Goal: Task Accomplishment & Management: Use online tool/utility

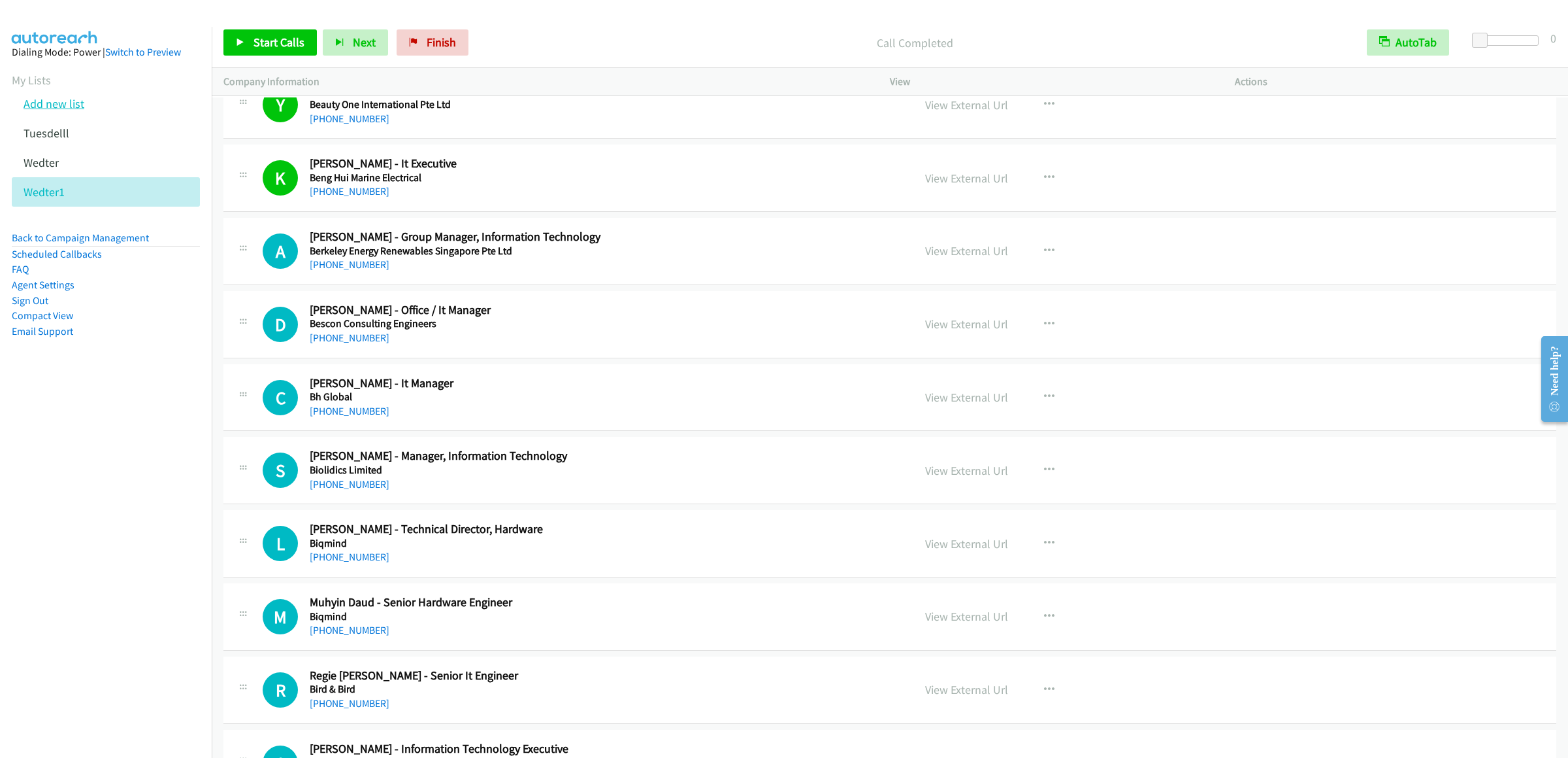
click at [71, 111] on link "Add new list" at bounding box center [54, 104] width 61 height 15
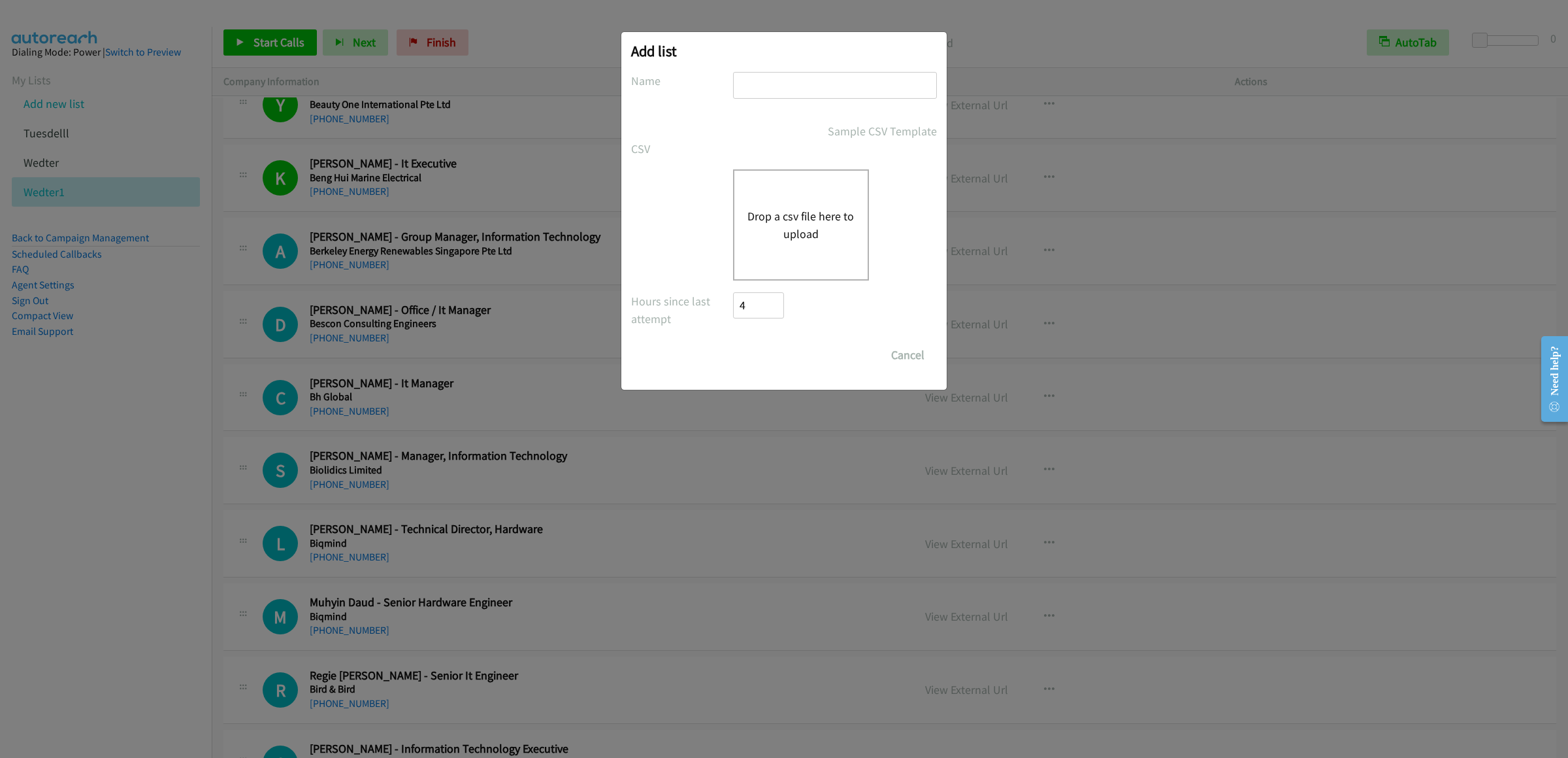
click at [823, 72] on input "text" at bounding box center [835, 85] width 204 height 27
type input "52"
click at [829, 259] on div "Drop a csv file here to upload" at bounding box center [801, 224] width 136 height 111
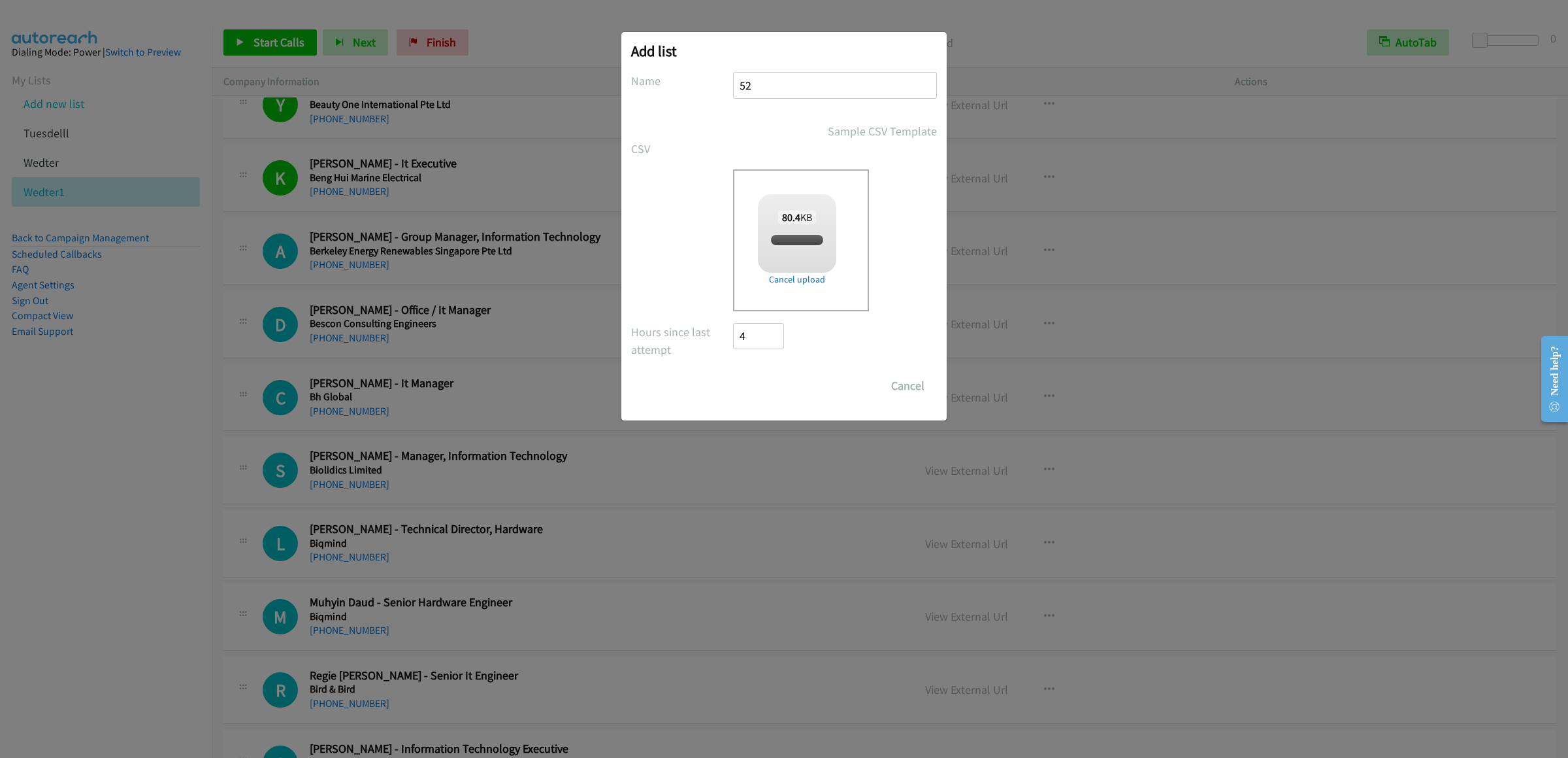
checkbox input "true"
click at [784, 385] on input "Save List" at bounding box center [767, 385] width 69 height 26
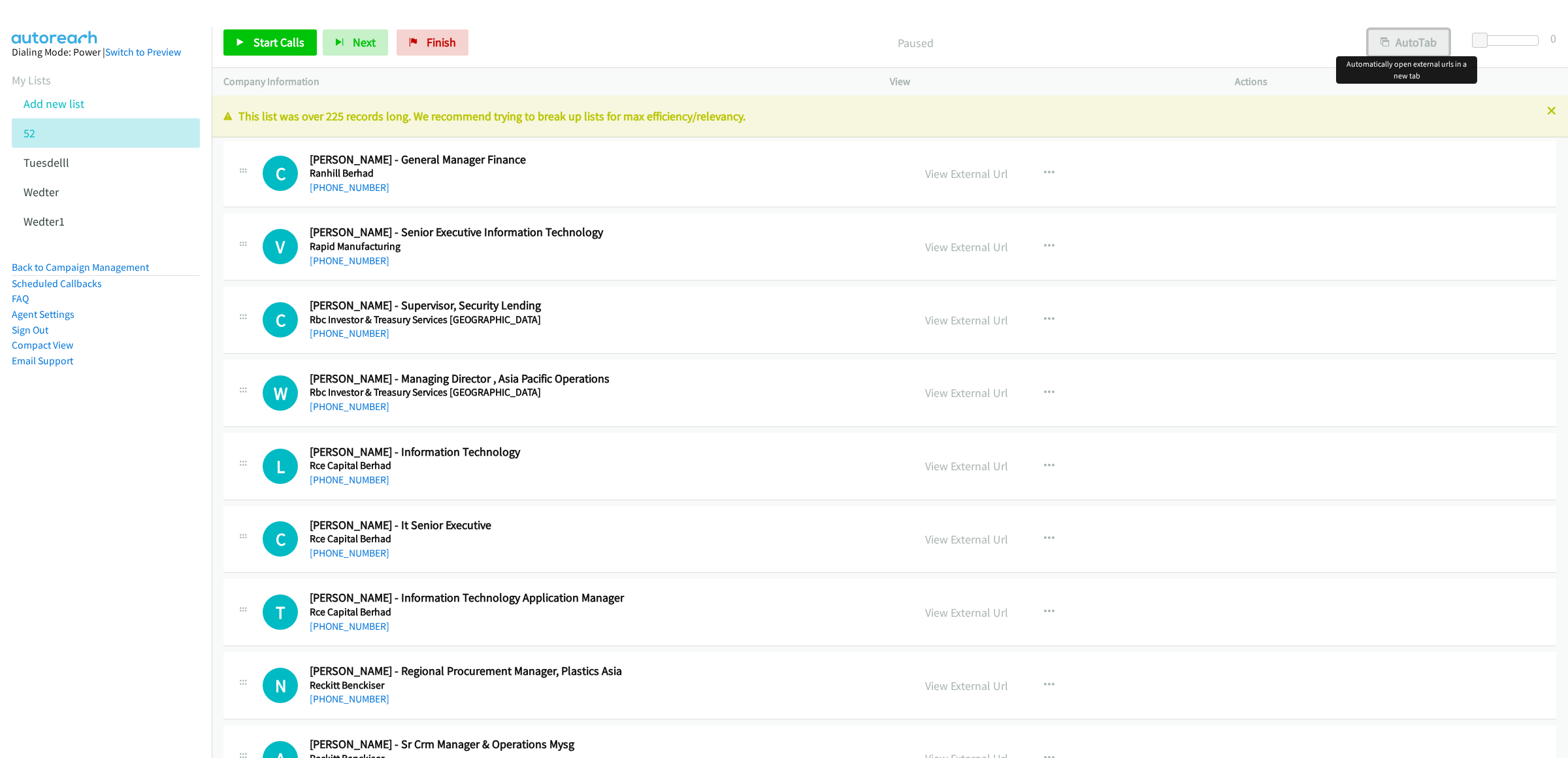
click at [1408, 35] on button "AutoTab" at bounding box center [1408, 42] width 81 height 26
click at [256, 44] on span "Start Calls" at bounding box center [279, 42] width 51 height 15
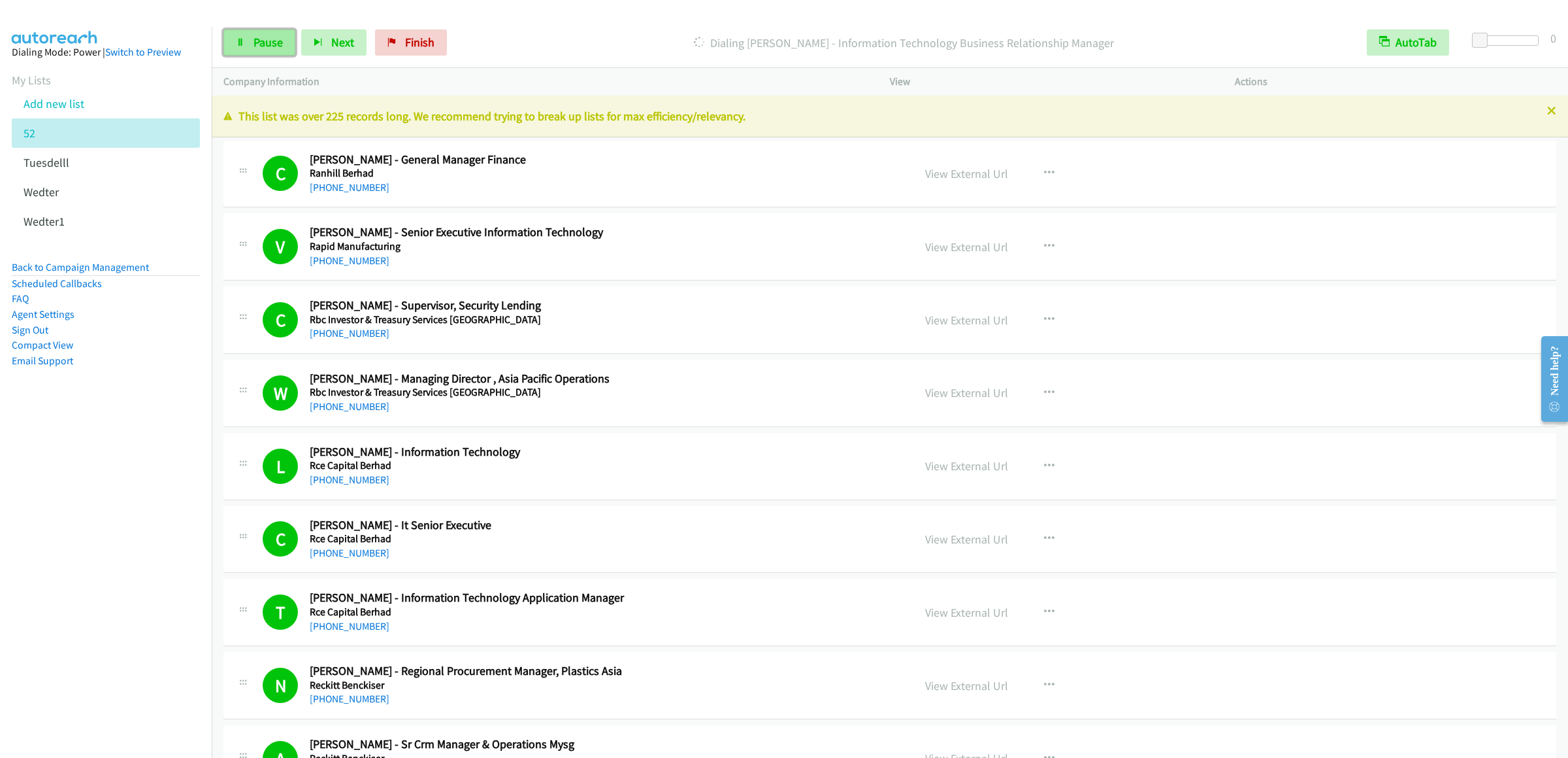
click at [264, 39] on span "Pause" at bounding box center [268, 42] width 29 height 15
click at [256, 38] on span "Start Calls" at bounding box center [279, 42] width 51 height 15
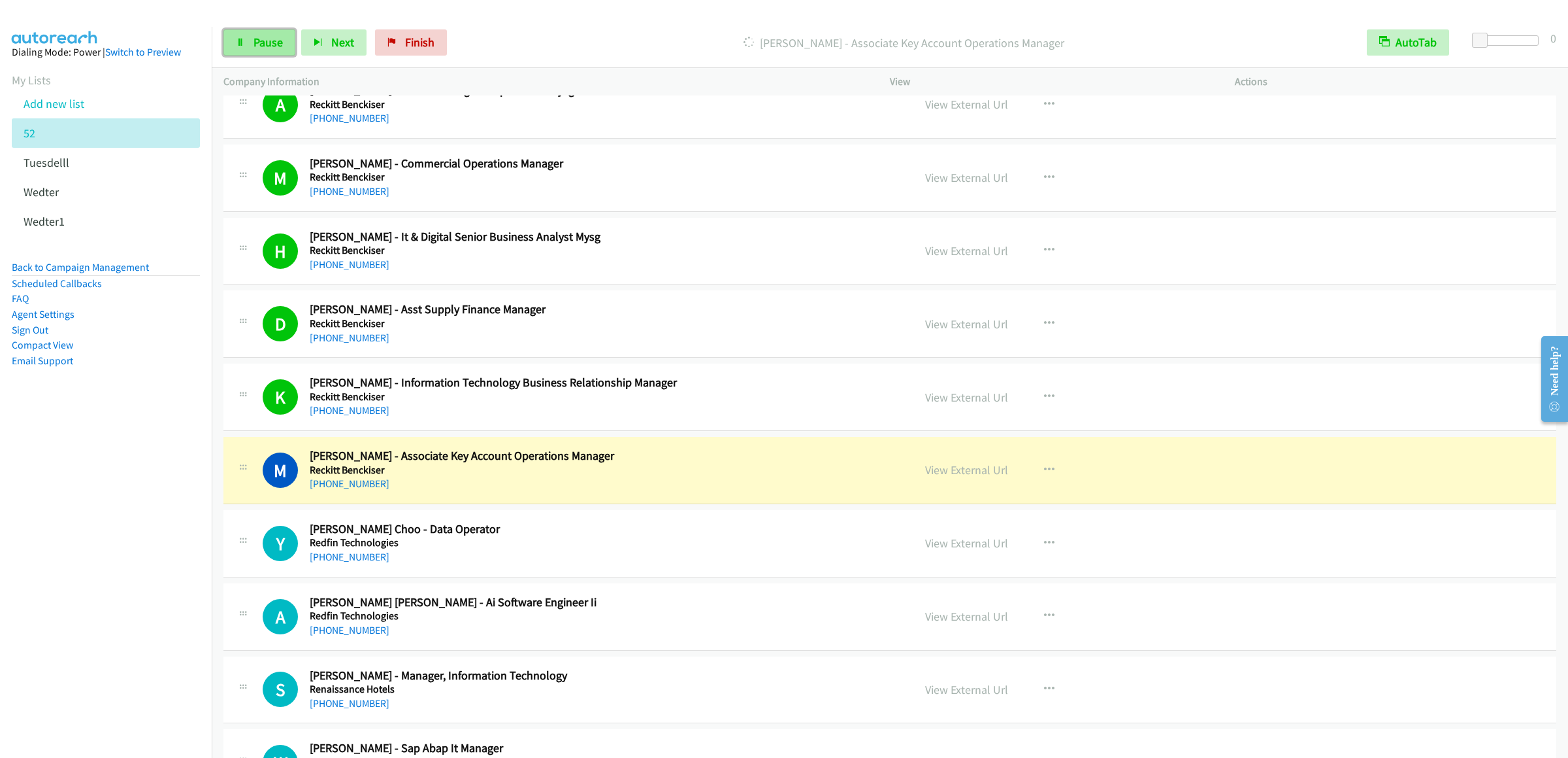
click at [243, 45] on icon at bounding box center [240, 43] width 9 height 9
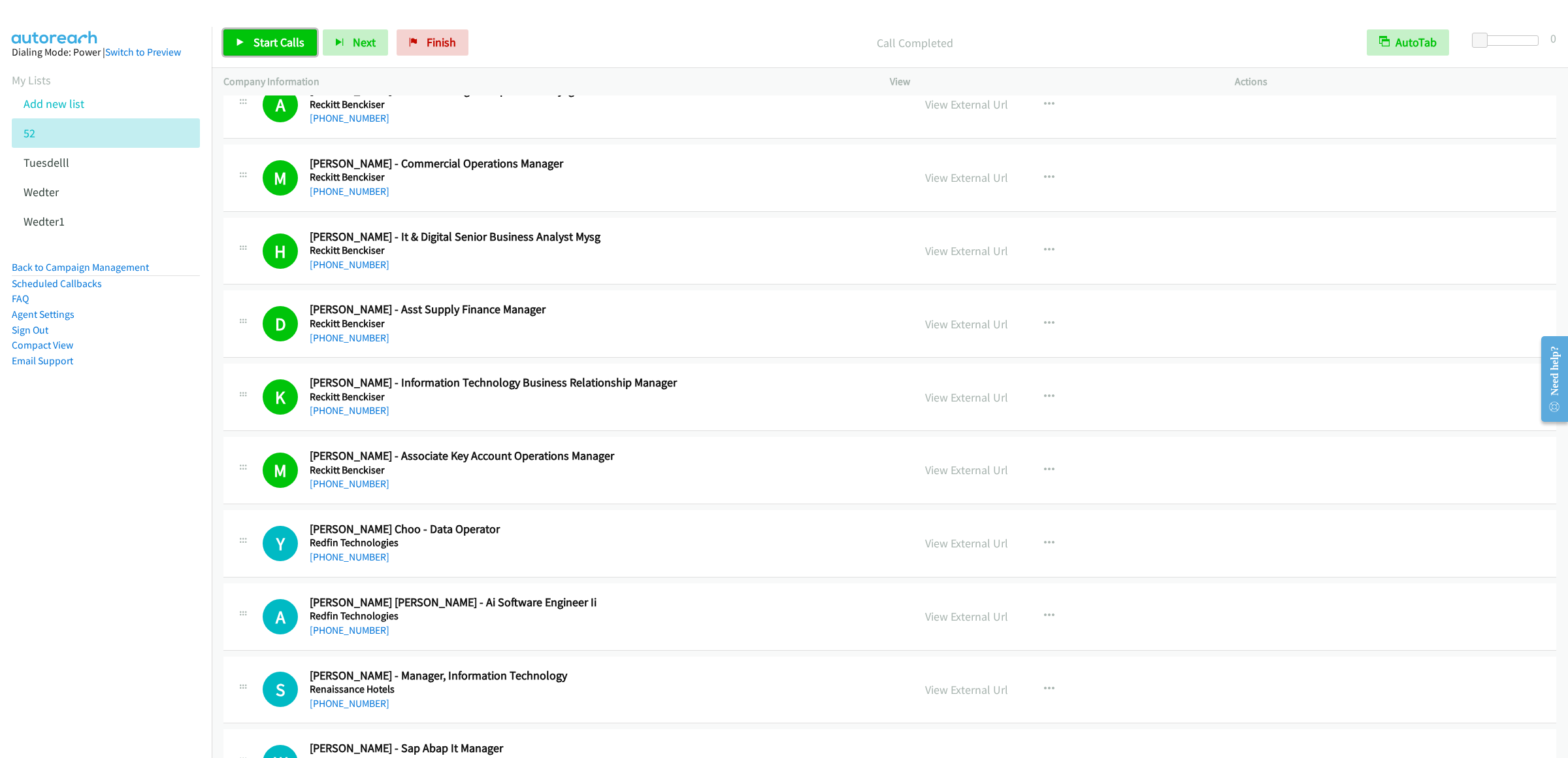
click at [261, 40] on span "Start Calls" at bounding box center [279, 42] width 51 height 15
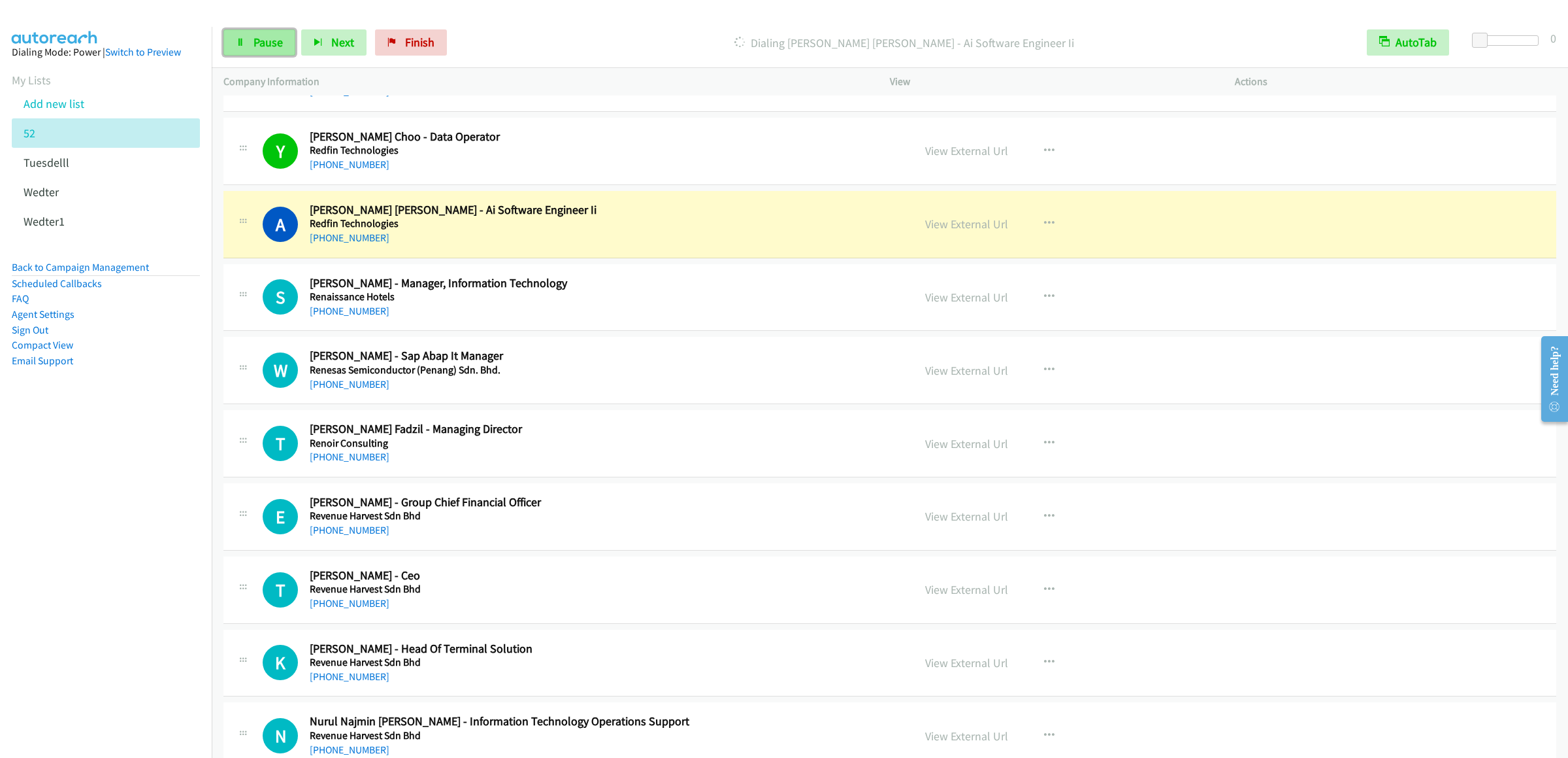
click at [228, 47] on link "Pause" at bounding box center [259, 42] width 71 height 26
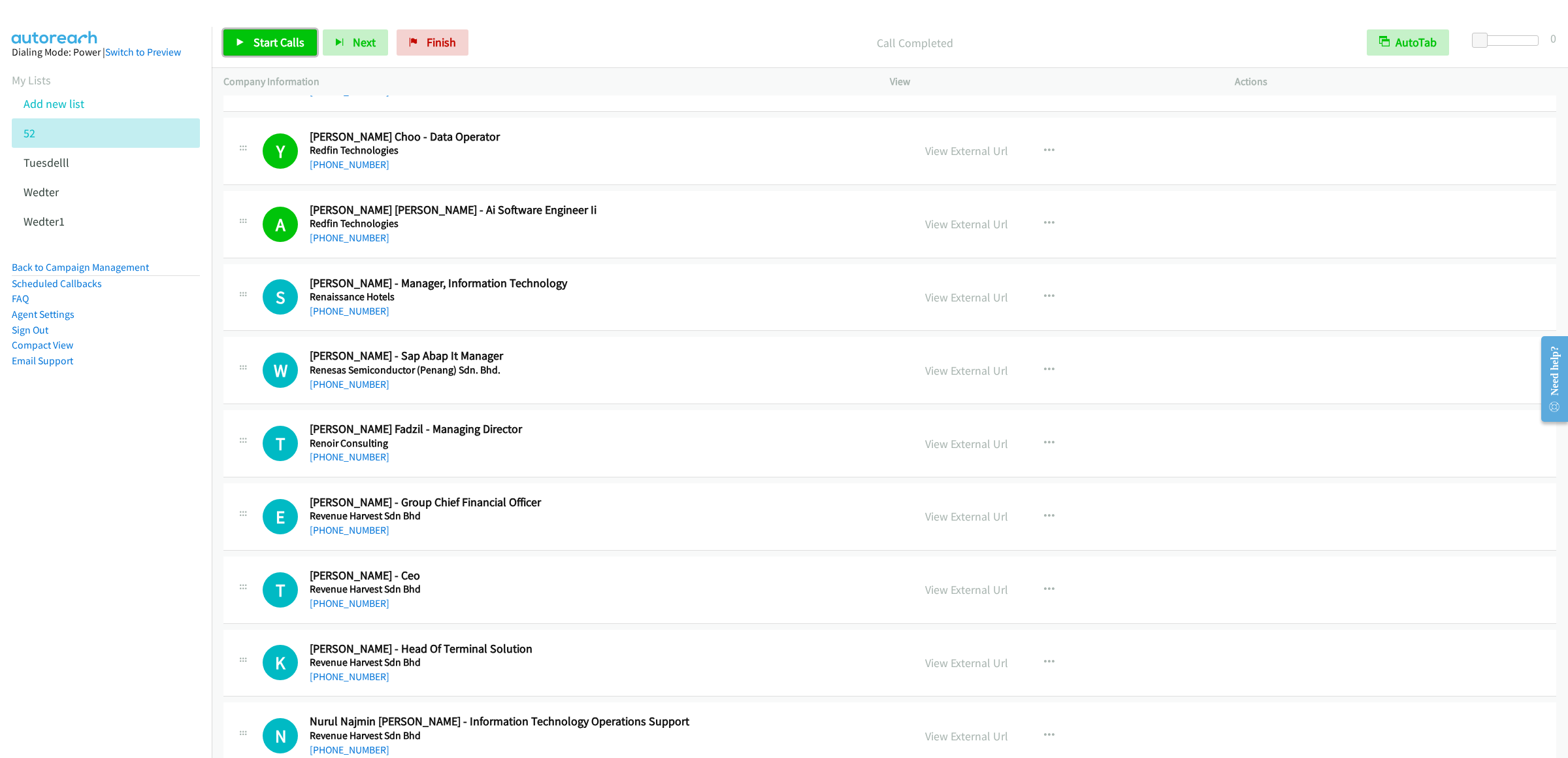
click at [266, 44] on span "Start Calls" at bounding box center [279, 42] width 51 height 15
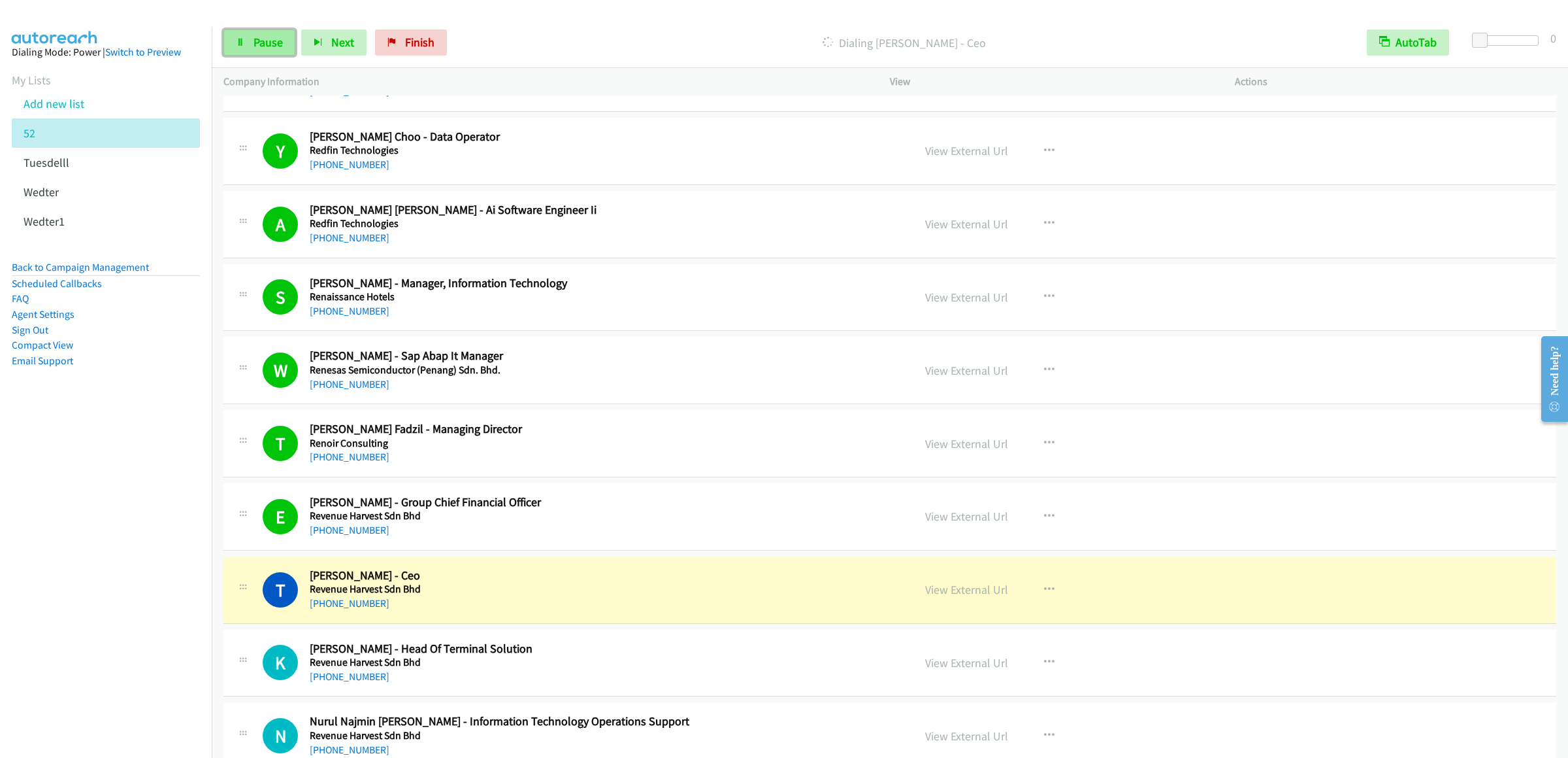
click at [235, 35] on link "Pause" at bounding box center [259, 42] width 71 height 26
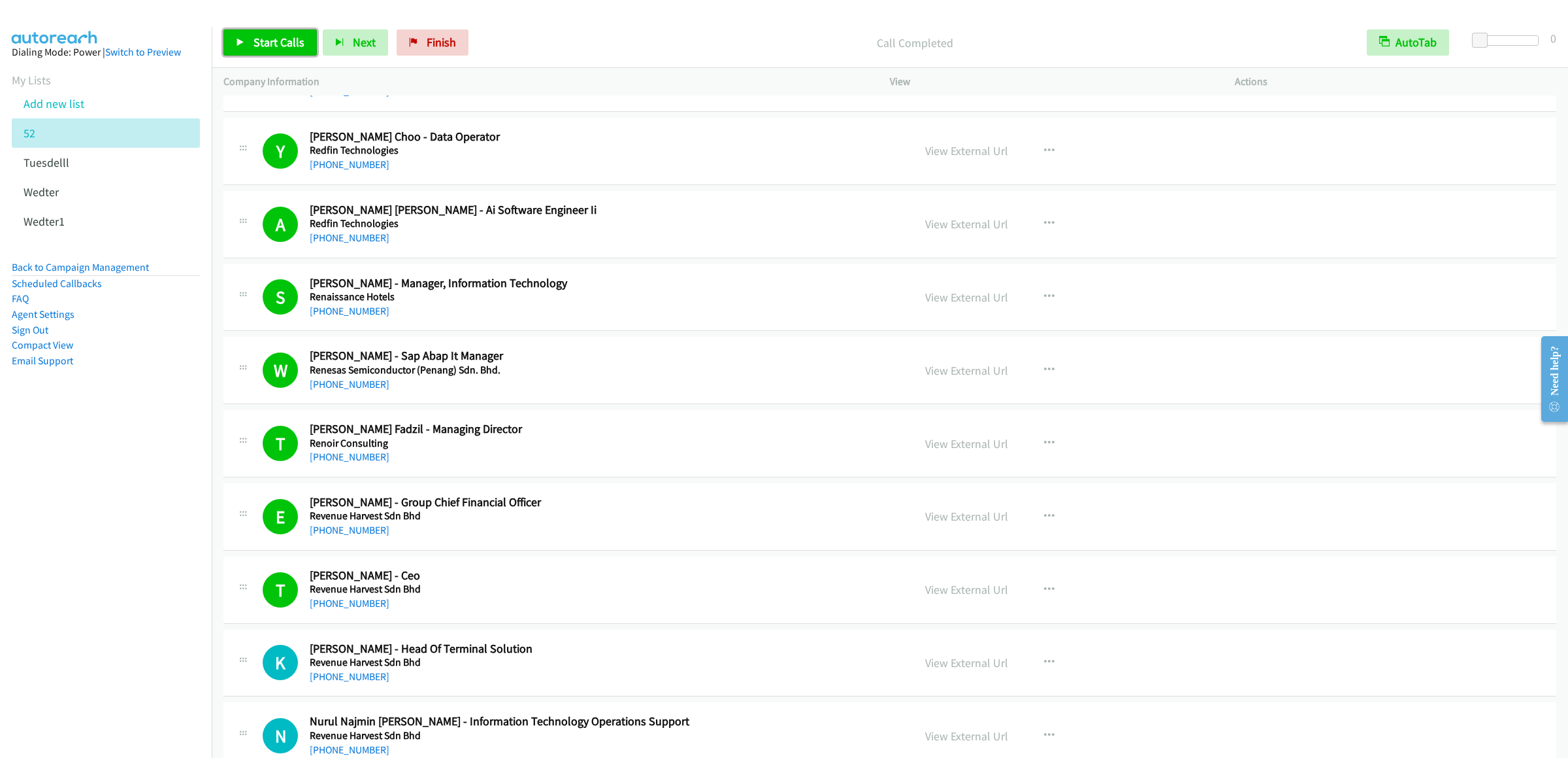
click at [249, 33] on link "Start Calls" at bounding box center [270, 42] width 94 height 26
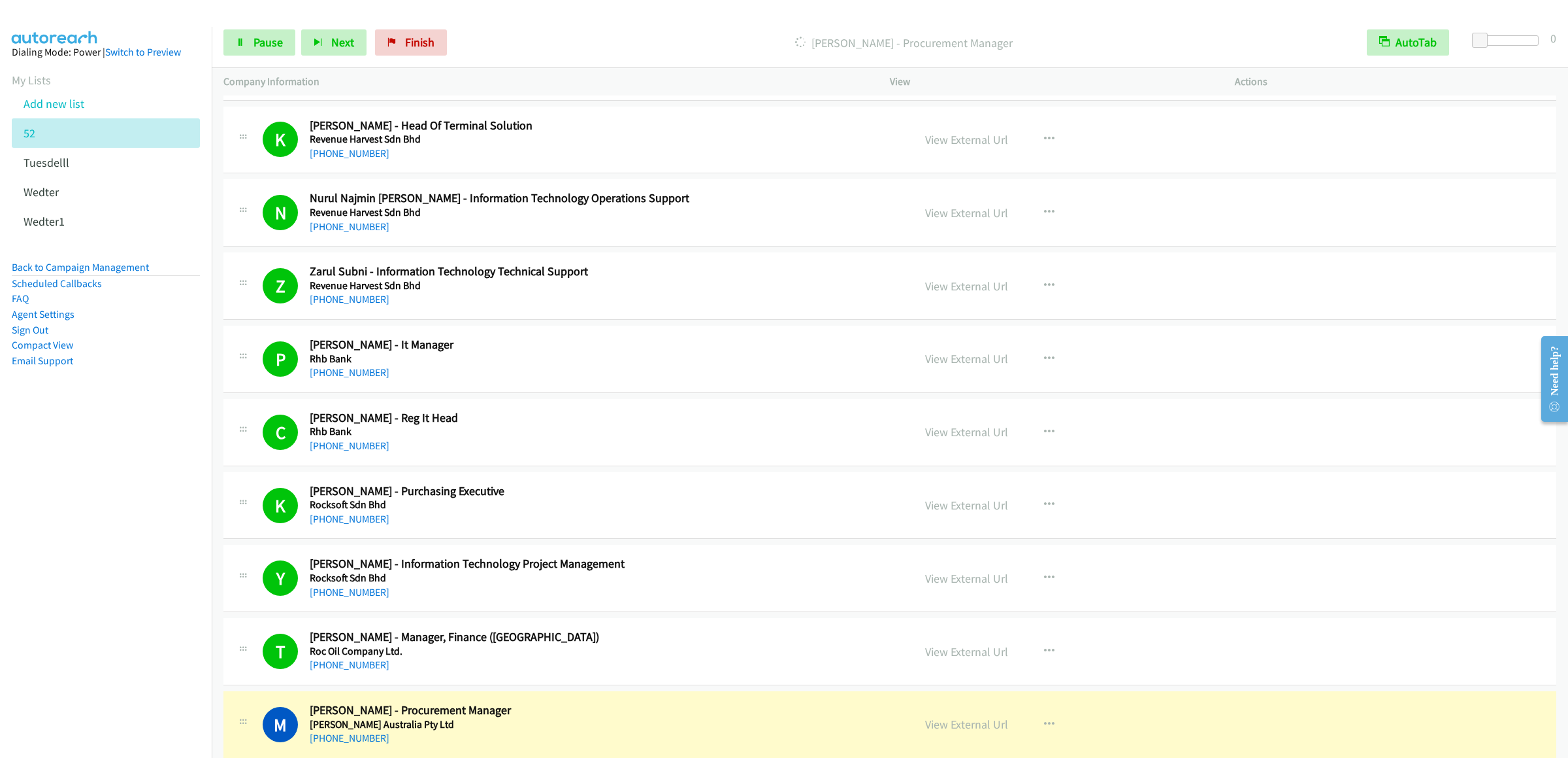
scroll to position [2092, 0]
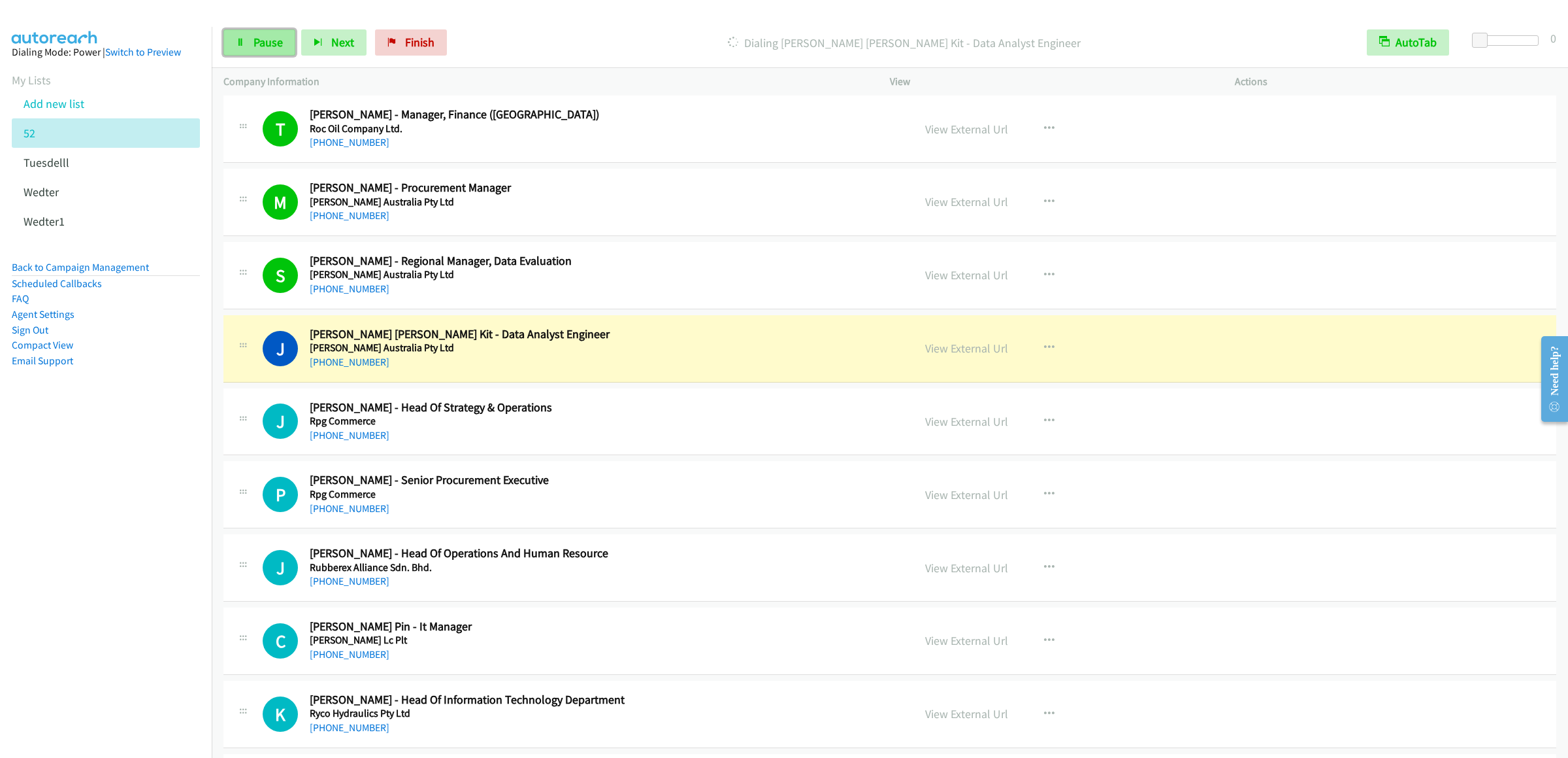
click at [247, 45] on link "Pause" at bounding box center [259, 42] width 71 height 26
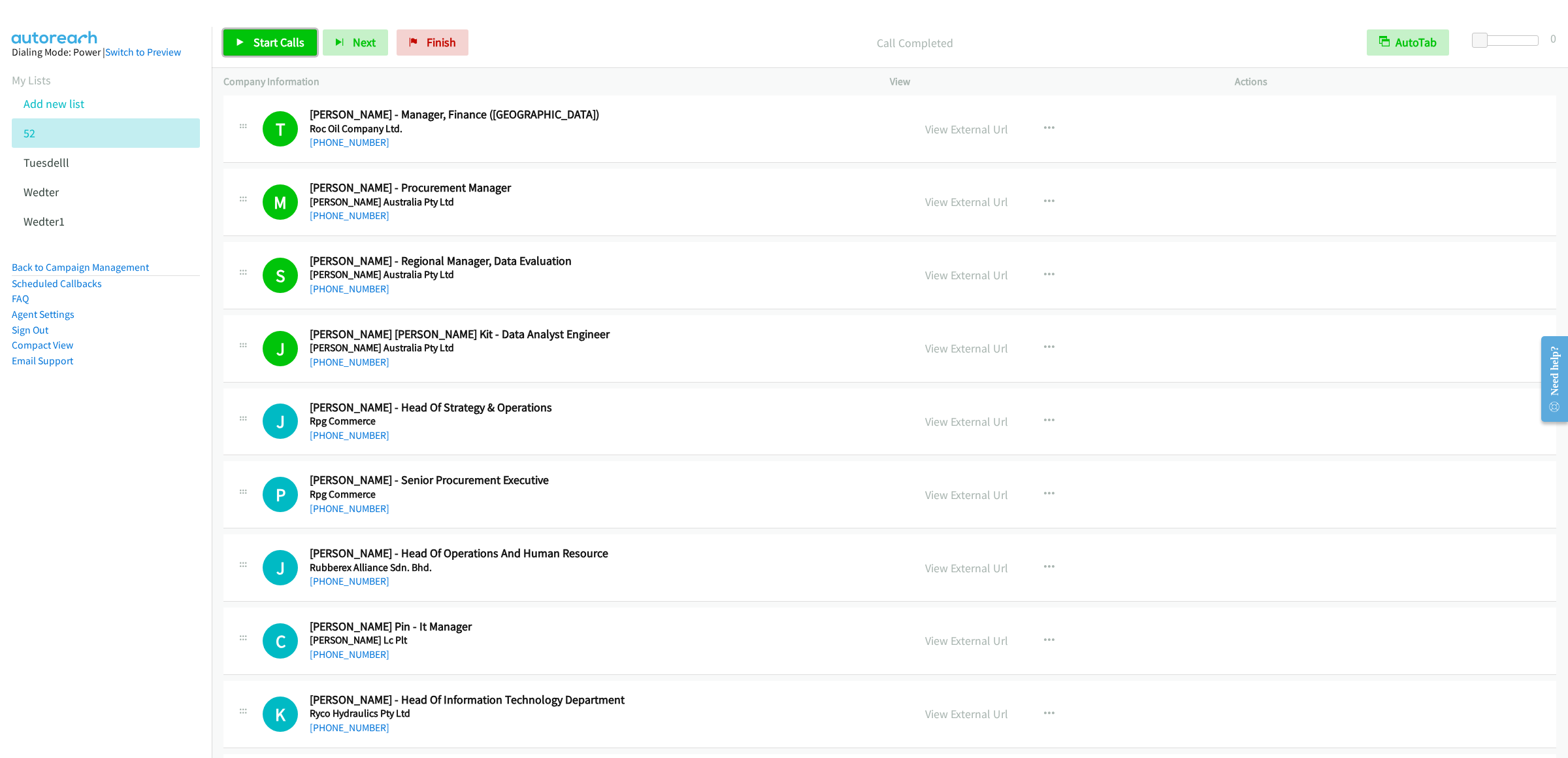
click at [271, 39] on span "Start Calls" at bounding box center [279, 42] width 51 height 15
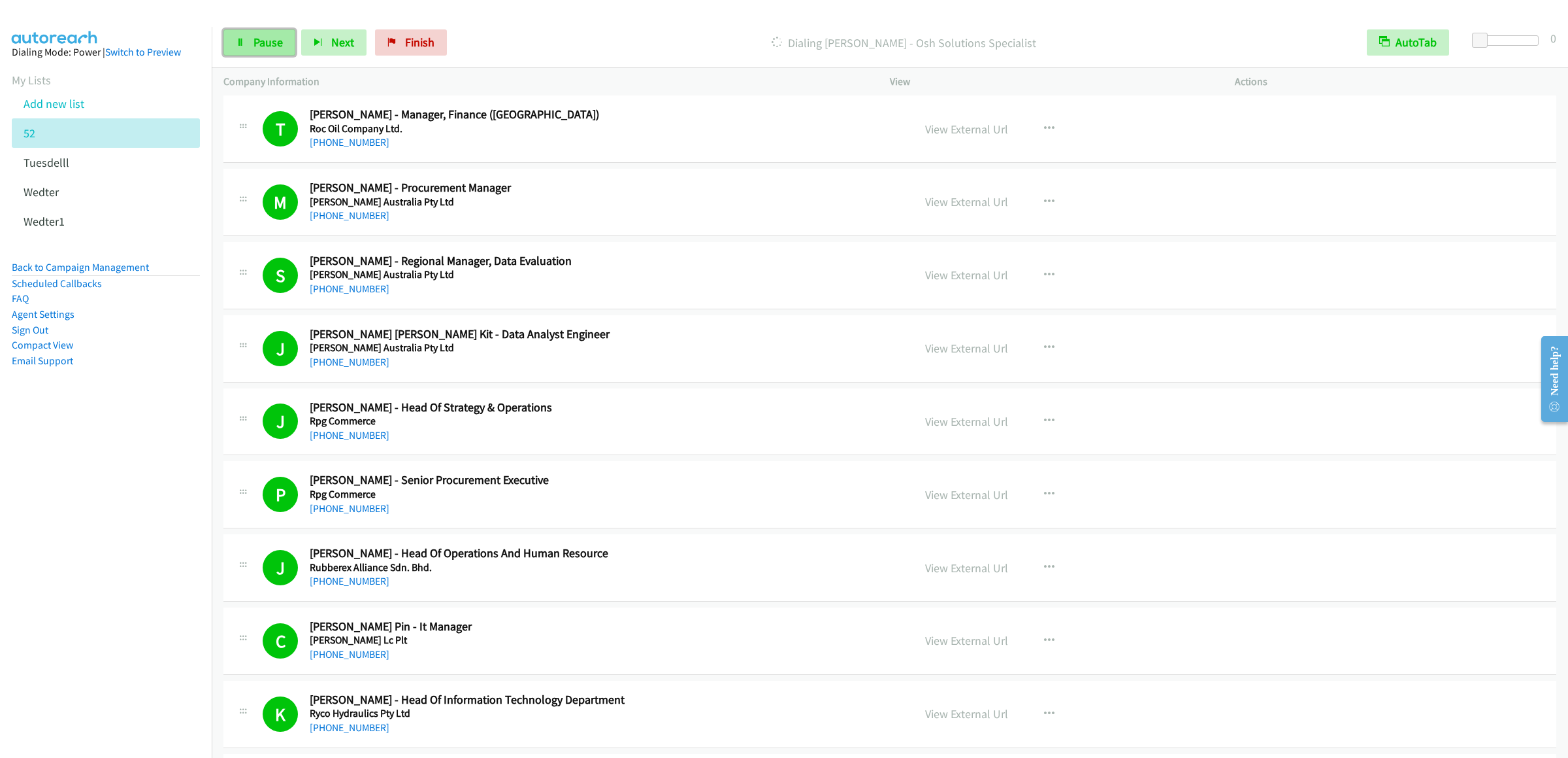
click at [256, 41] on span "Pause" at bounding box center [268, 42] width 29 height 15
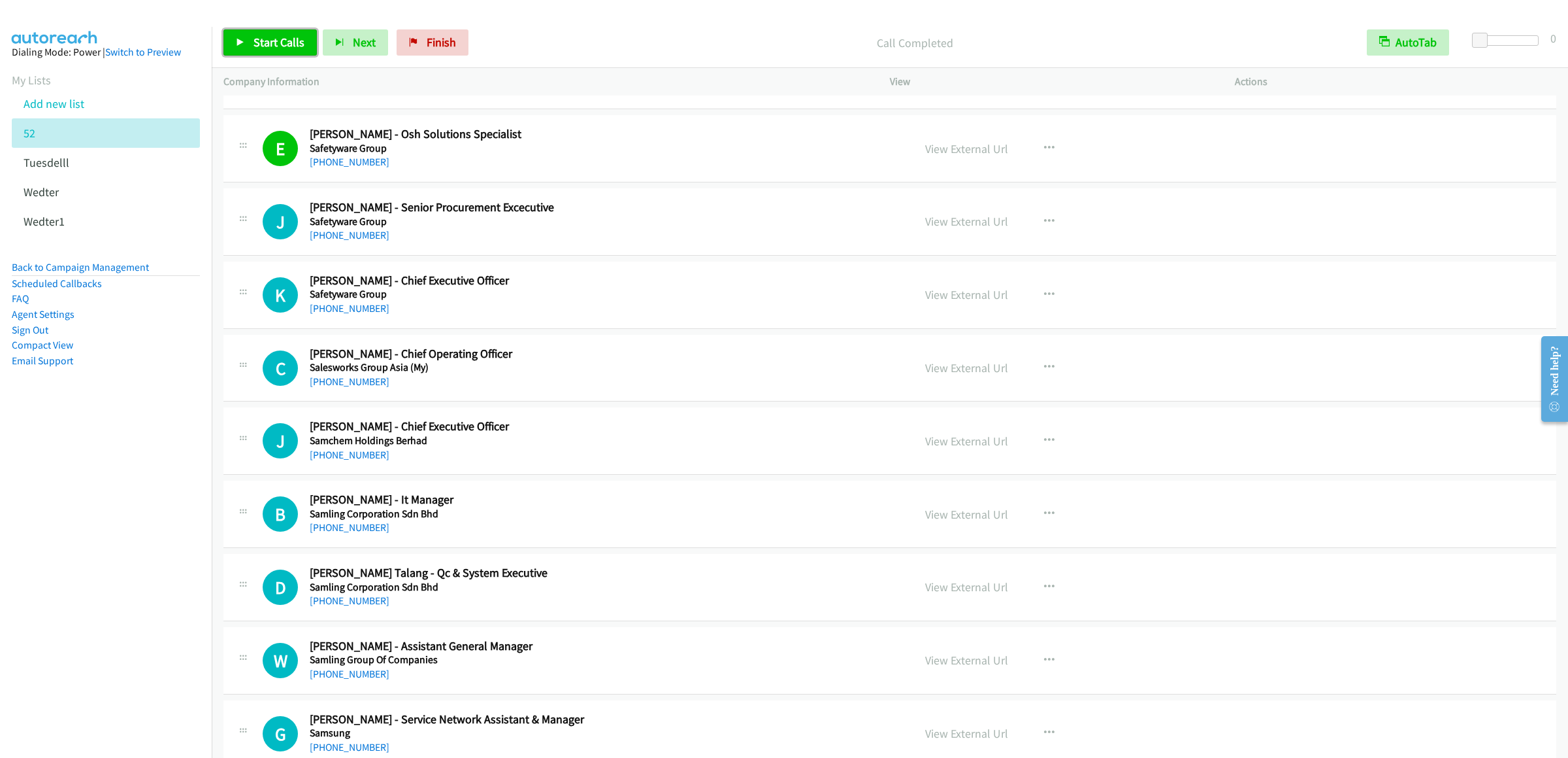
click at [281, 34] on link "Start Calls" at bounding box center [270, 42] width 94 height 26
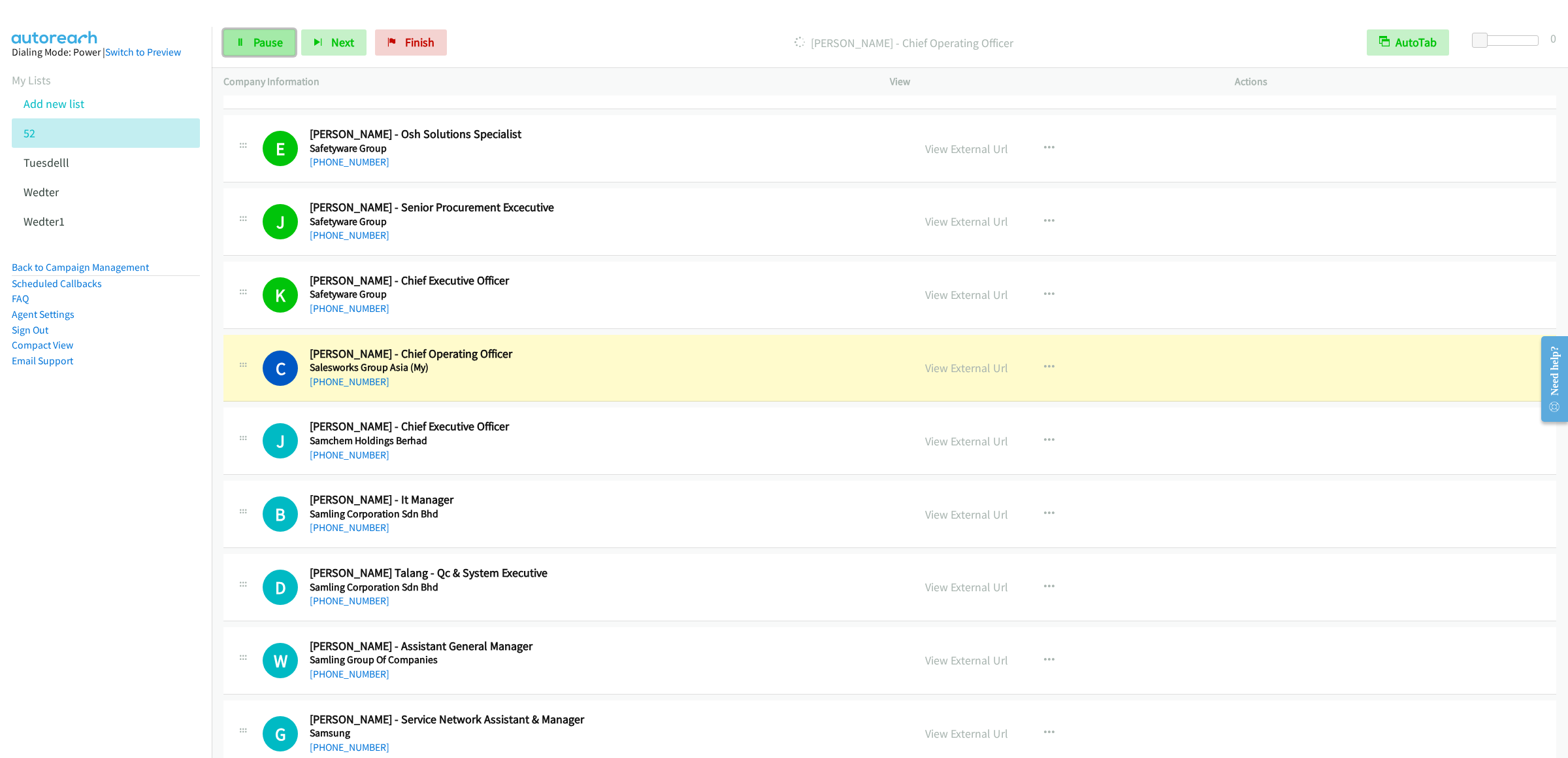
click at [249, 36] on link "Pause" at bounding box center [259, 42] width 71 height 26
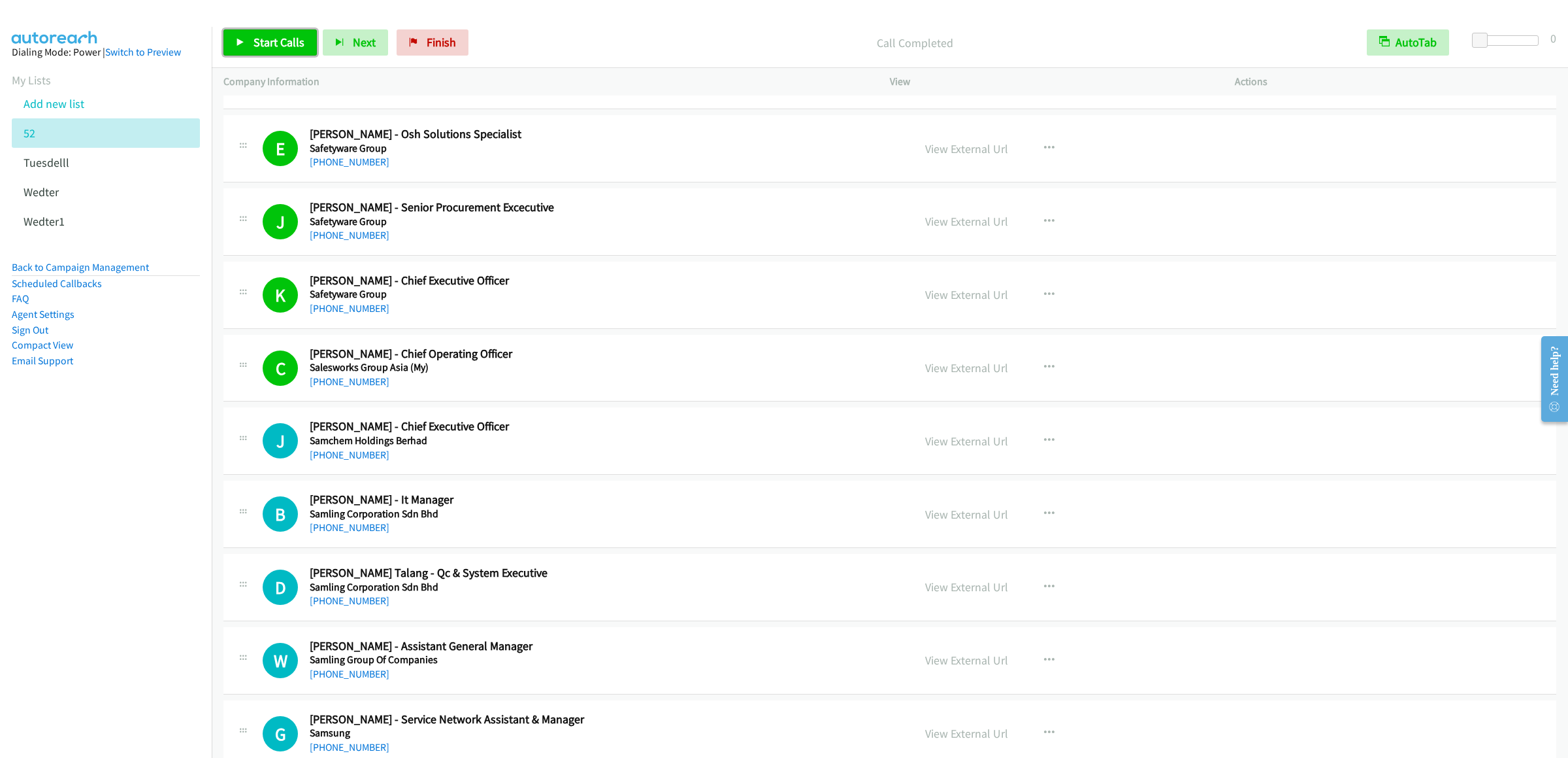
click at [276, 51] on link "Start Calls" at bounding box center [270, 42] width 94 height 26
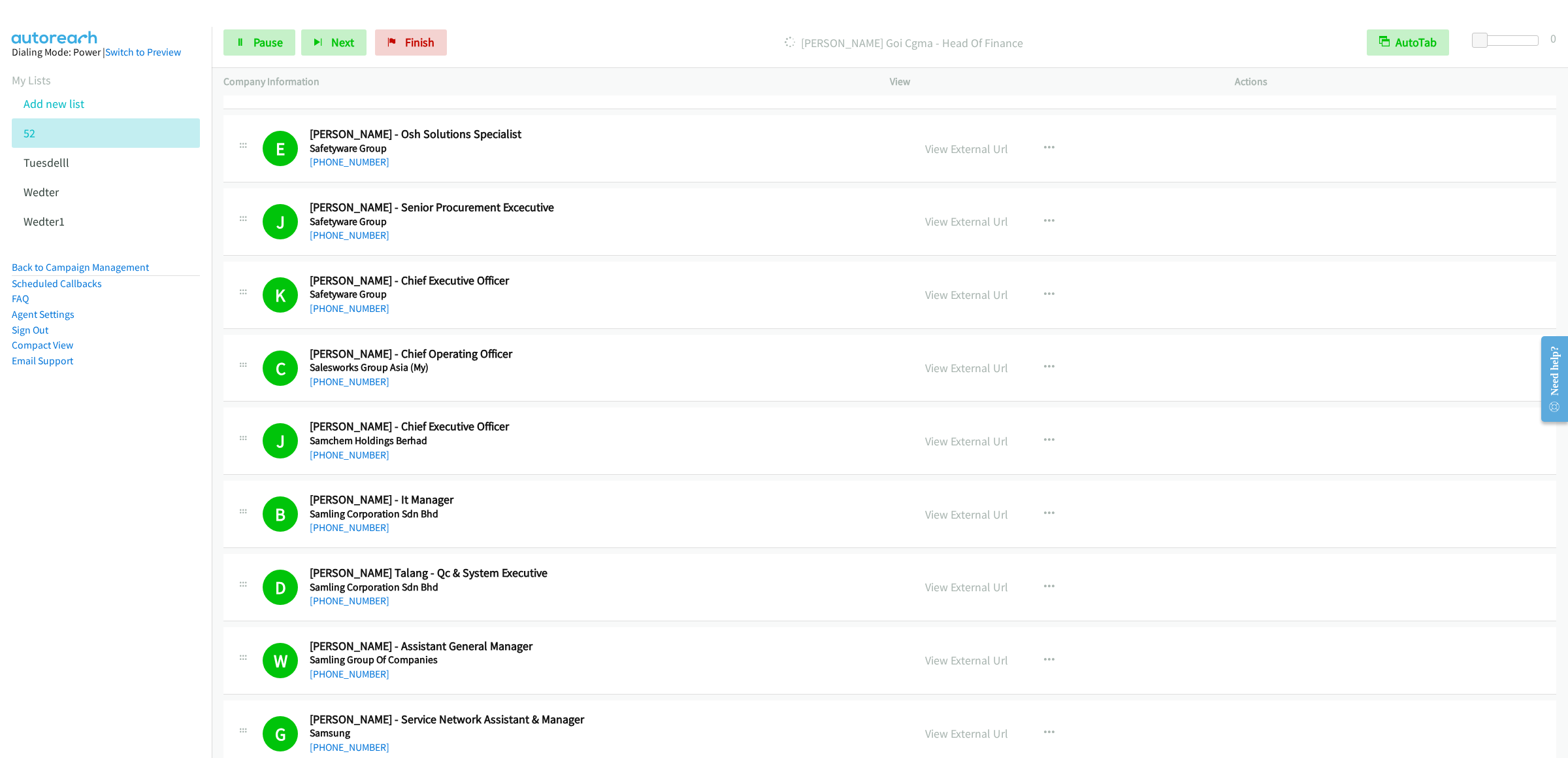
scroll to position [3530, 0]
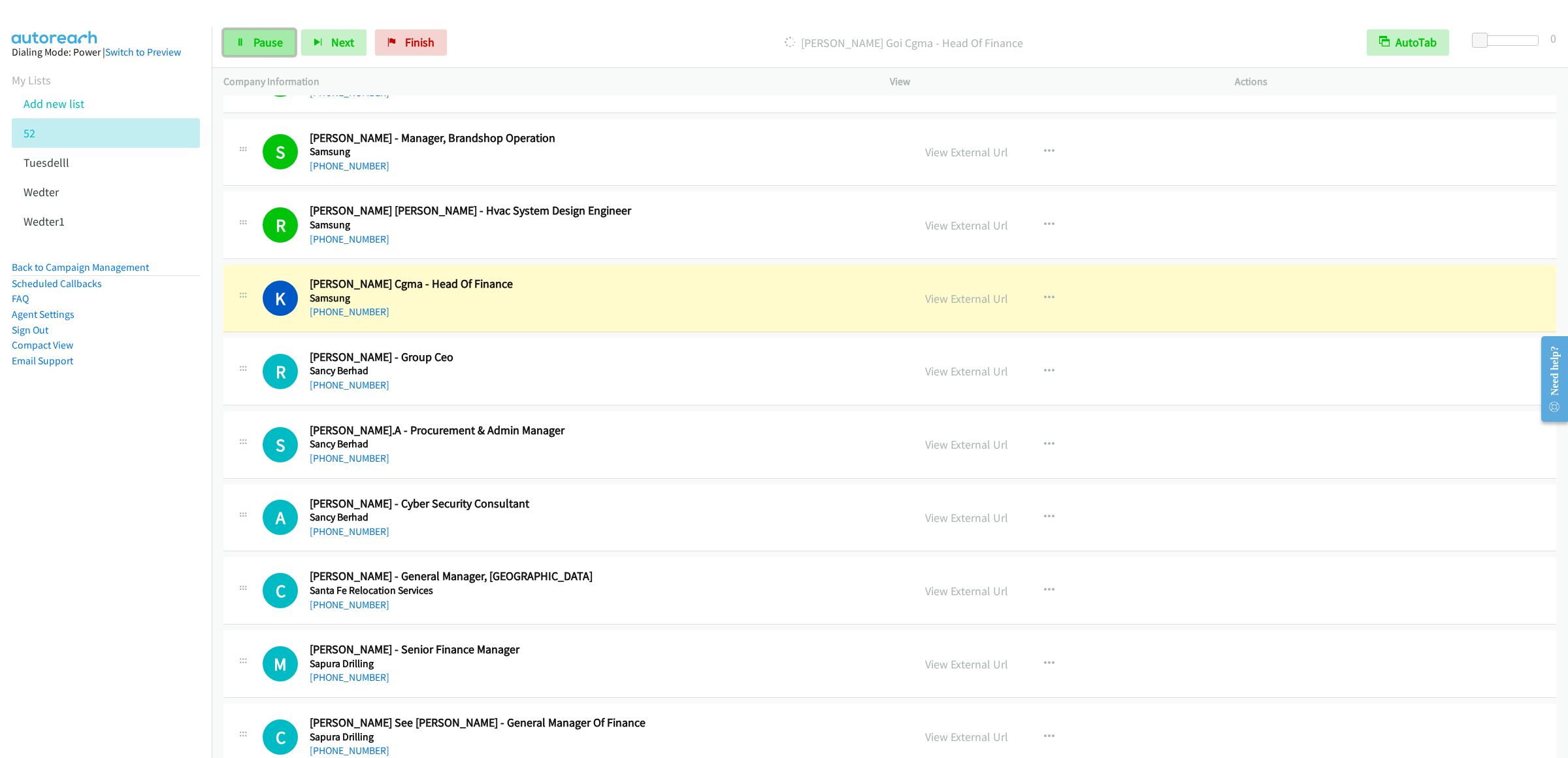
click at [255, 47] on span "Pause" at bounding box center [268, 42] width 29 height 15
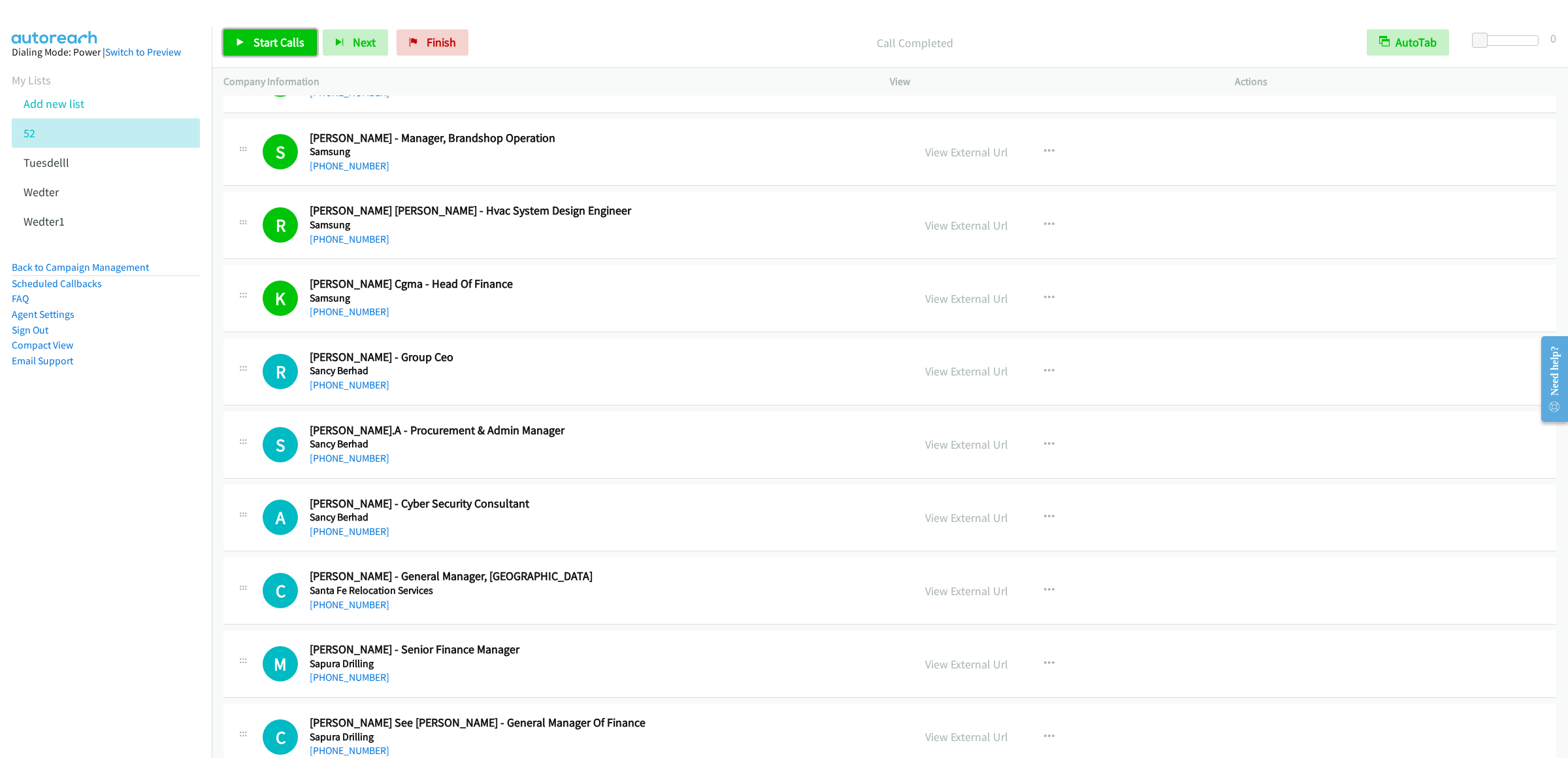
click at [286, 38] on span "Start Calls" at bounding box center [279, 42] width 51 height 15
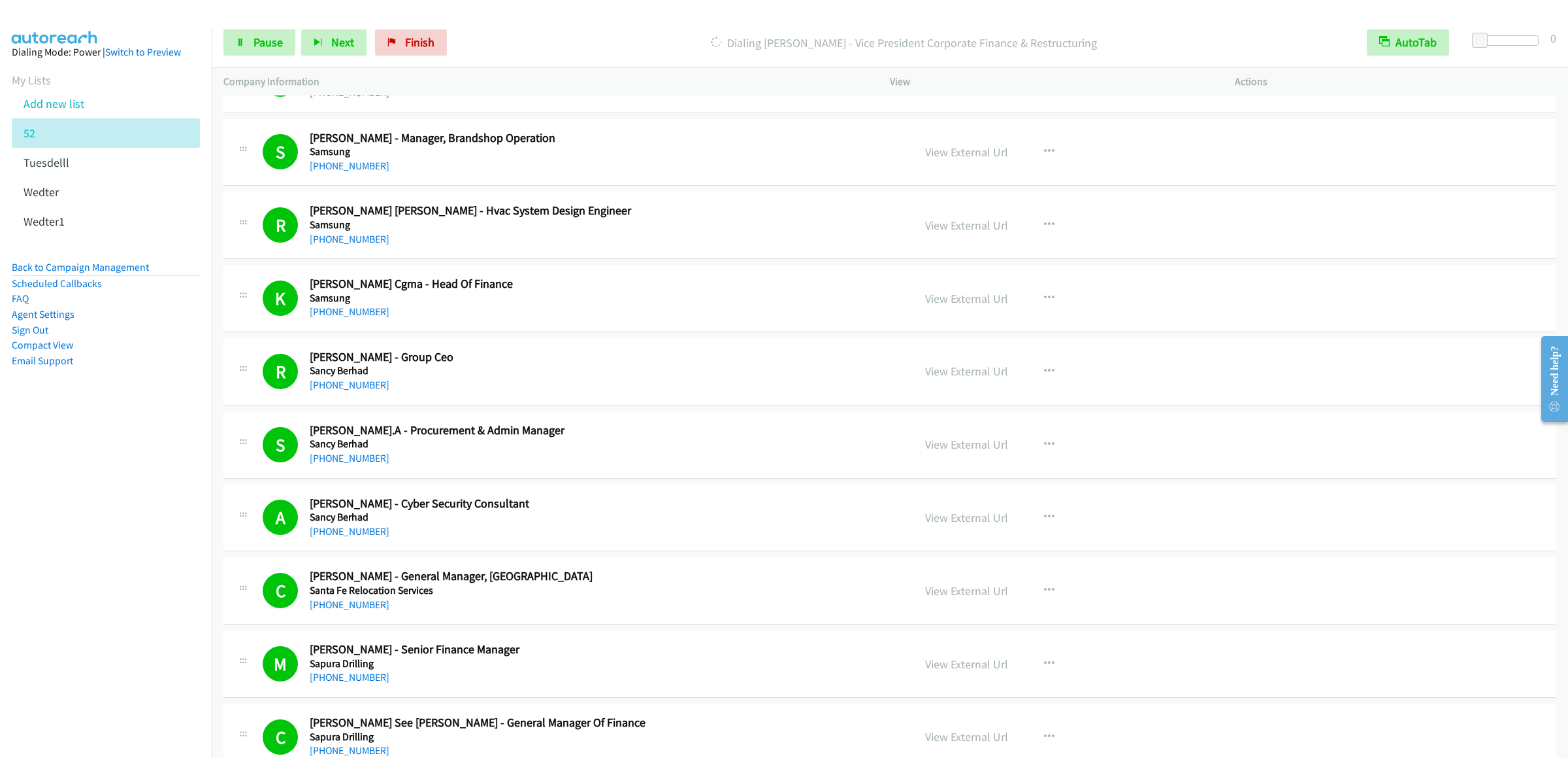
scroll to position [4183, 0]
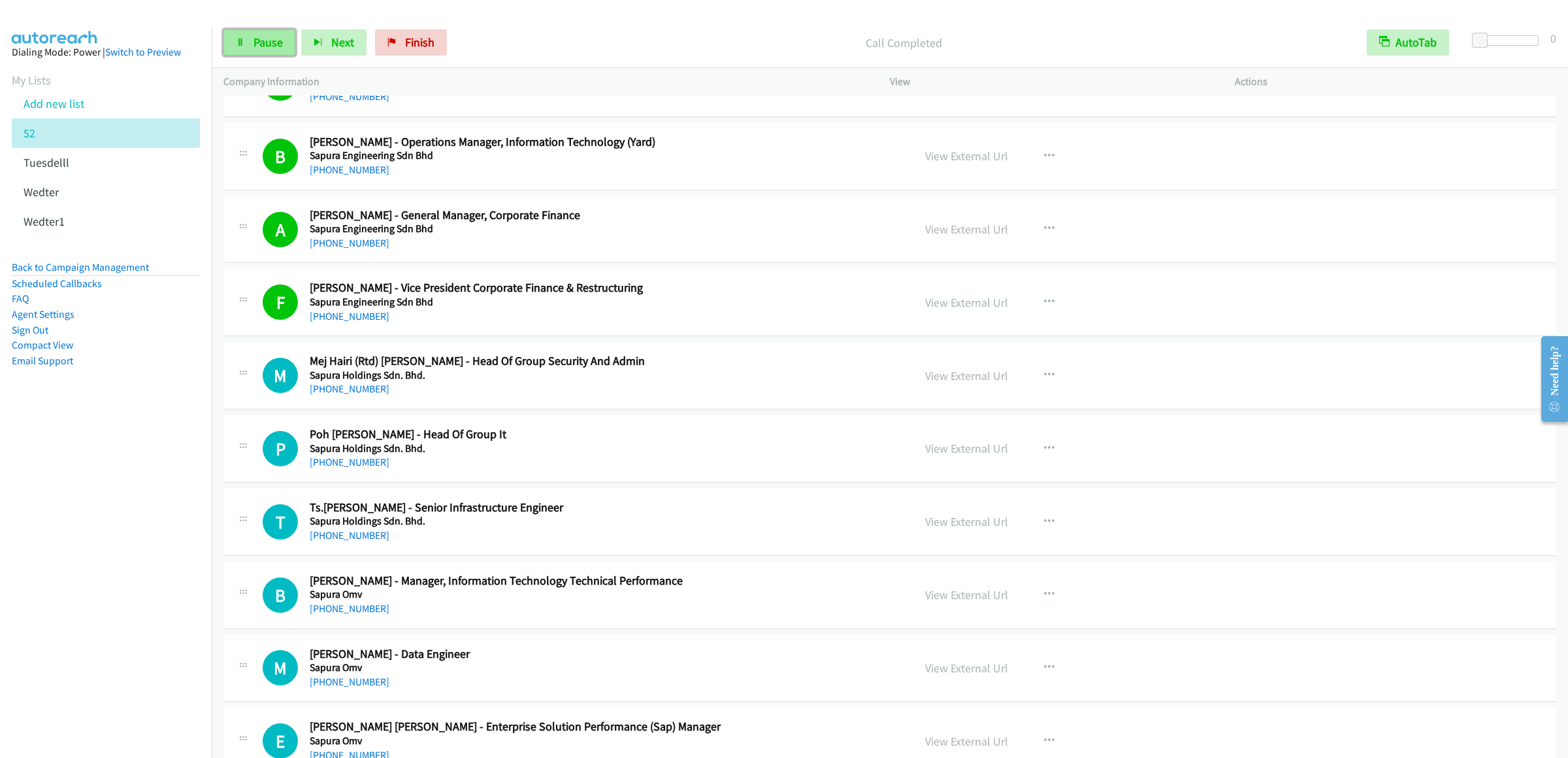
click at [266, 46] on span "Pause" at bounding box center [268, 42] width 29 height 15
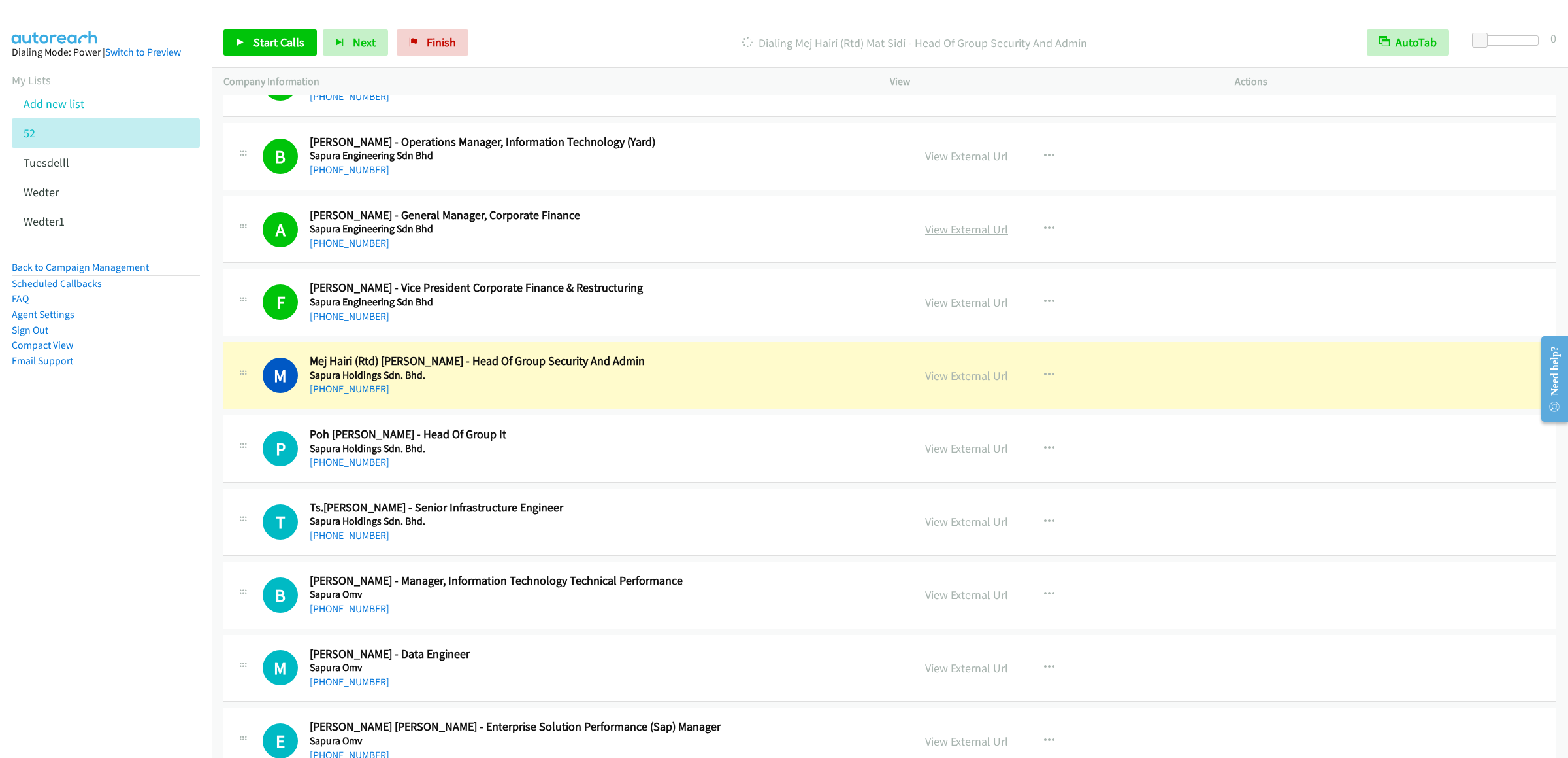
scroll to position [4315, 0]
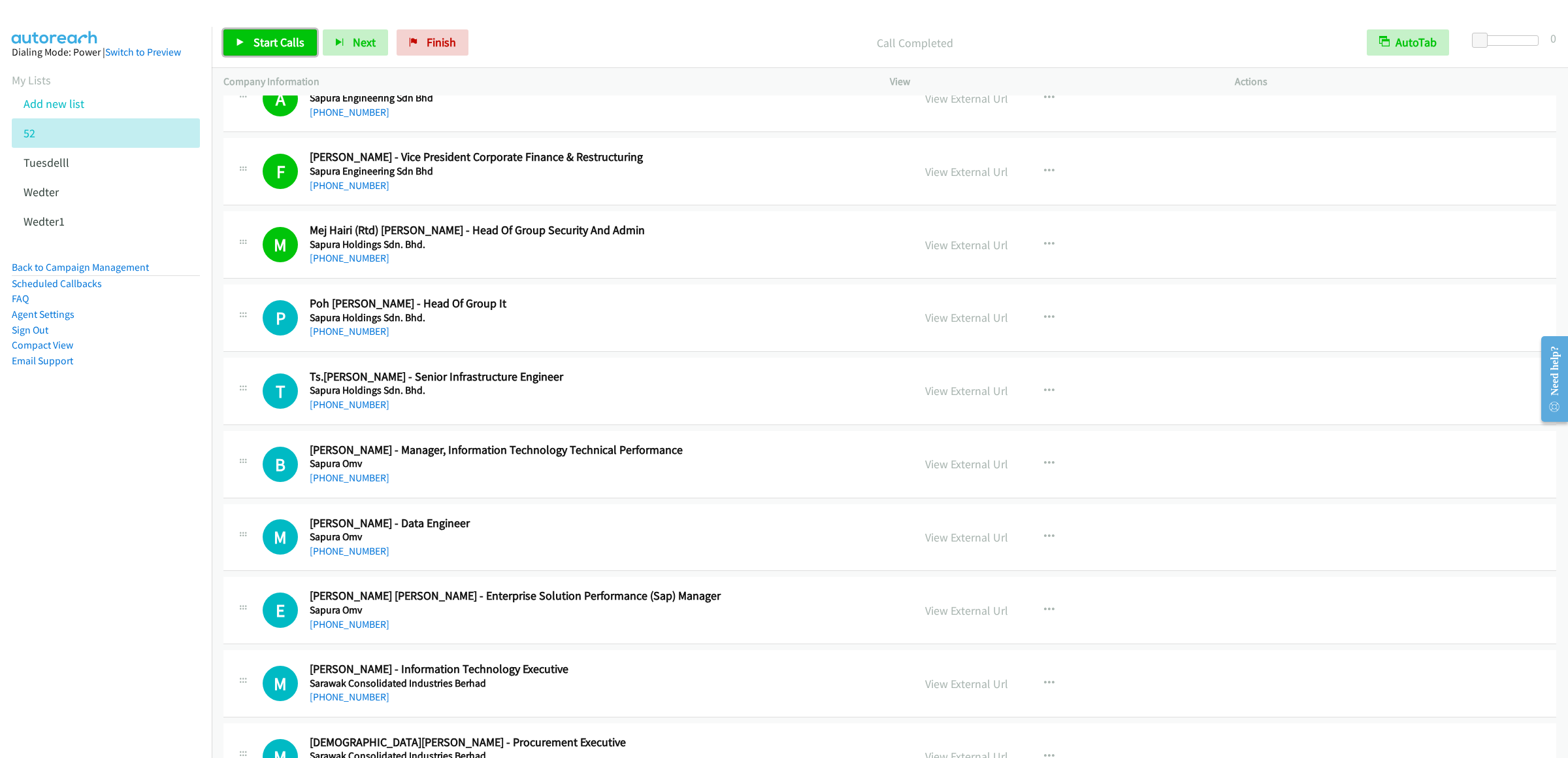
click at [247, 38] on link "Start Calls" at bounding box center [270, 42] width 94 height 26
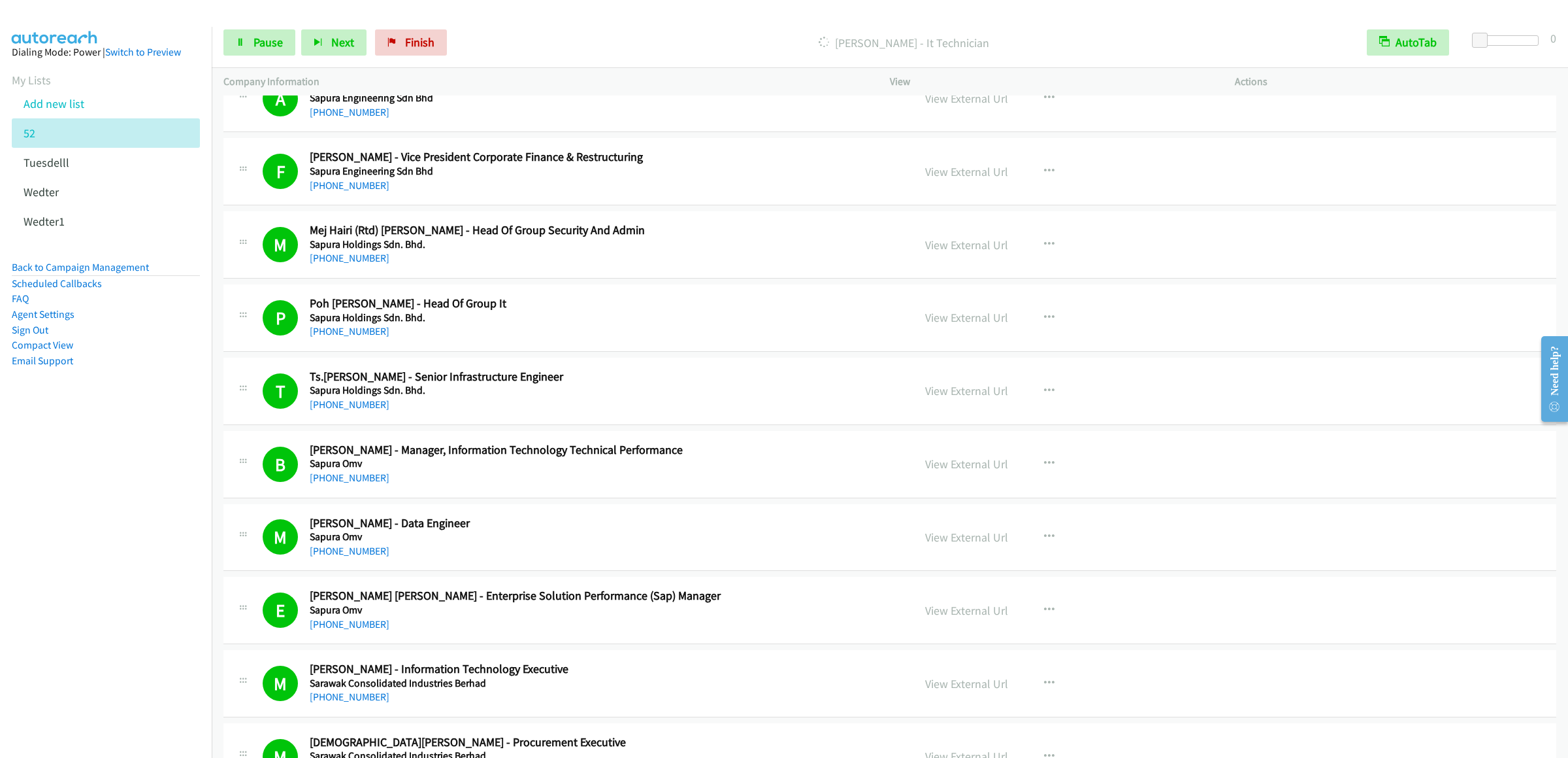
scroll to position [4968, 0]
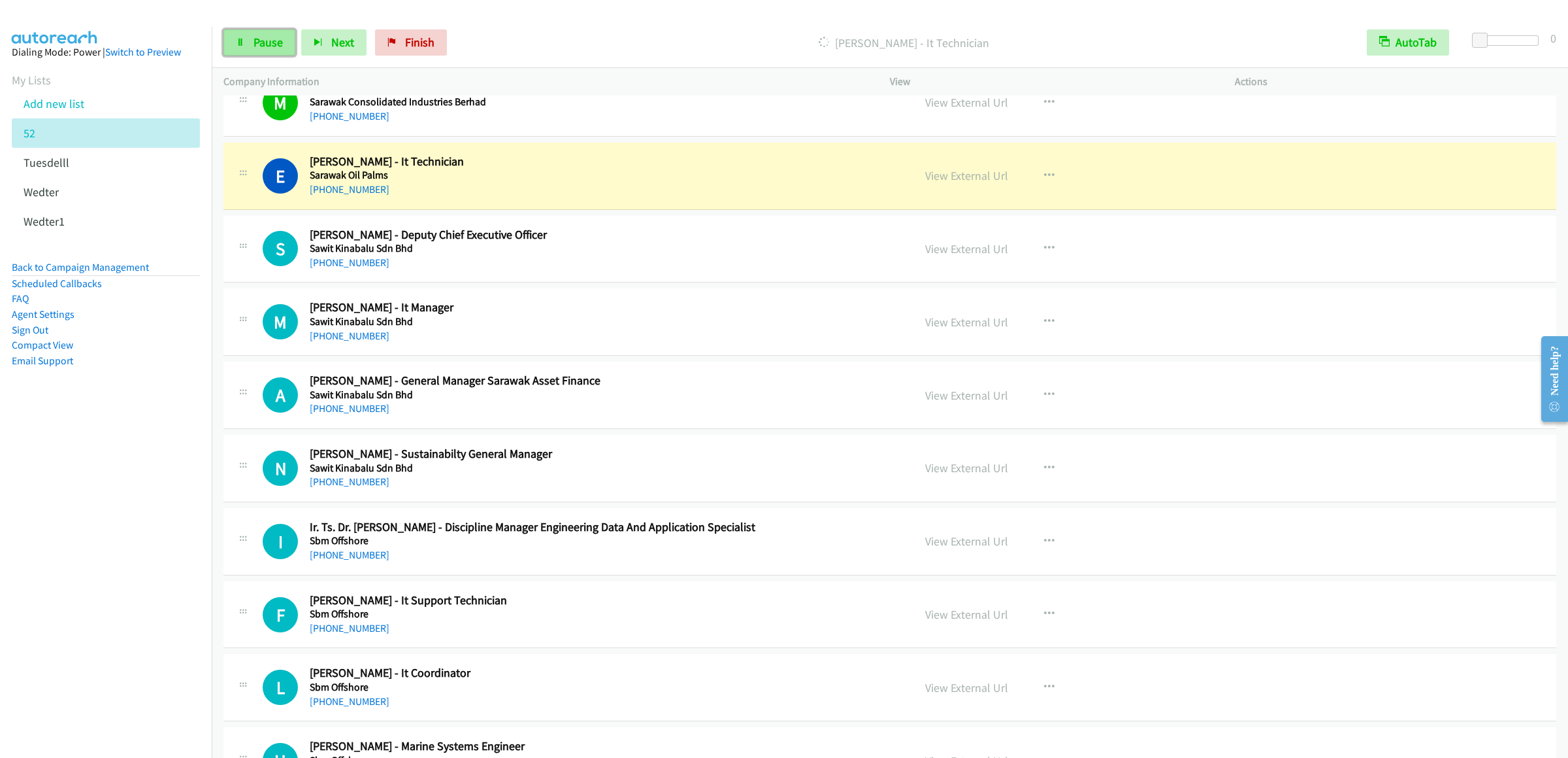
click at [255, 43] on span "Pause" at bounding box center [268, 42] width 29 height 15
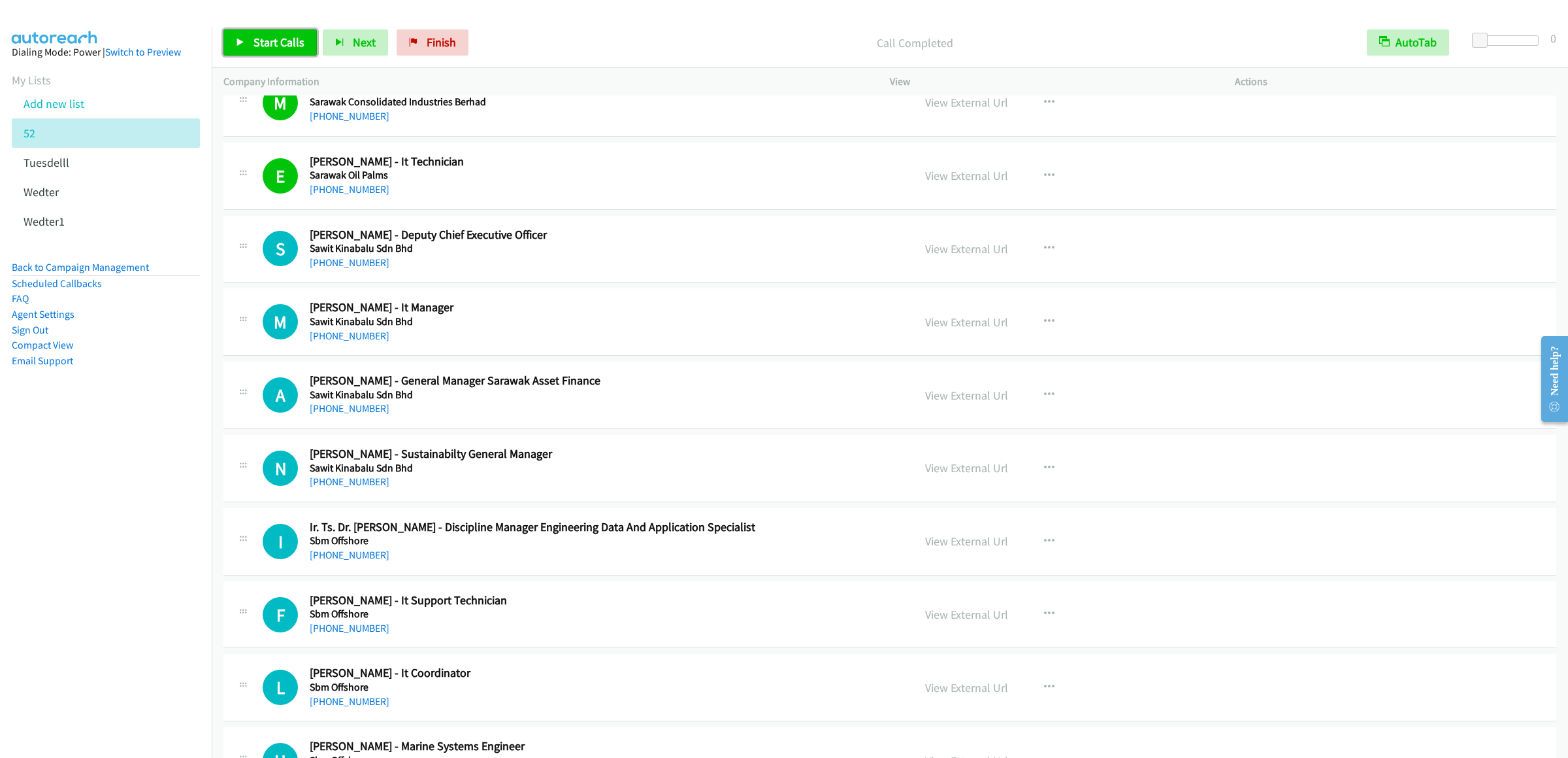
click at [242, 50] on link "Start Calls" at bounding box center [270, 42] width 94 height 26
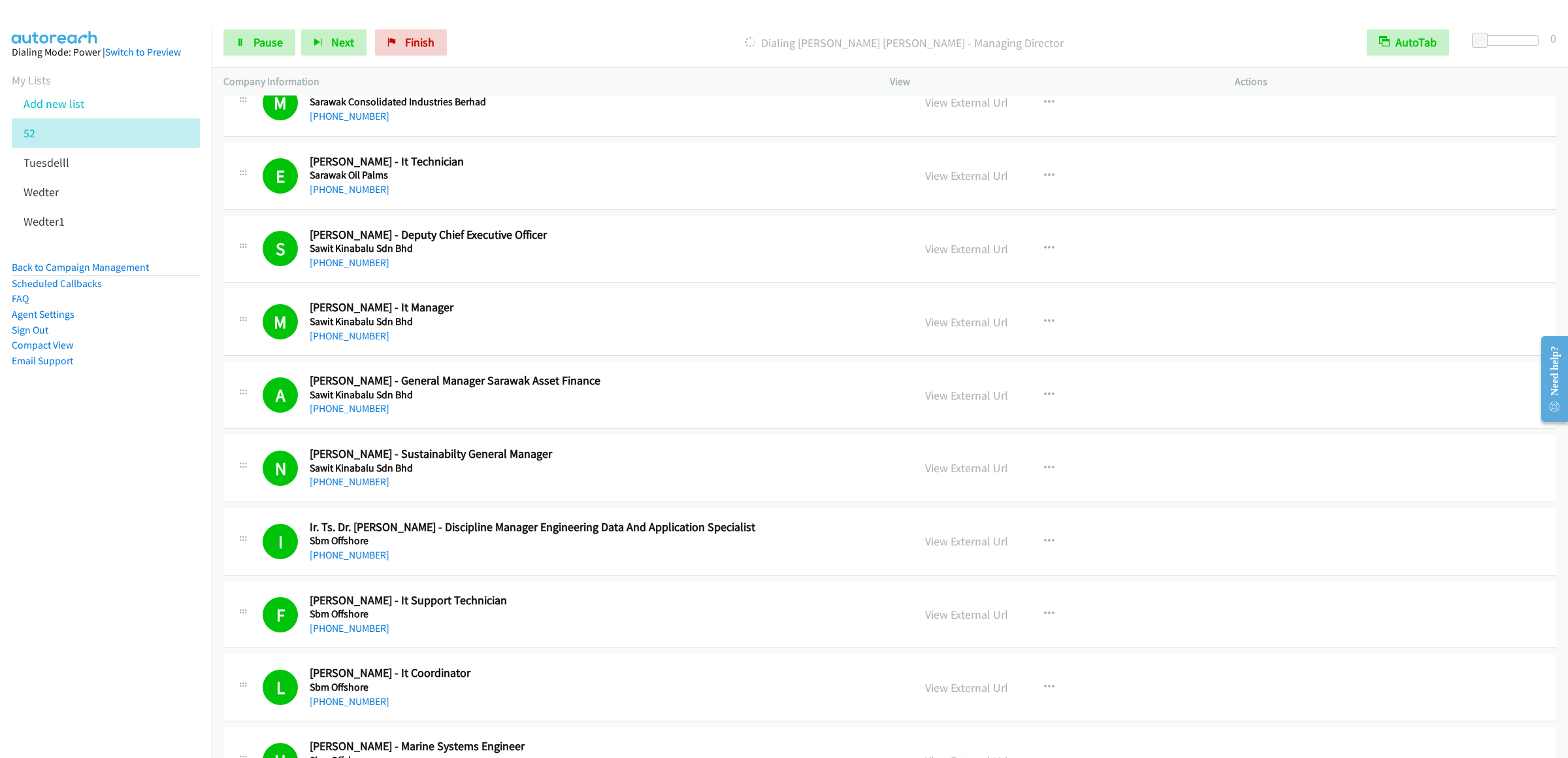
scroll to position [5622, 0]
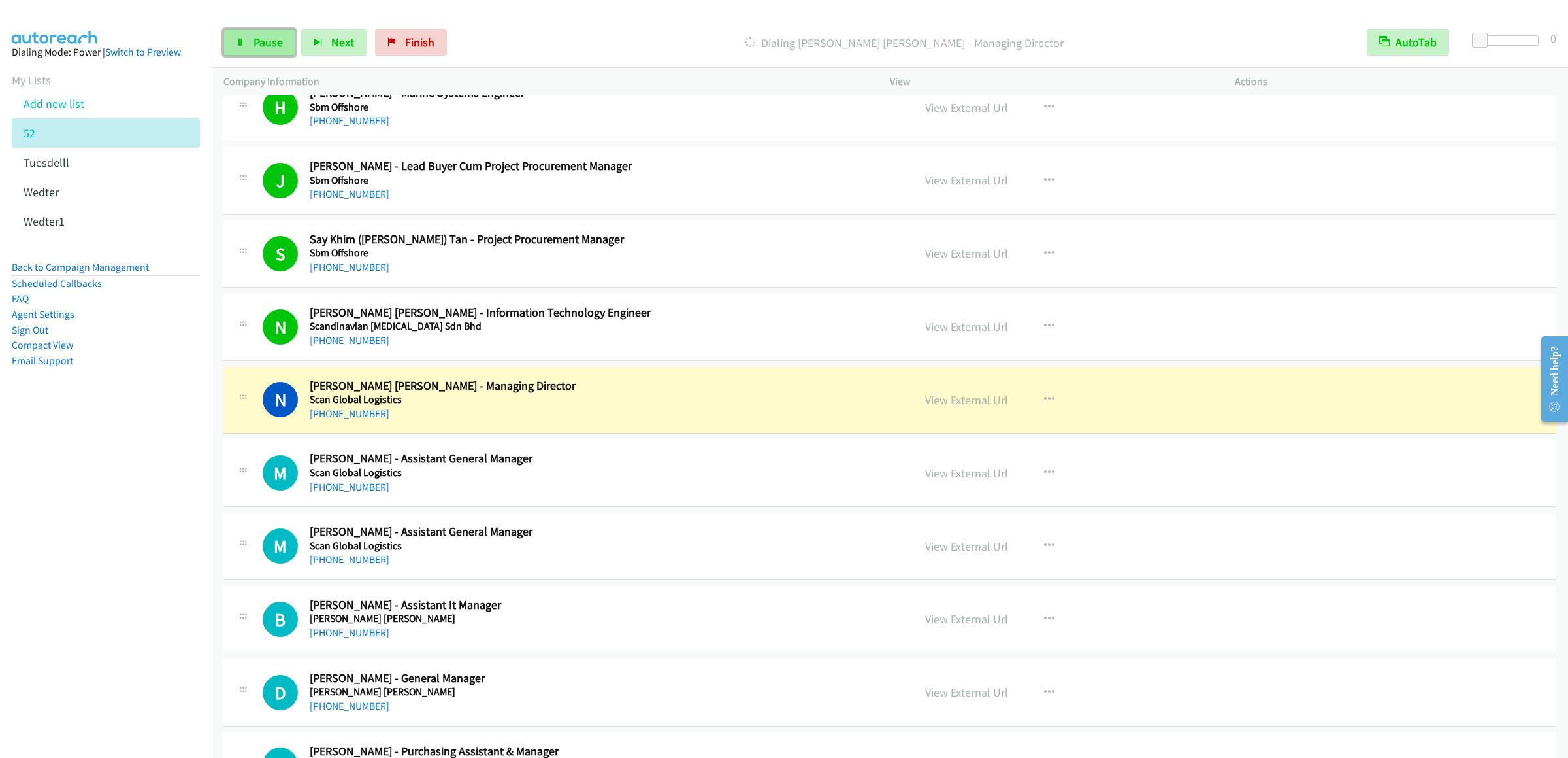
click at [279, 40] on span "Pause" at bounding box center [268, 42] width 29 height 15
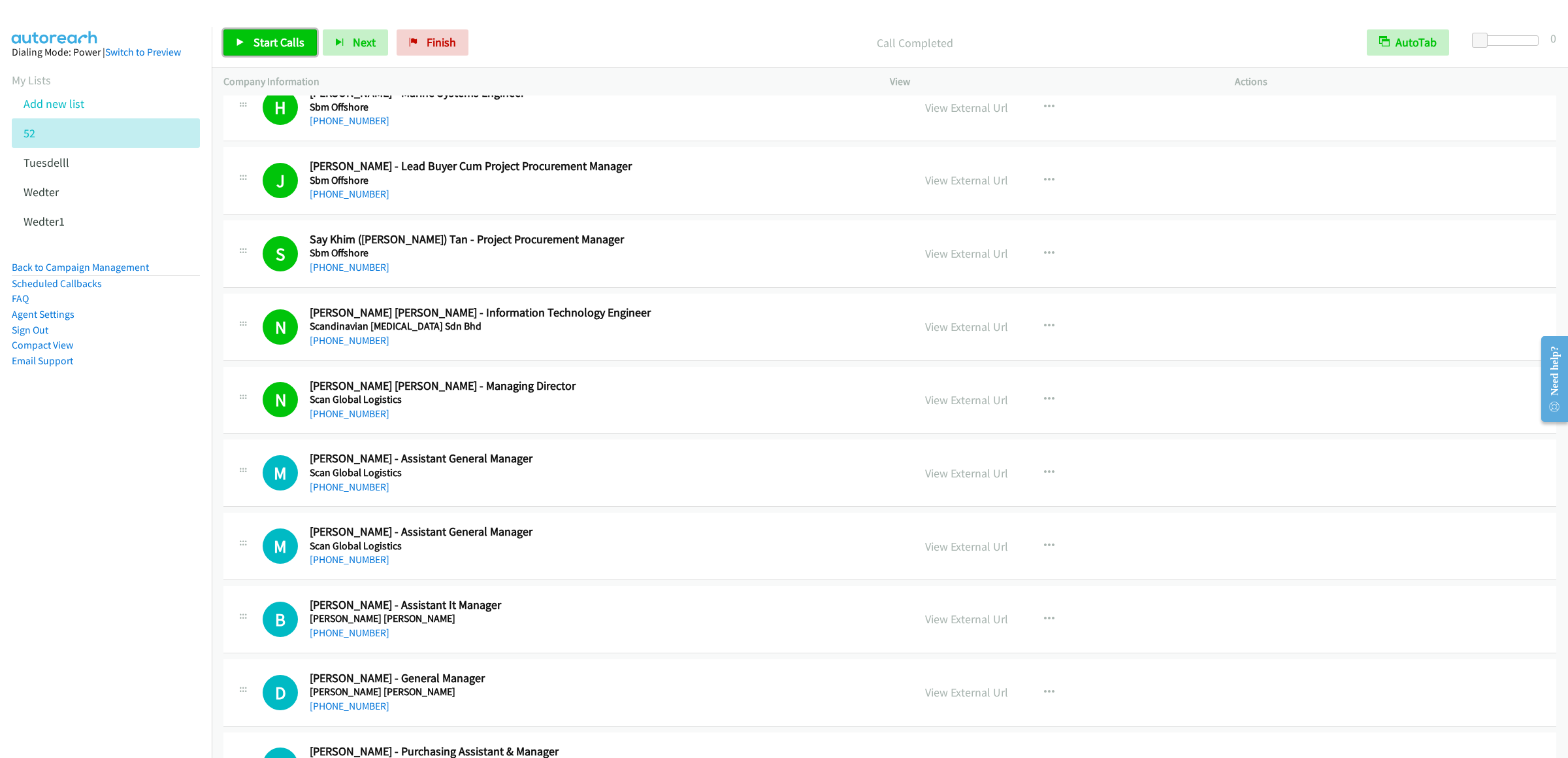
click at [279, 43] on span "Start Calls" at bounding box center [279, 42] width 51 height 15
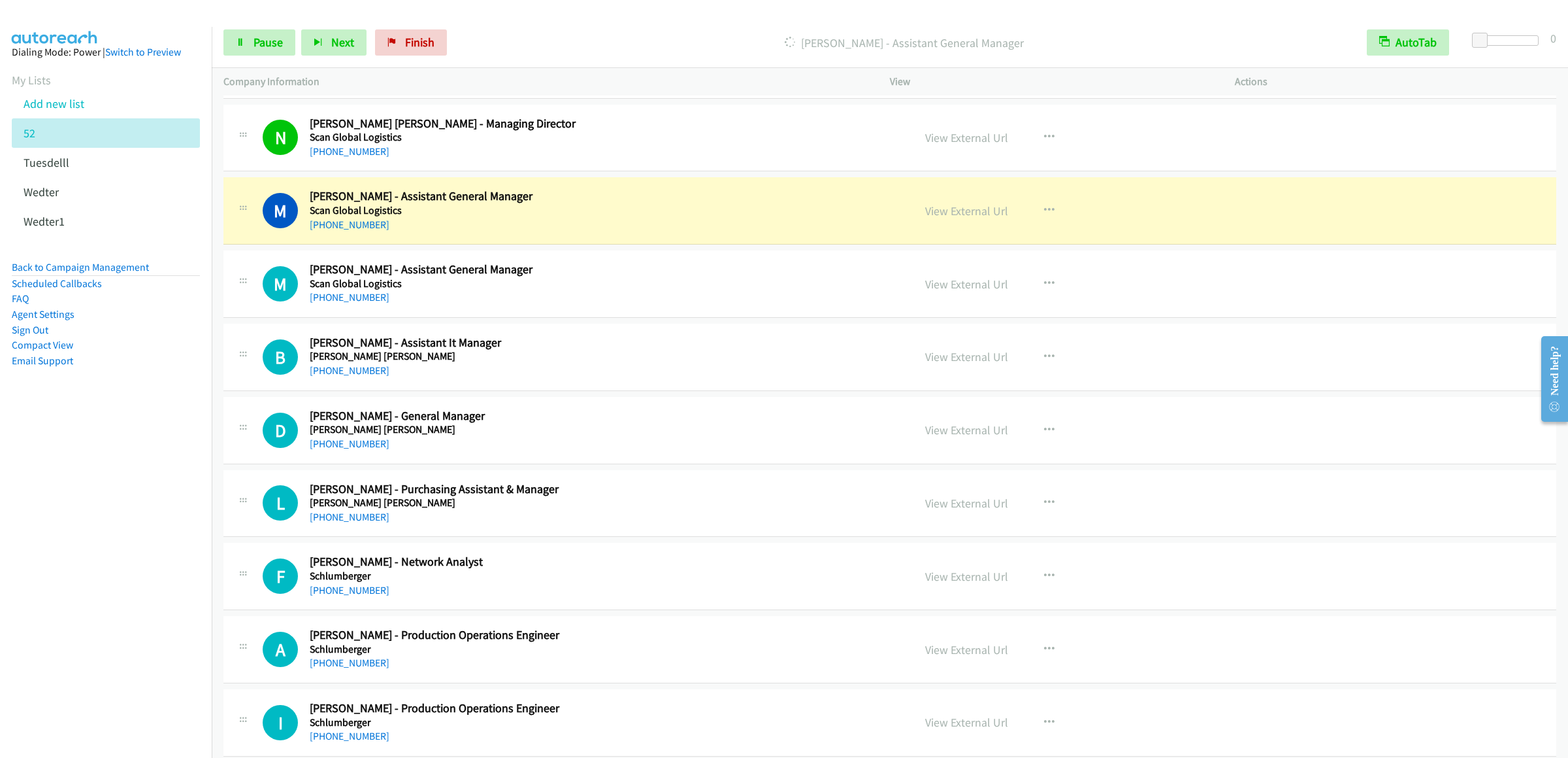
scroll to position [6013, 0]
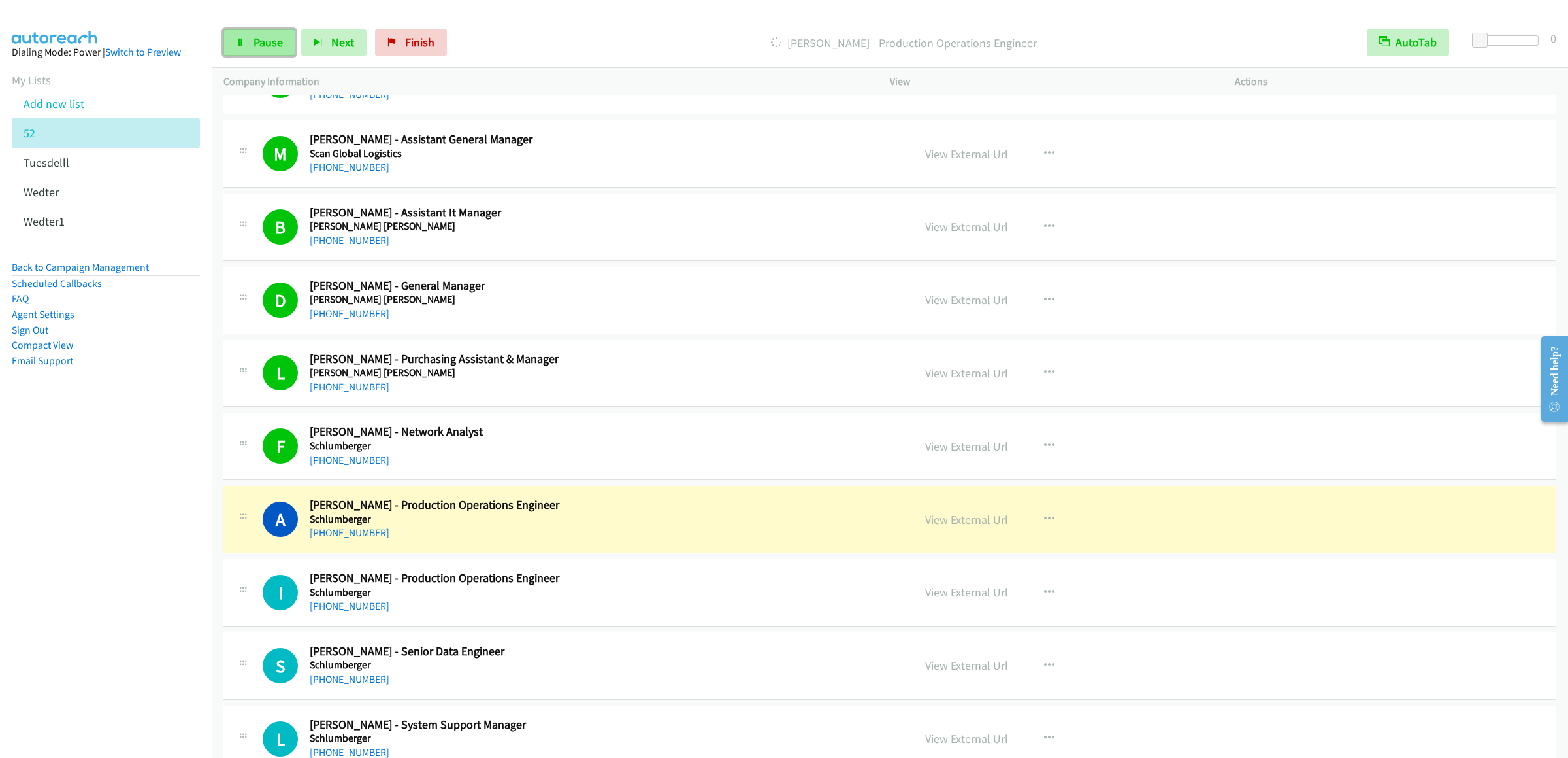
click at [269, 49] on span "Pause" at bounding box center [268, 42] width 29 height 15
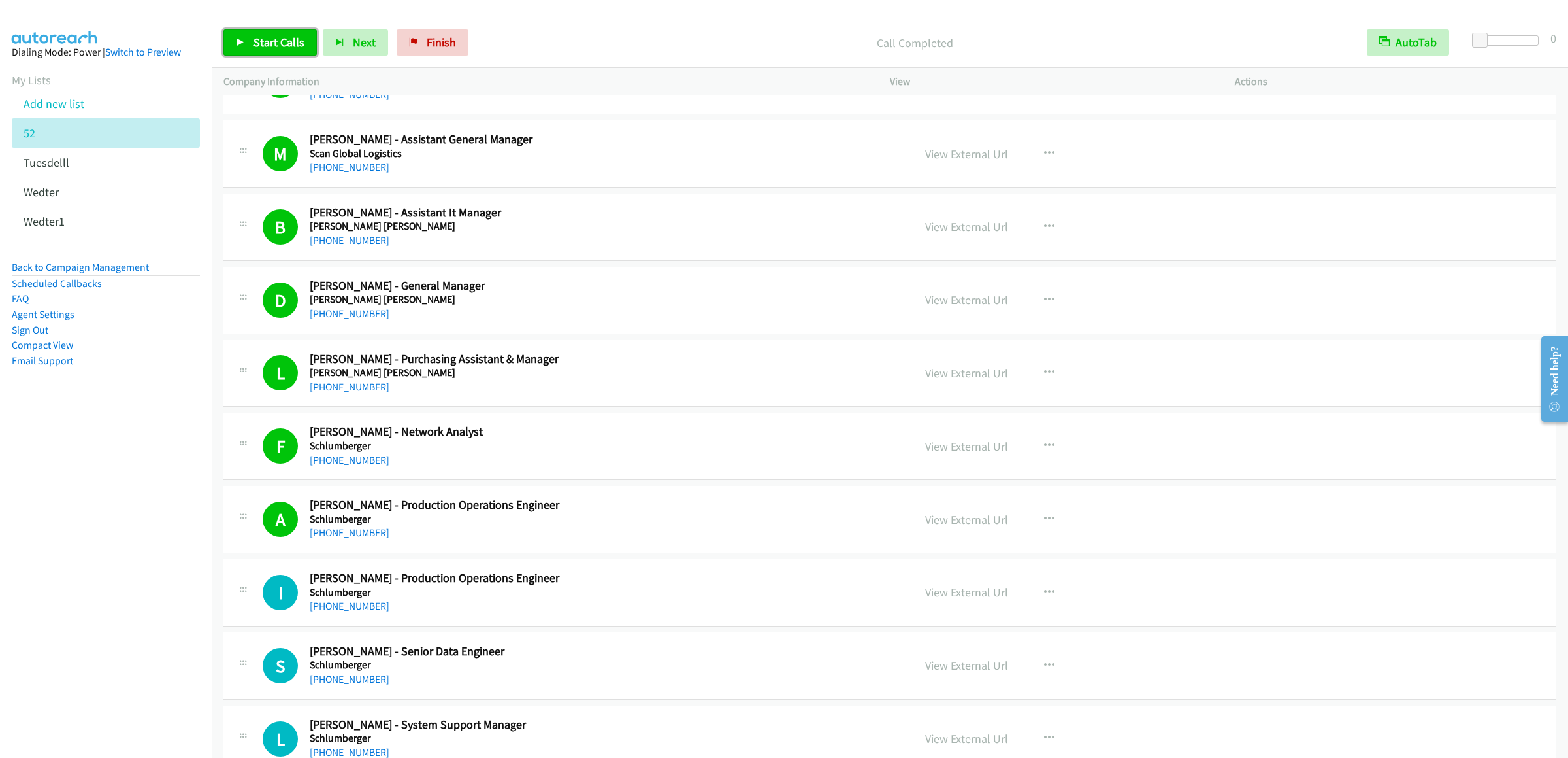
click at [263, 36] on span "Start Calls" at bounding box center [279, 42] width 51 height 15
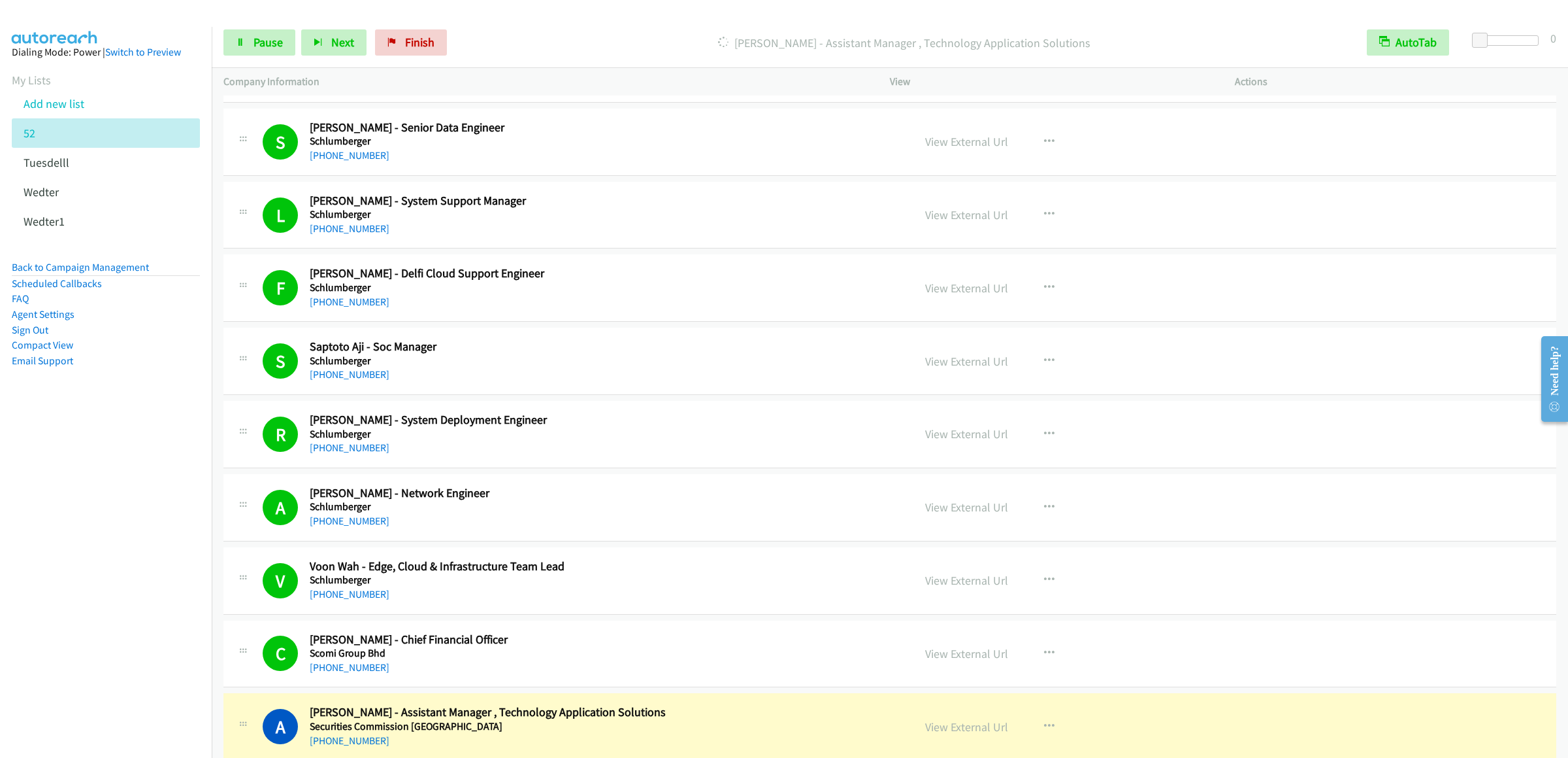
scroll to position [6798, 0]
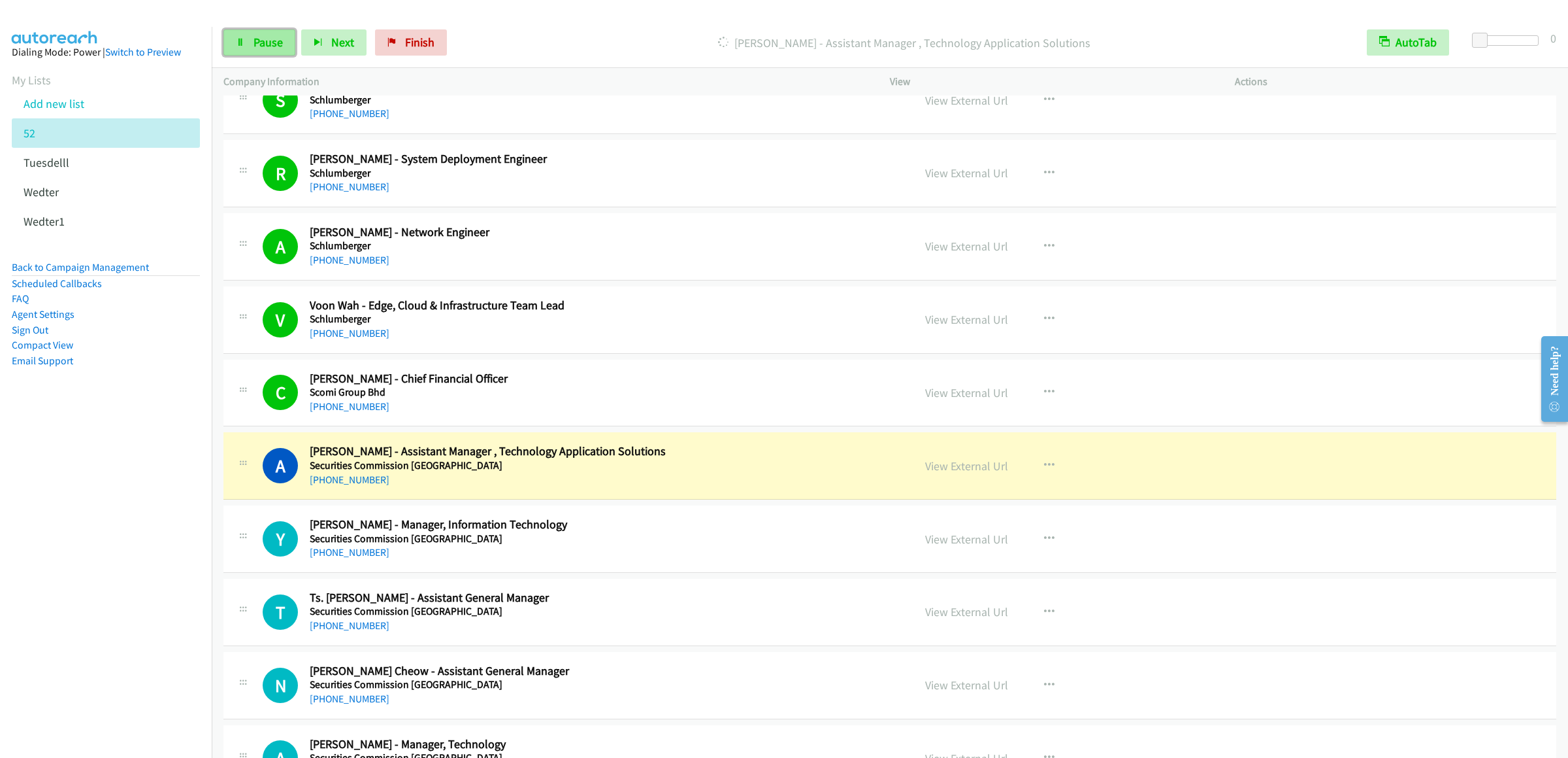
click at [262, 53] on link "Pause" at bounding box center [259, 42] width 71 height 26
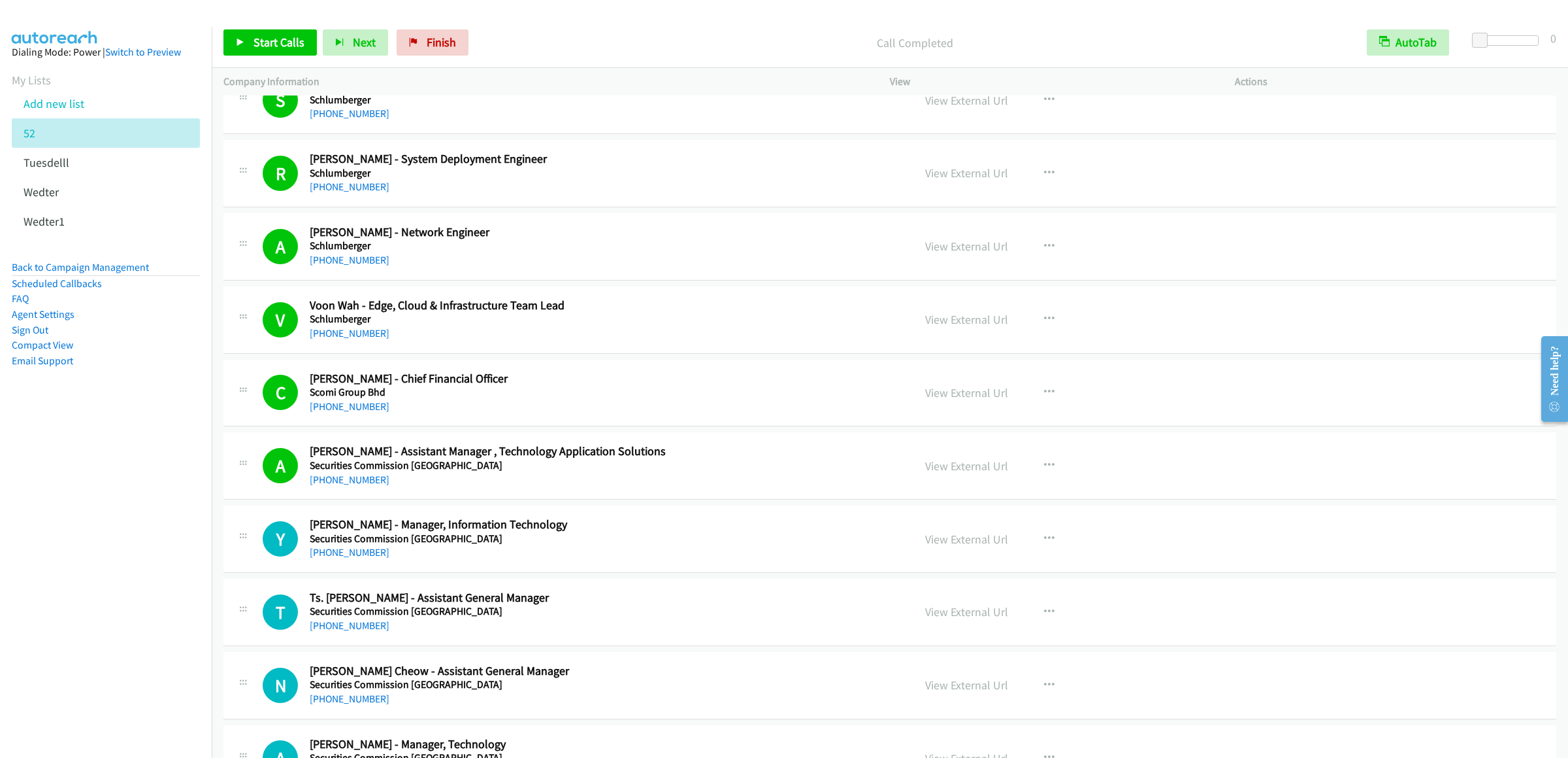
scroll to position [7190, 0]
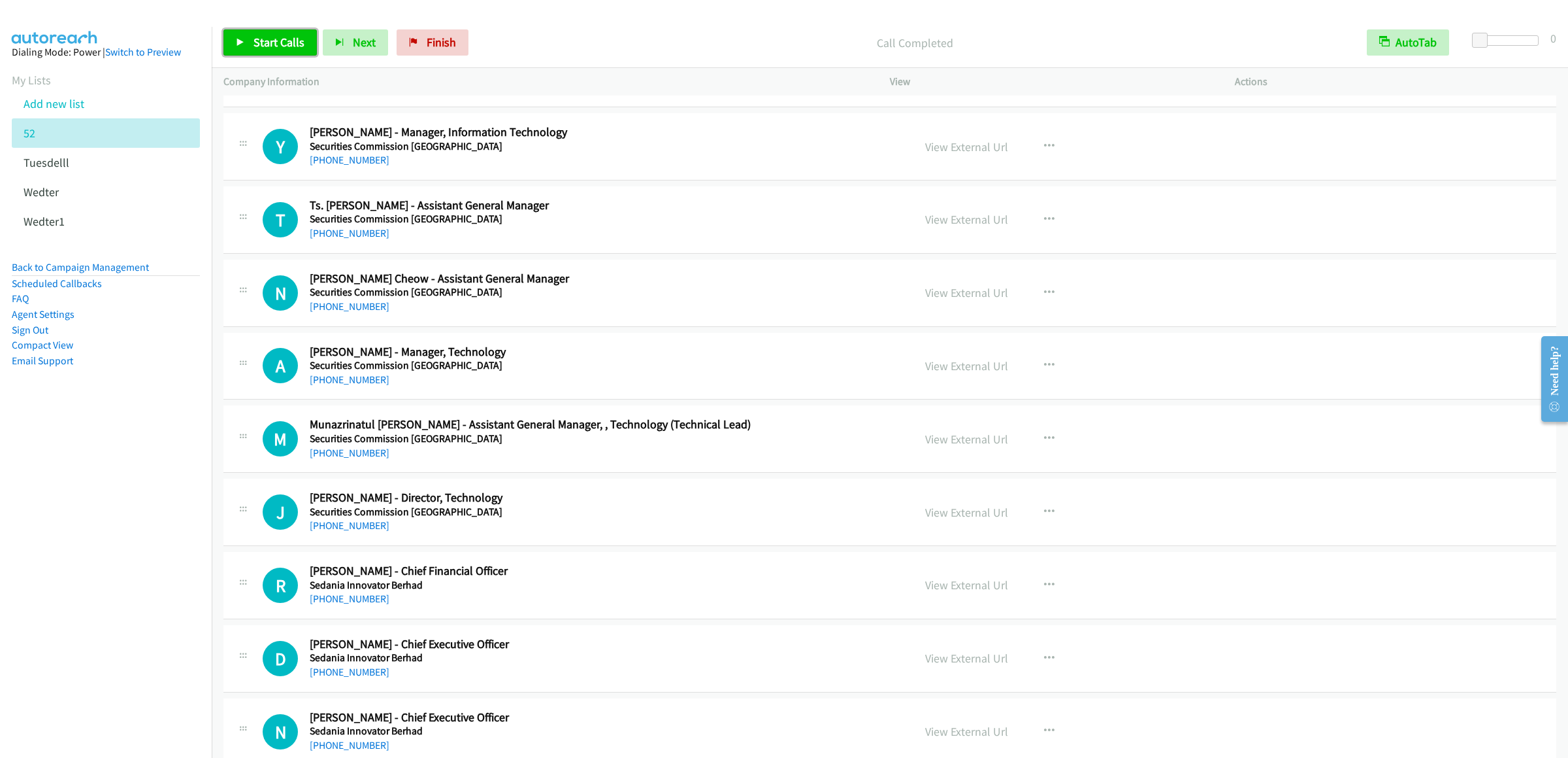
click at [252, 49] on link "Start Calls" at bounding box center [270, 42] width 94 height 26
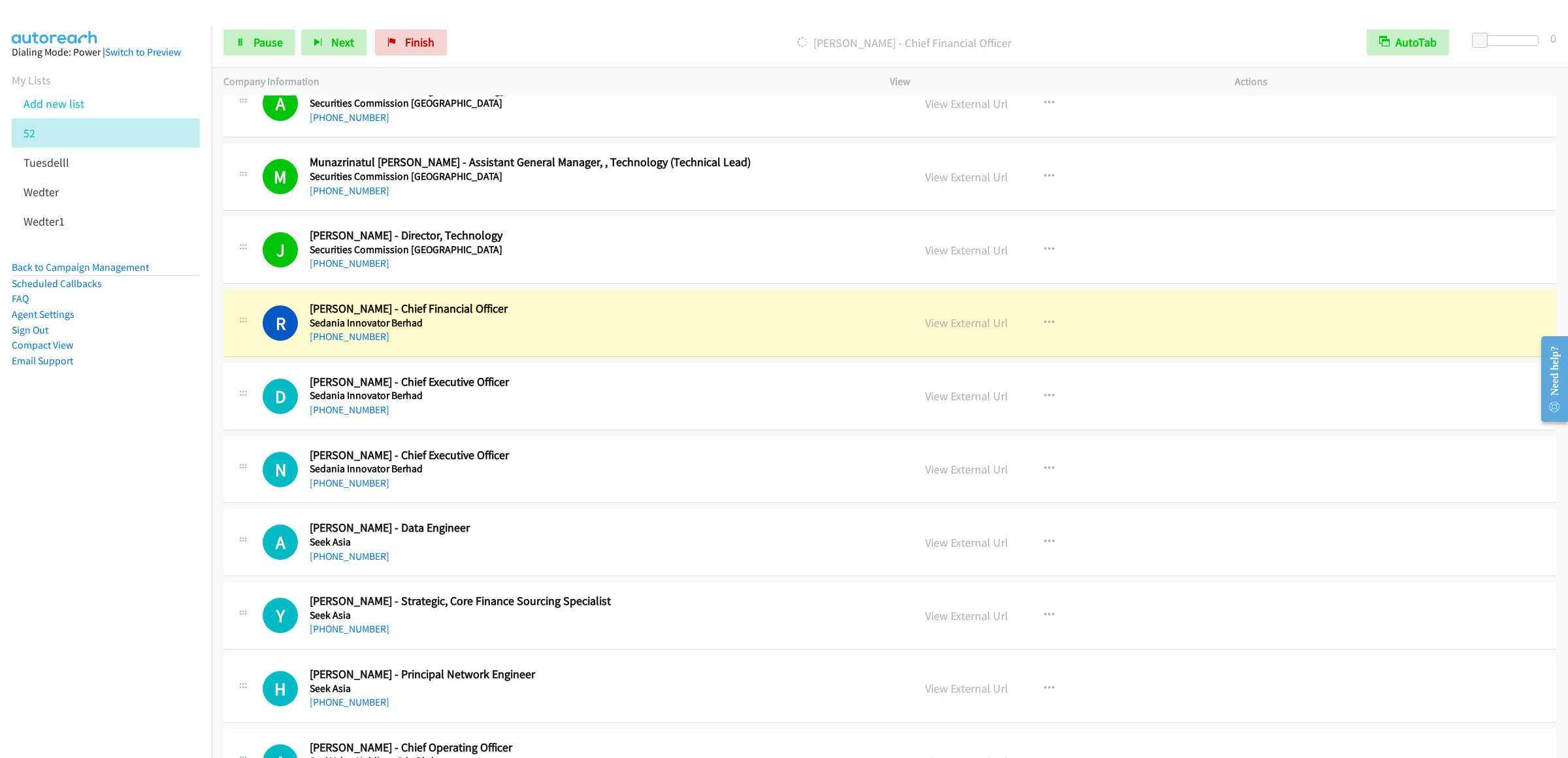
scroll to position [7583, 0]
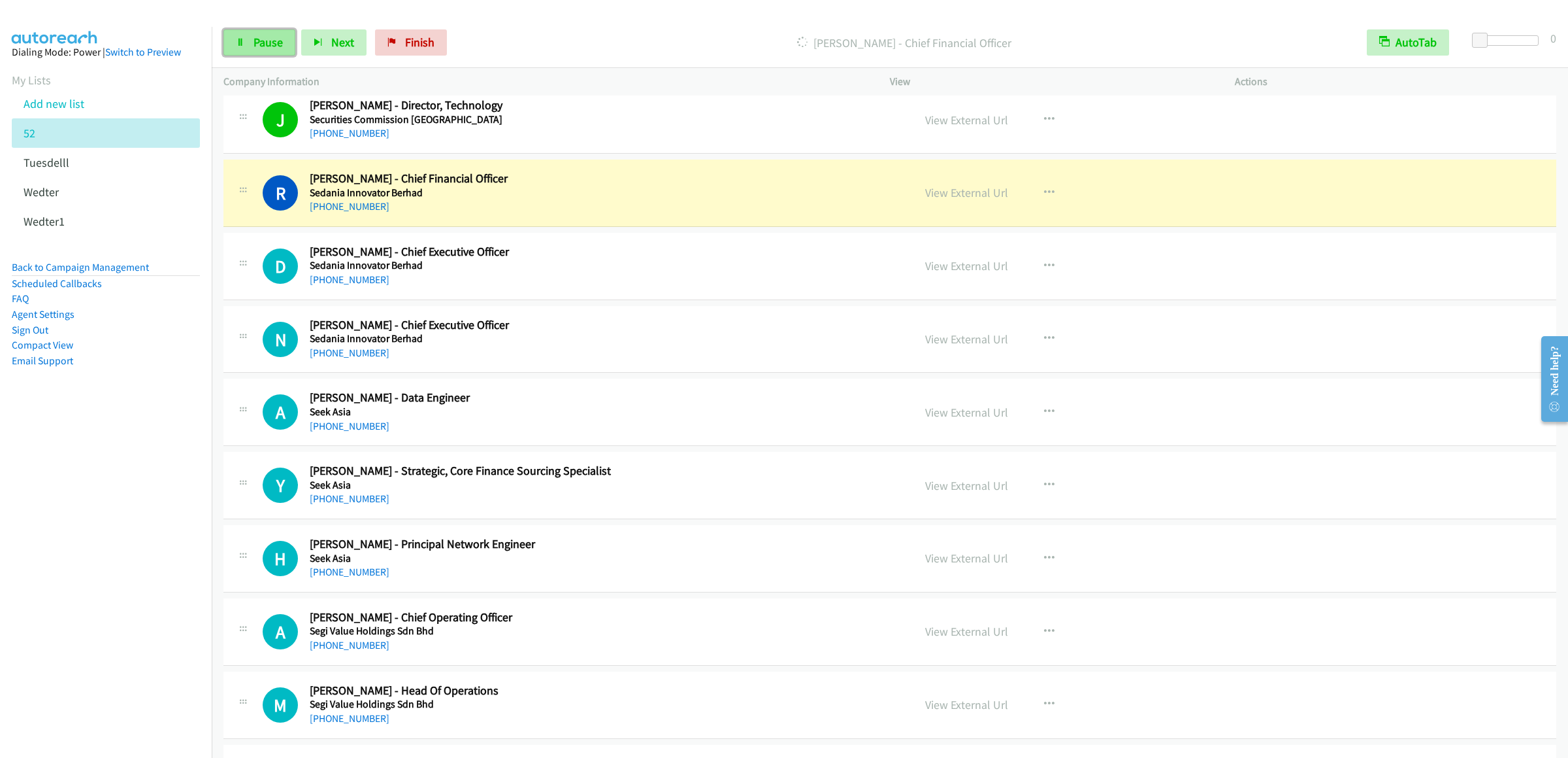
click at [281, 54] on link "Pause" at bounding box center [259, 42] width 71 height 26
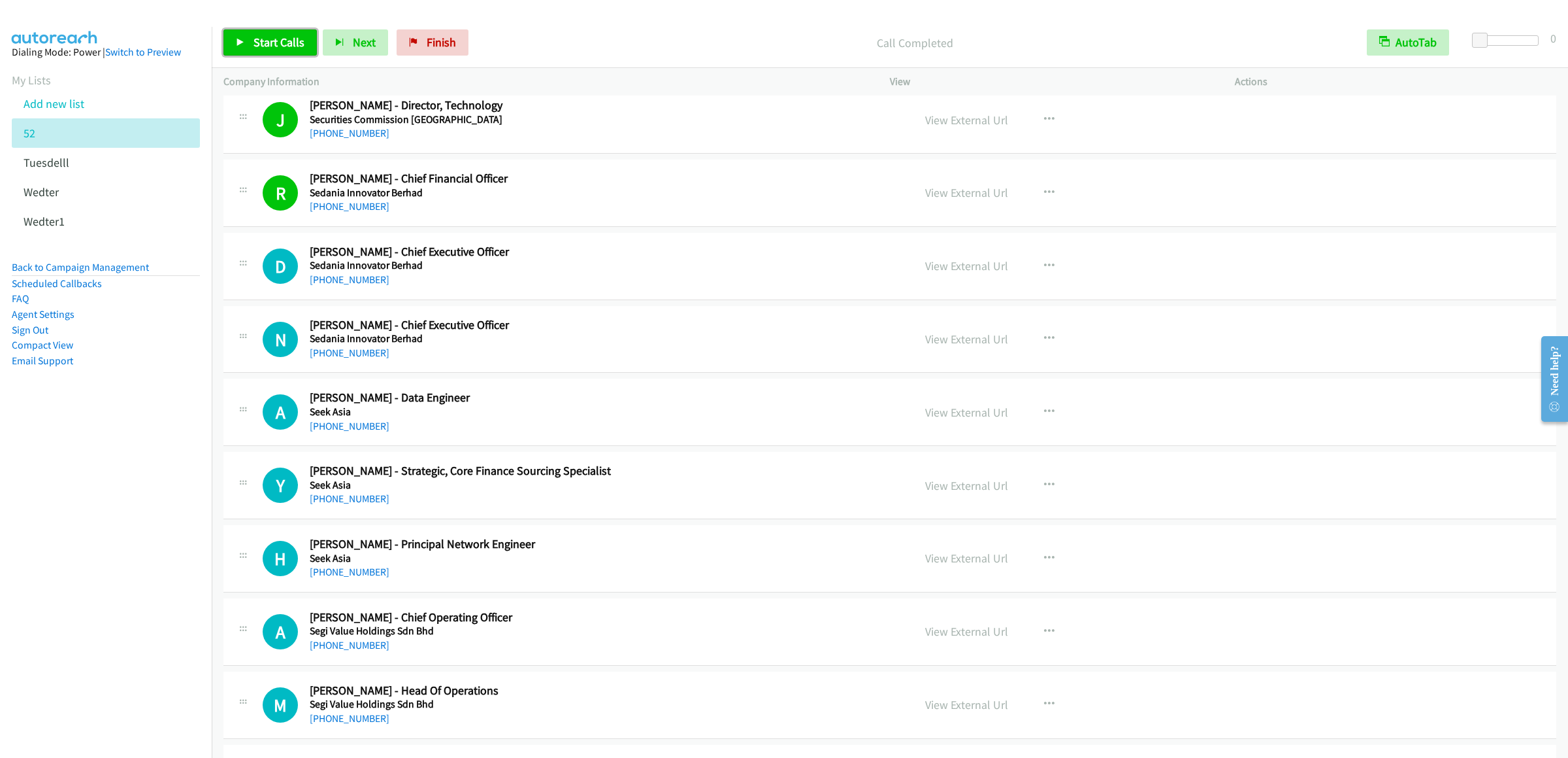
click at [252, 43] on link "Start Calls" at bounding box center [270, 42] width 94 height 26
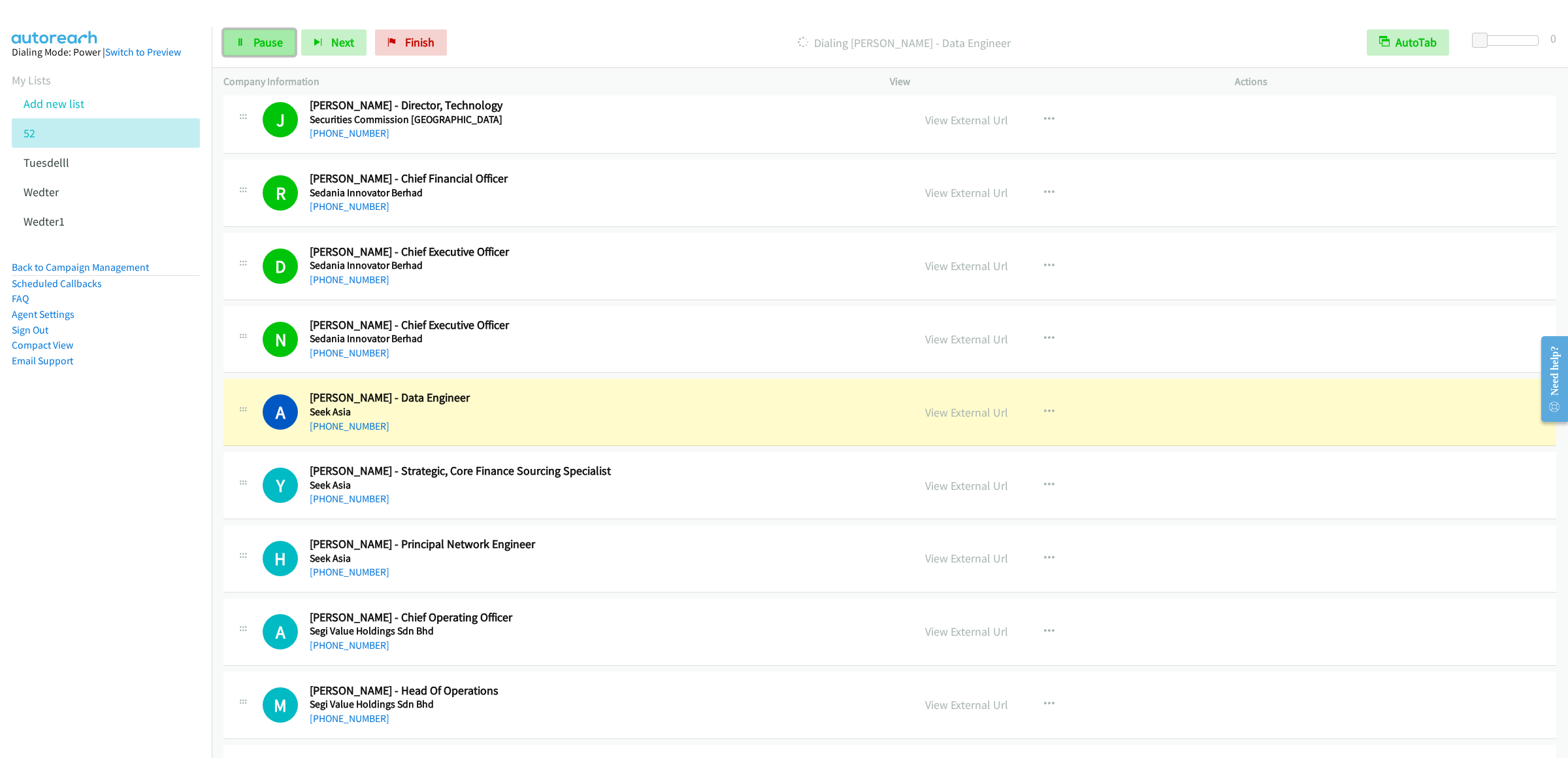
click at [252, 46] on link "Pause" at bounding box center [259, 42] width 71 height 26
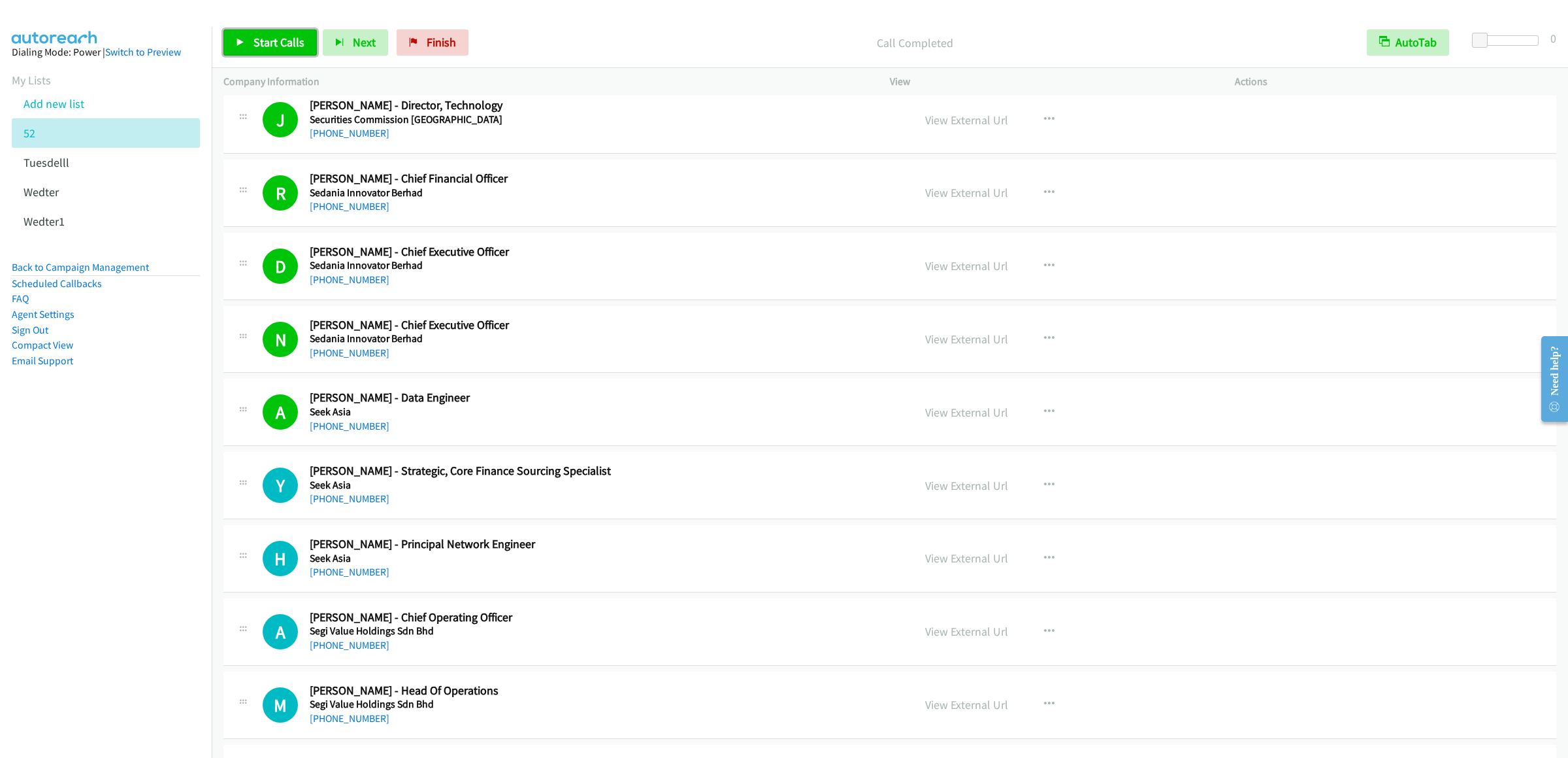
click at [277, 45] on span "Start Calls" at bounding box center [279, 42] width 51 height 15
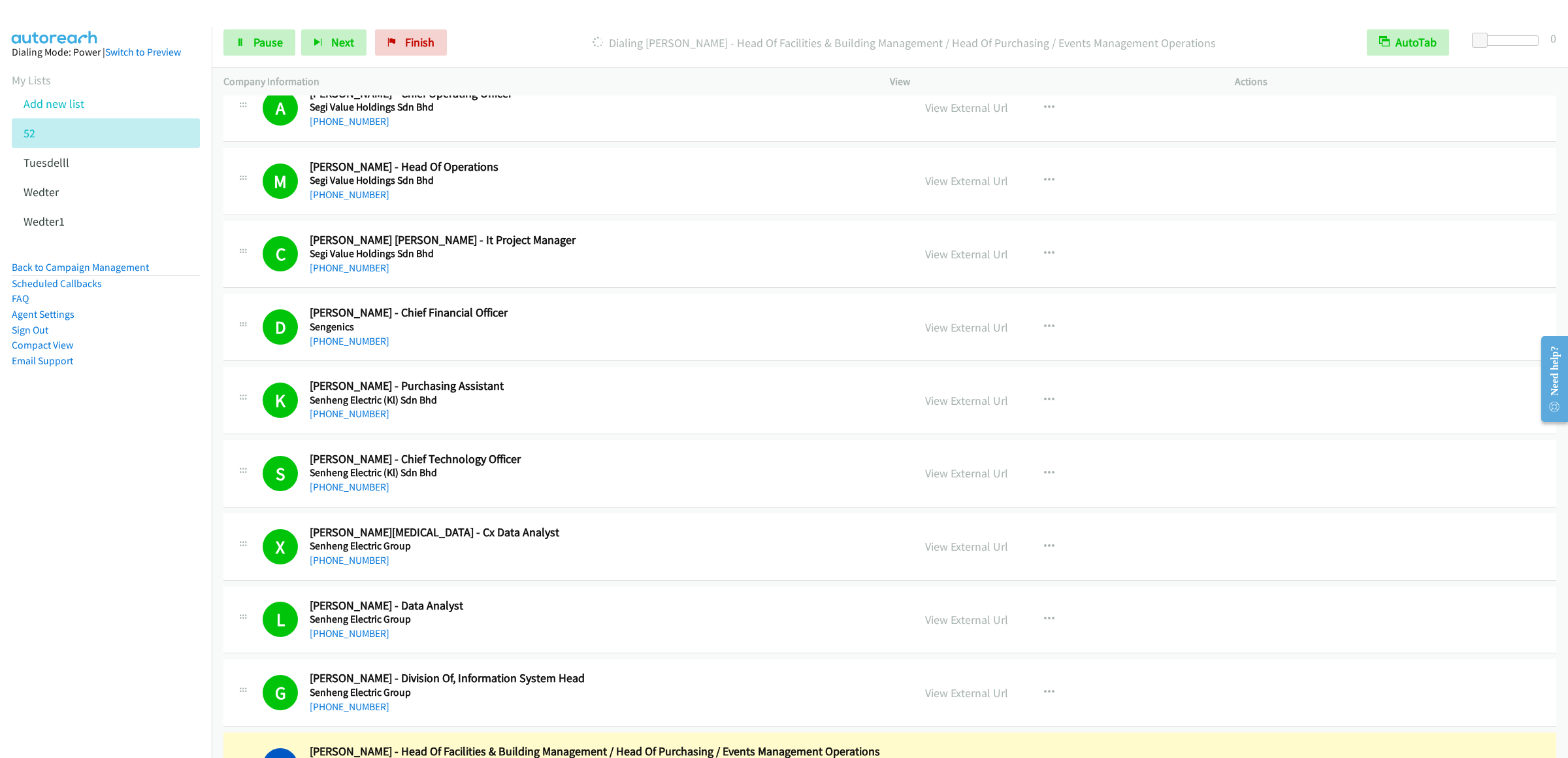
scroll to position [8498, 0]
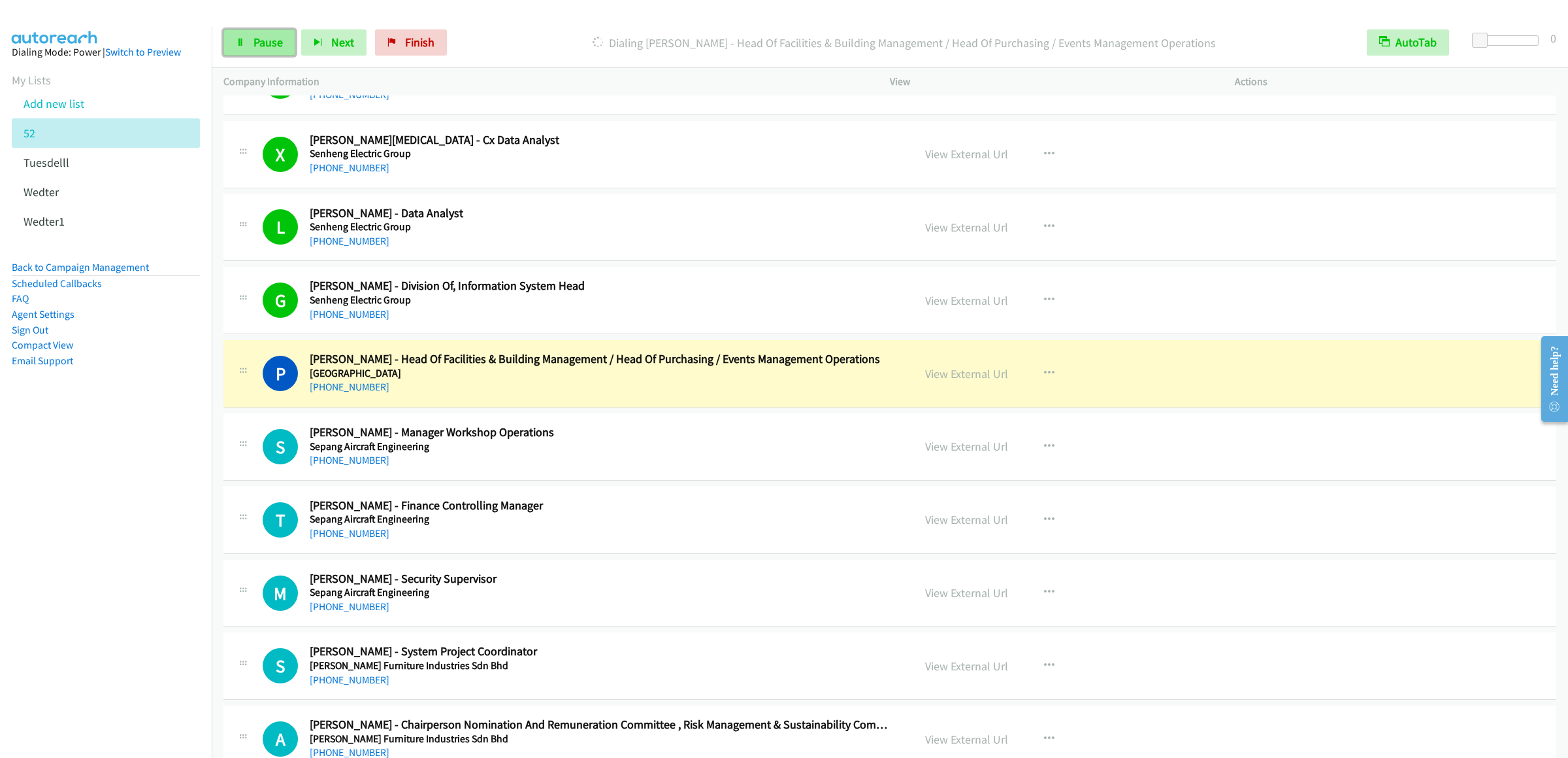
click at [282, 46] on link "Pause" at bounding box center [259, 42] width 71 height 26
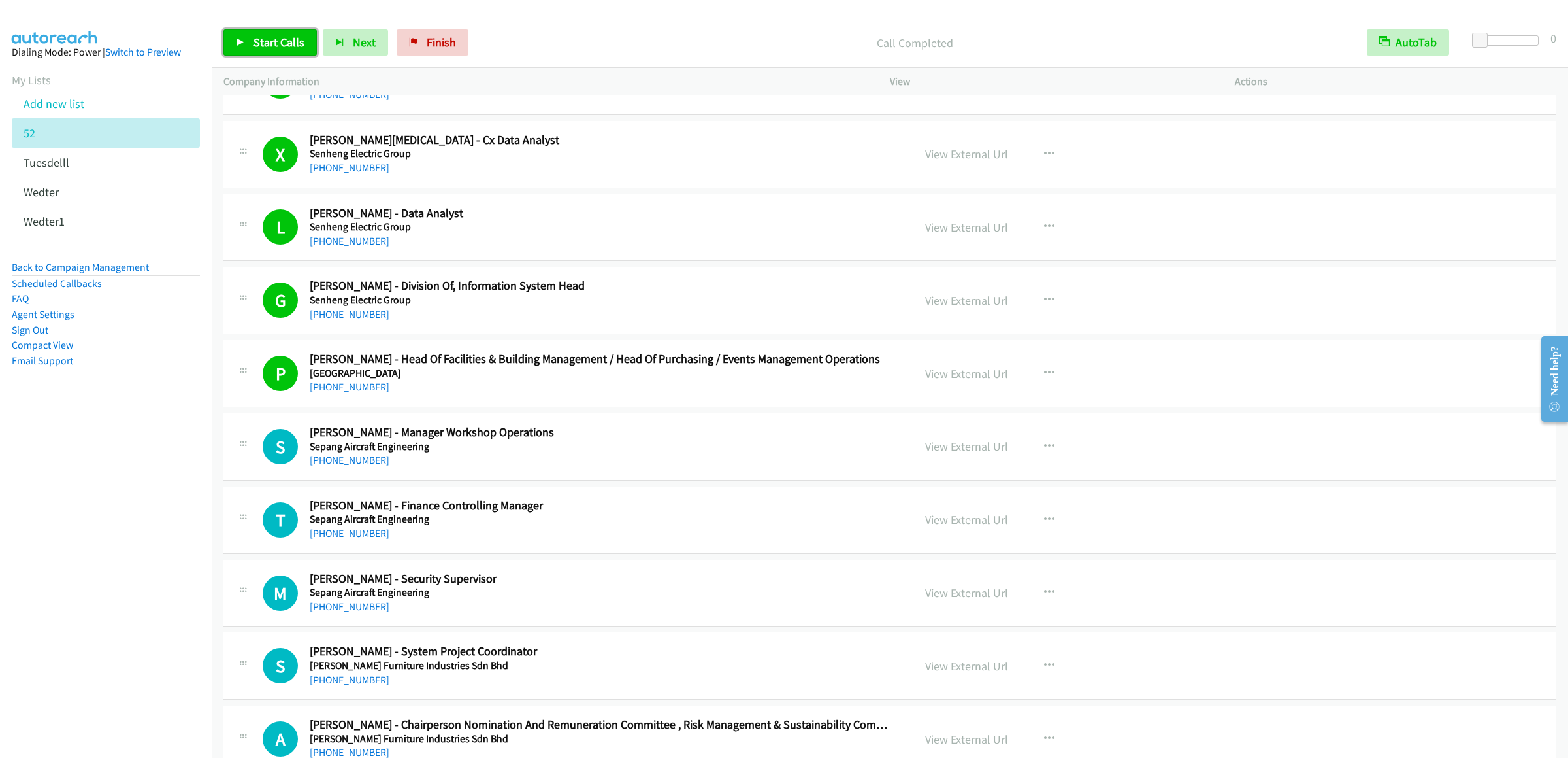
click at [264, 46] on span "Start Calls" at bounding box center [279, 42] width 51 height 15
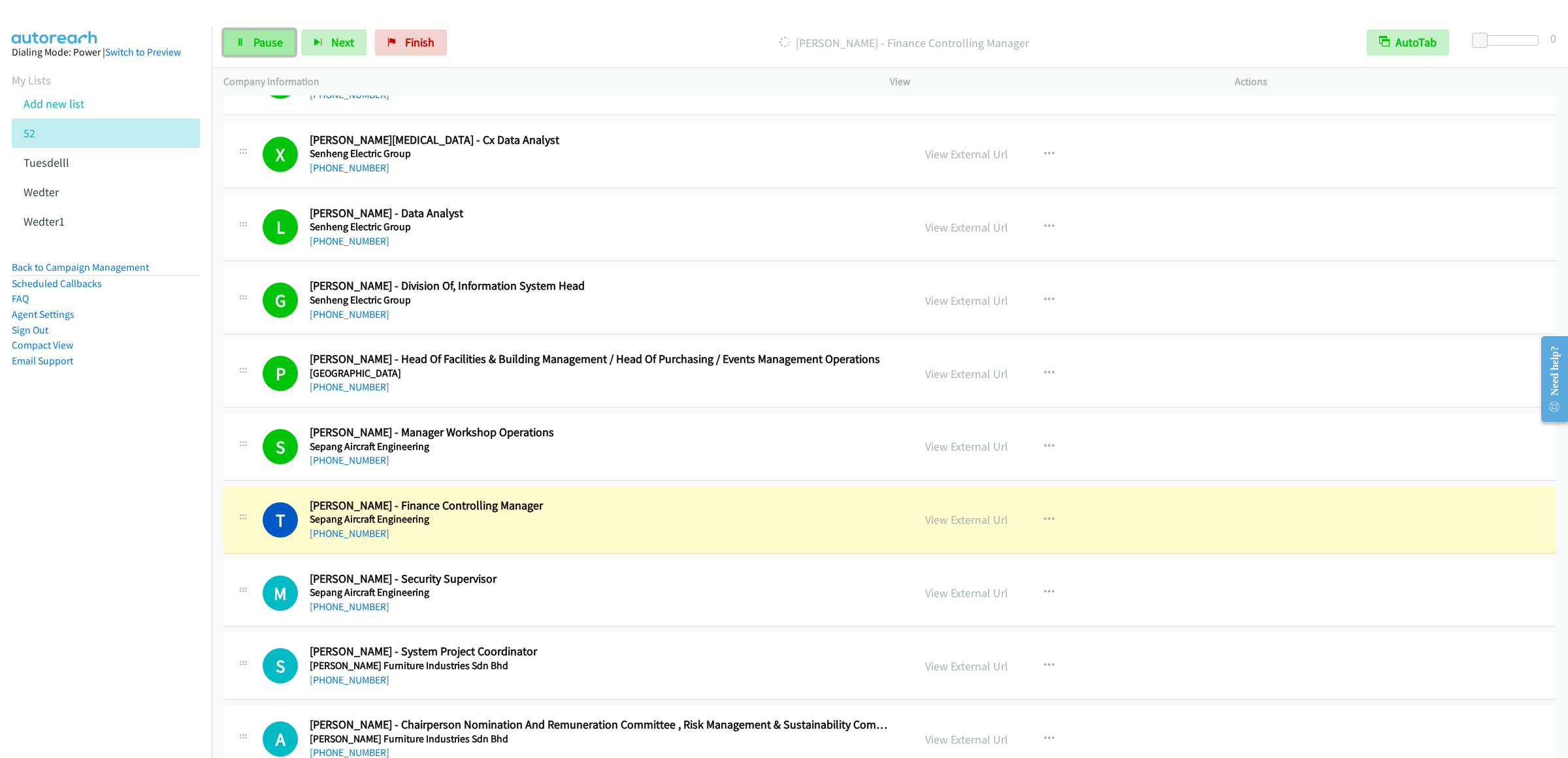
click at [259, 32] on link "Pause" at bounding box center [259, 42] width 71 height 26
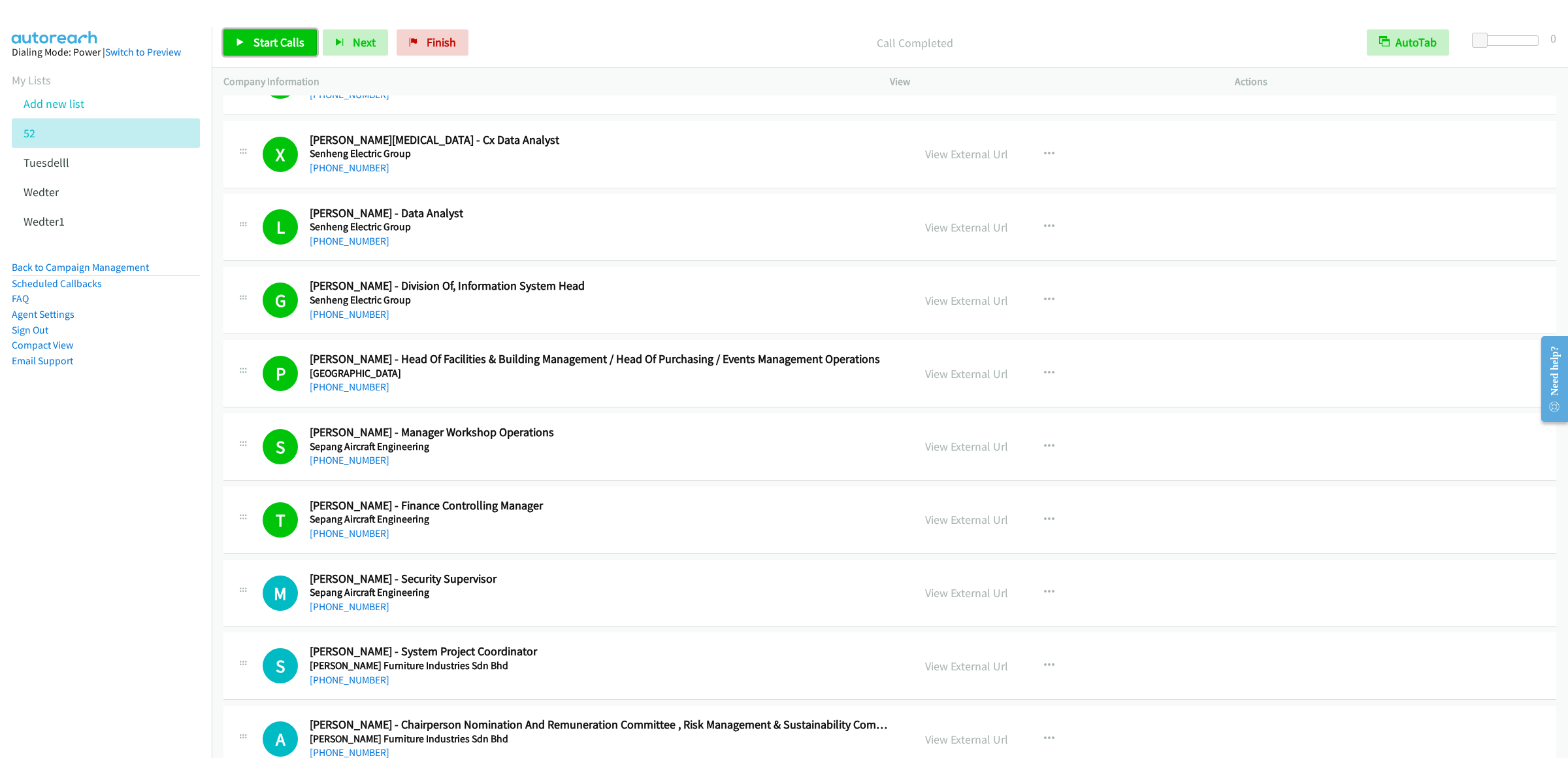
click at [274, 40] on span "Start Calls" at bounding box center [279, 42] width 51 height 15
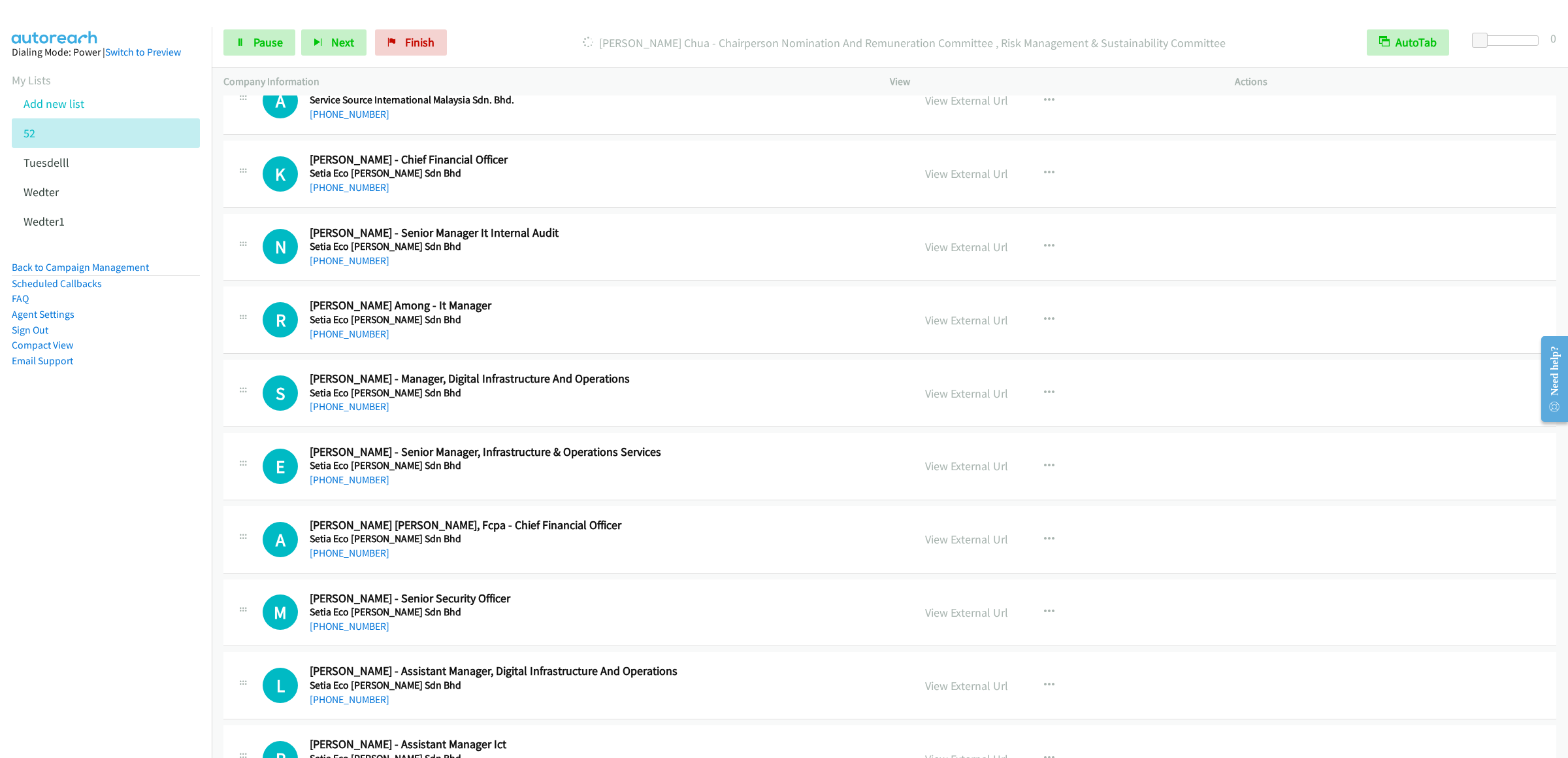
scroll to position [9021, 0]
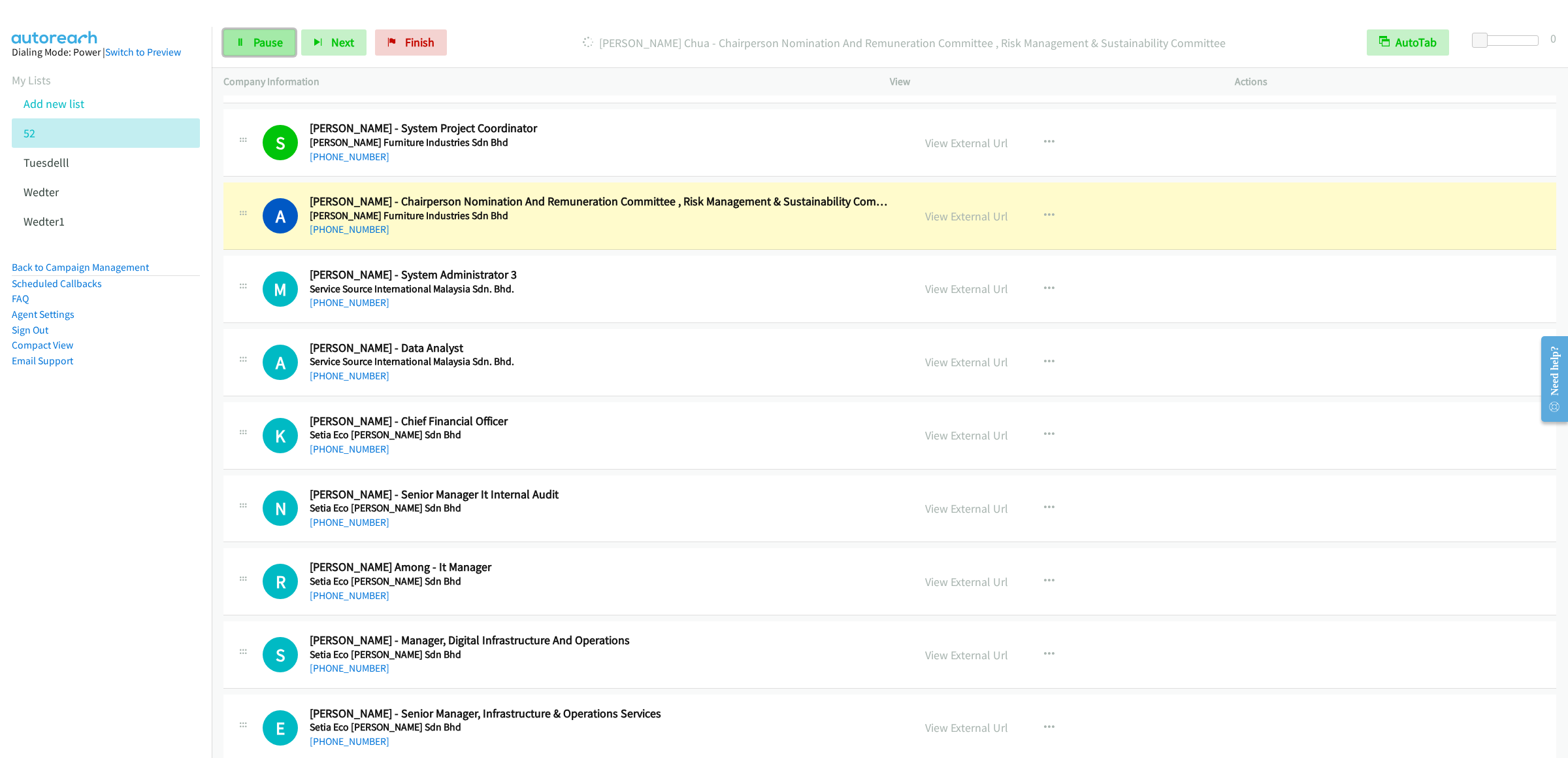
click at [264, 38] on span "Pause" at bounding box center [268, 42] width 29 height 15
click at [271, 33] on link "Start Calls" at bounding box center [270, 42] width 94 height 26
click at [246, 47] on link "Pause" at bounding box center [259, 42] width 71 height 26
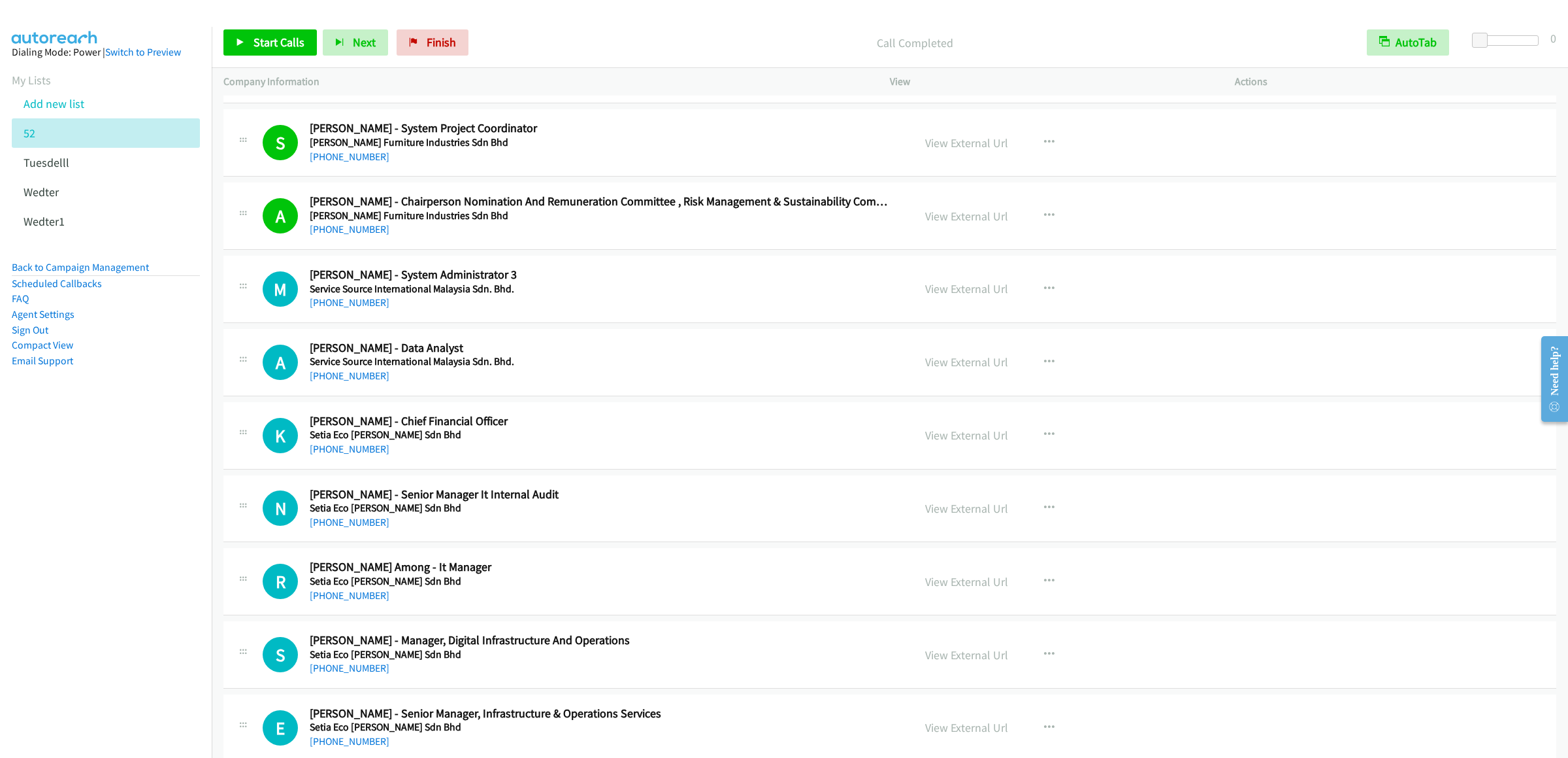
click at [253, 28] on div "Start Calls Pause Next Finish Call Completed AutoTab AutoTab 0" at bounding box center [890, 43] width 1356 height 50
click at [259, 39] on span "Start Calls" at bounding box center [279, 42] width 51 height 15
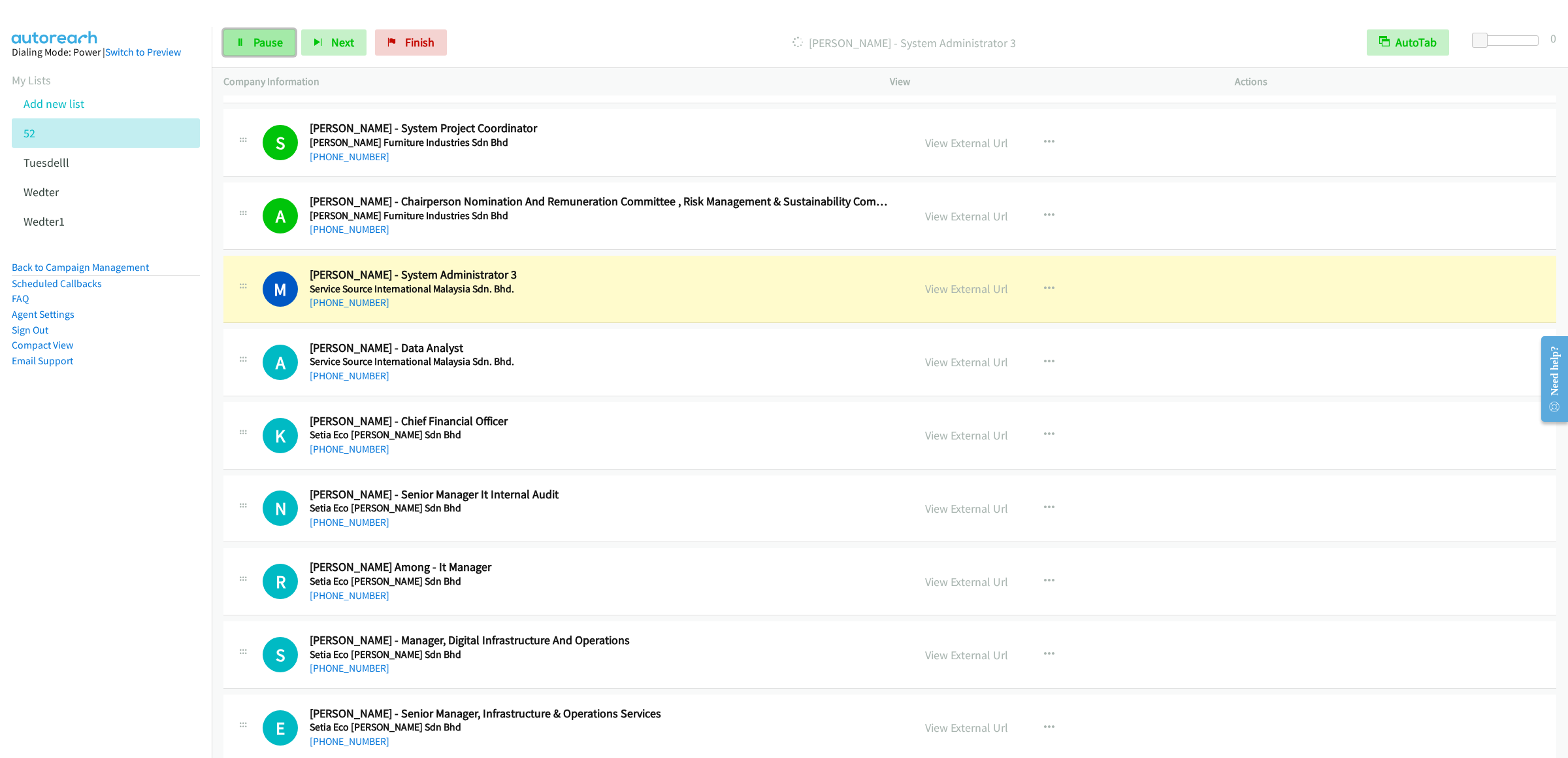
click at [269, 51] on link "Pause" at bounding box center [259, 42] width 71 height 26
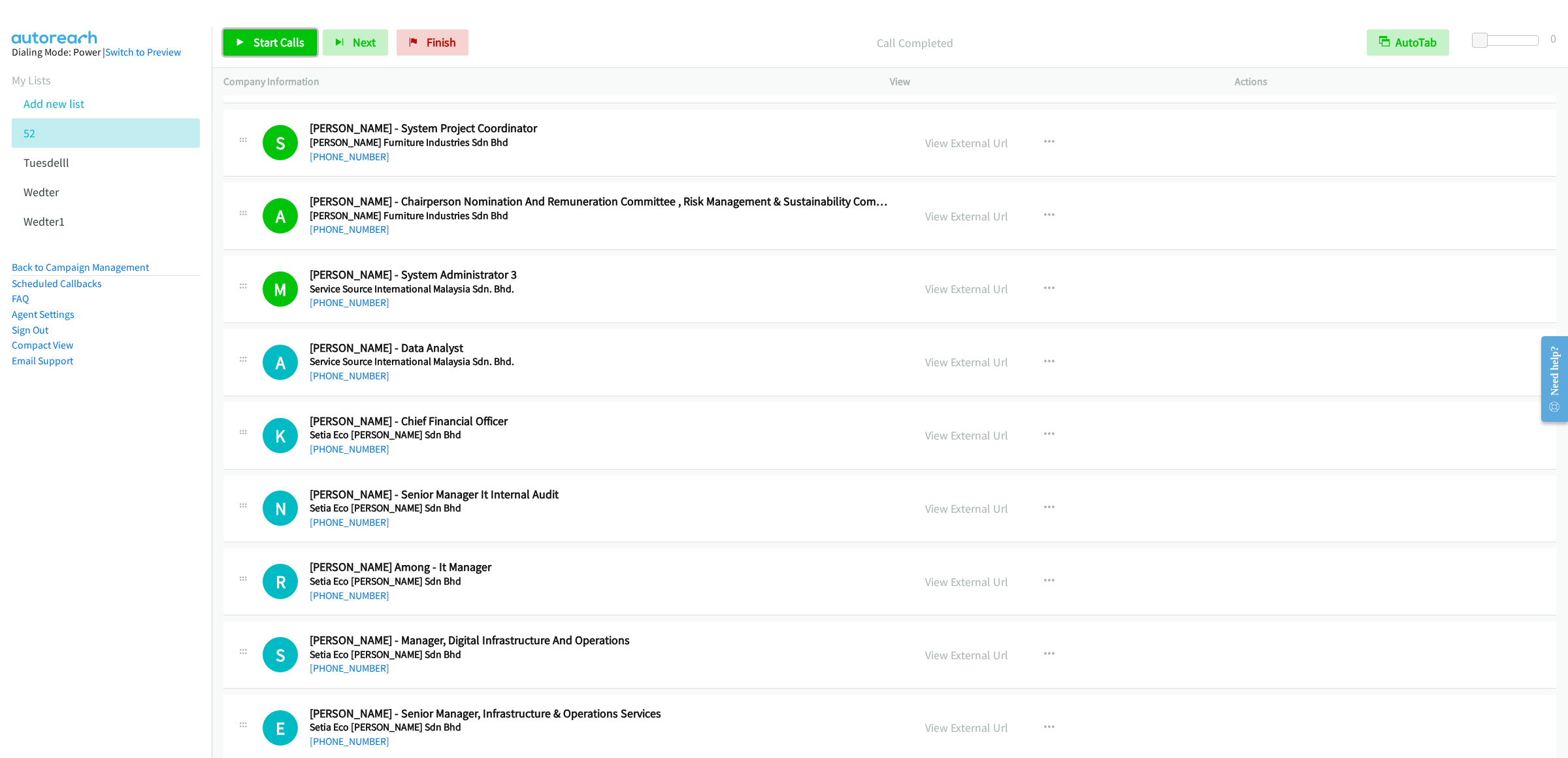
click at [273, 39] on span "Start Calls" at bounding box center [279, 42] width 51 height 15
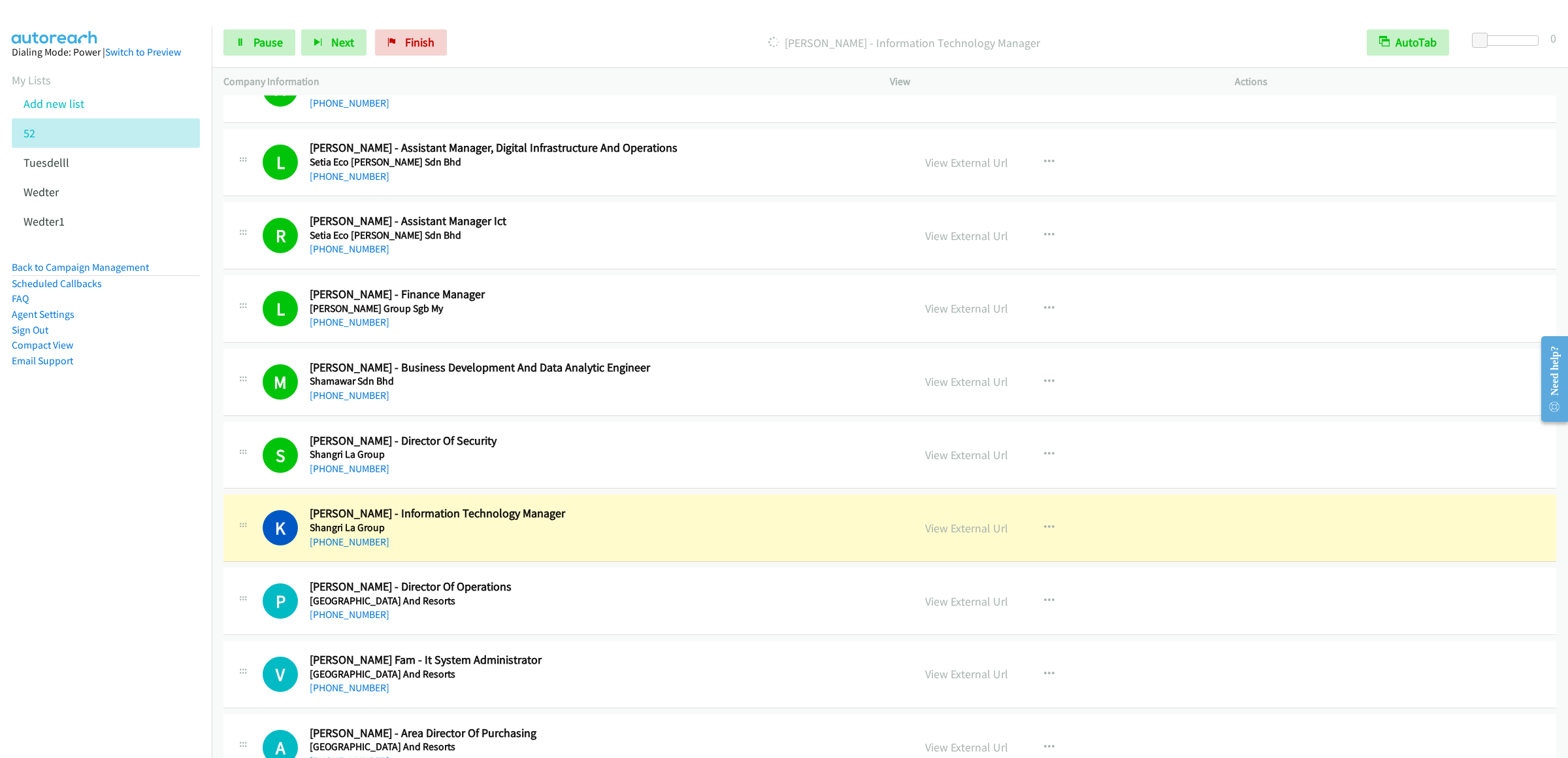
scroll to position [10328, 0]
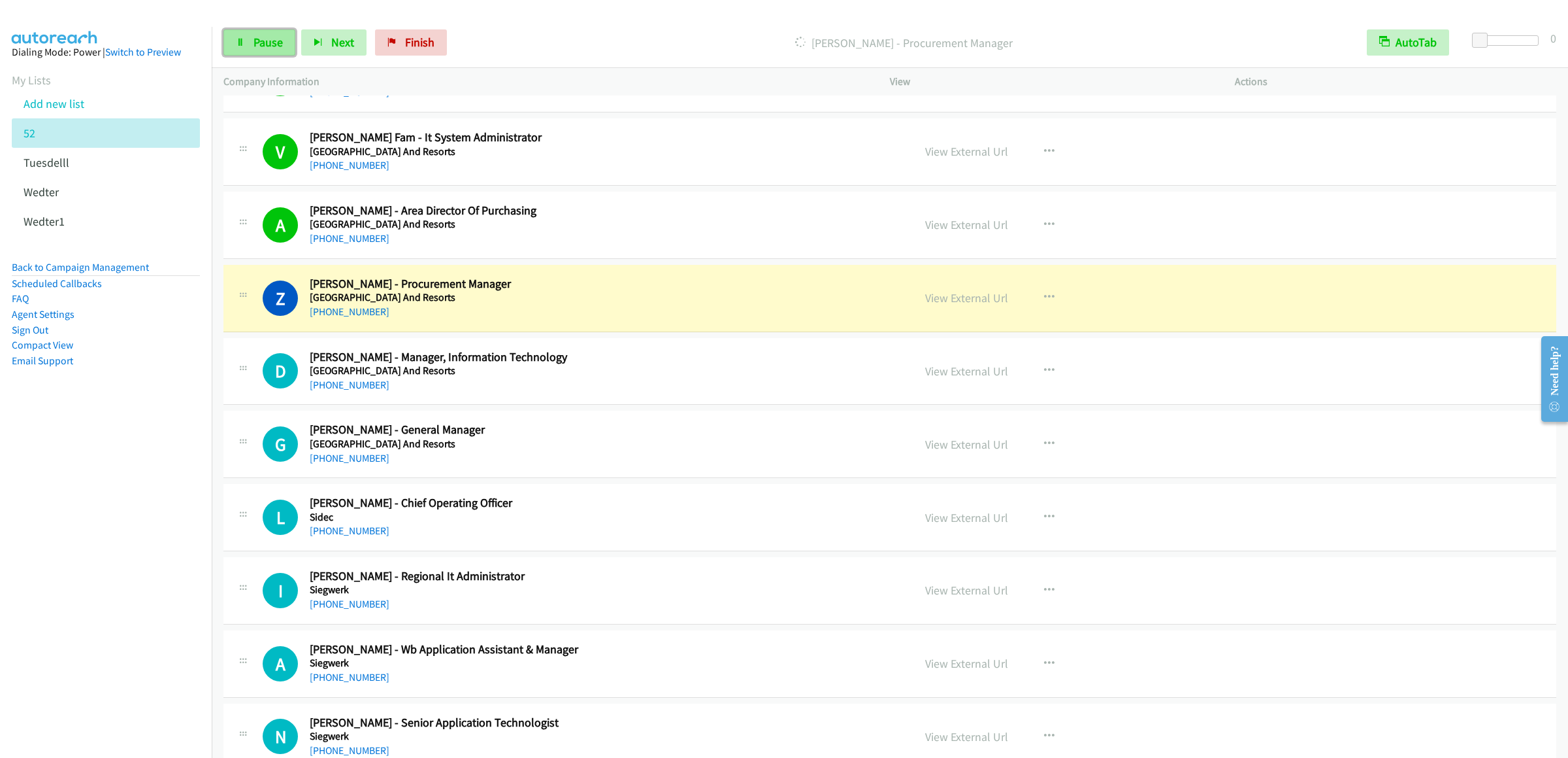
click at [254, 40] on span "Pause" at bounding box center [268, 42] width 29 height 15
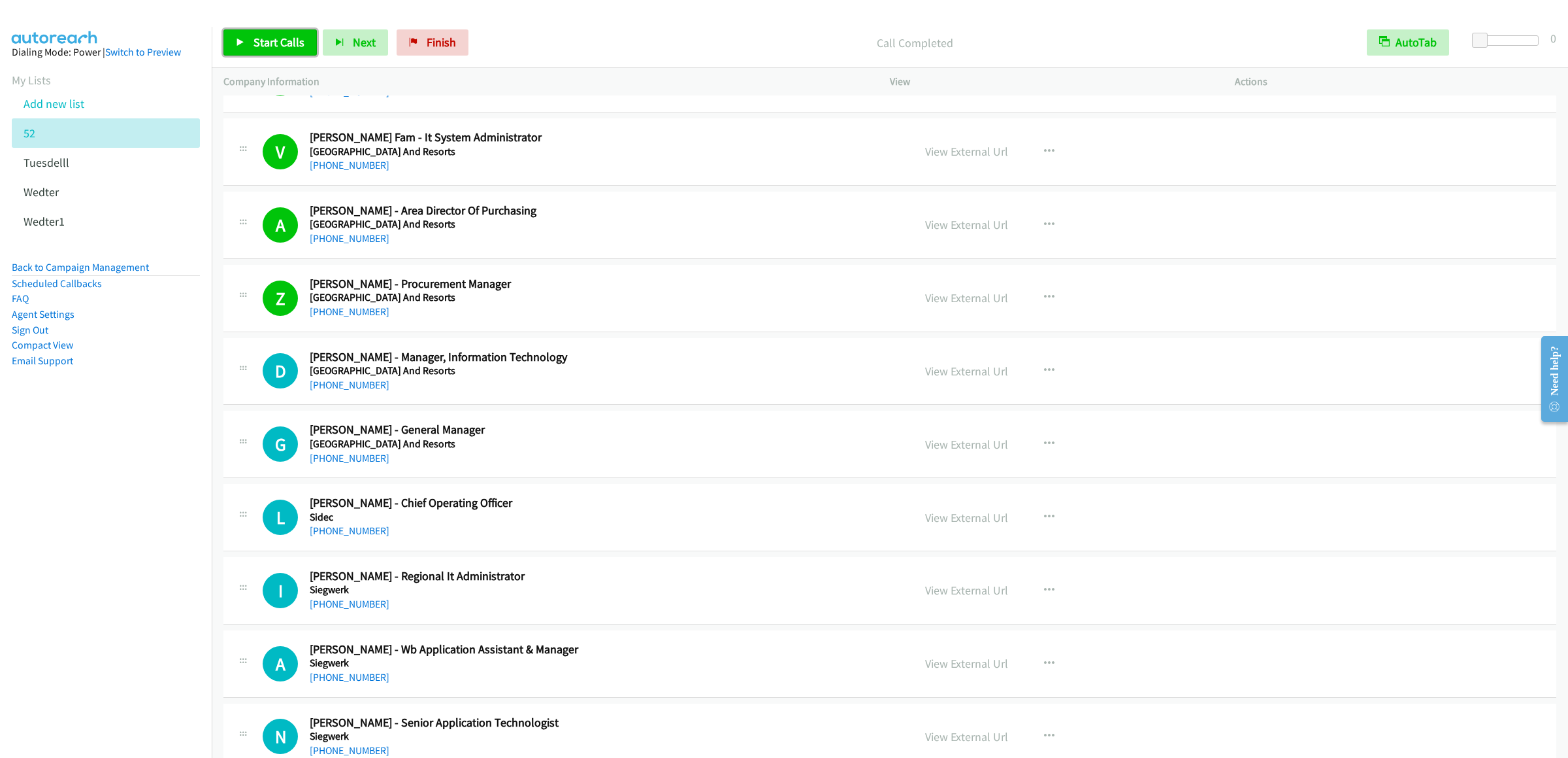
click at [286, 30] on link "Start Calls" at bounding box center [270, 42] width 94 height 26
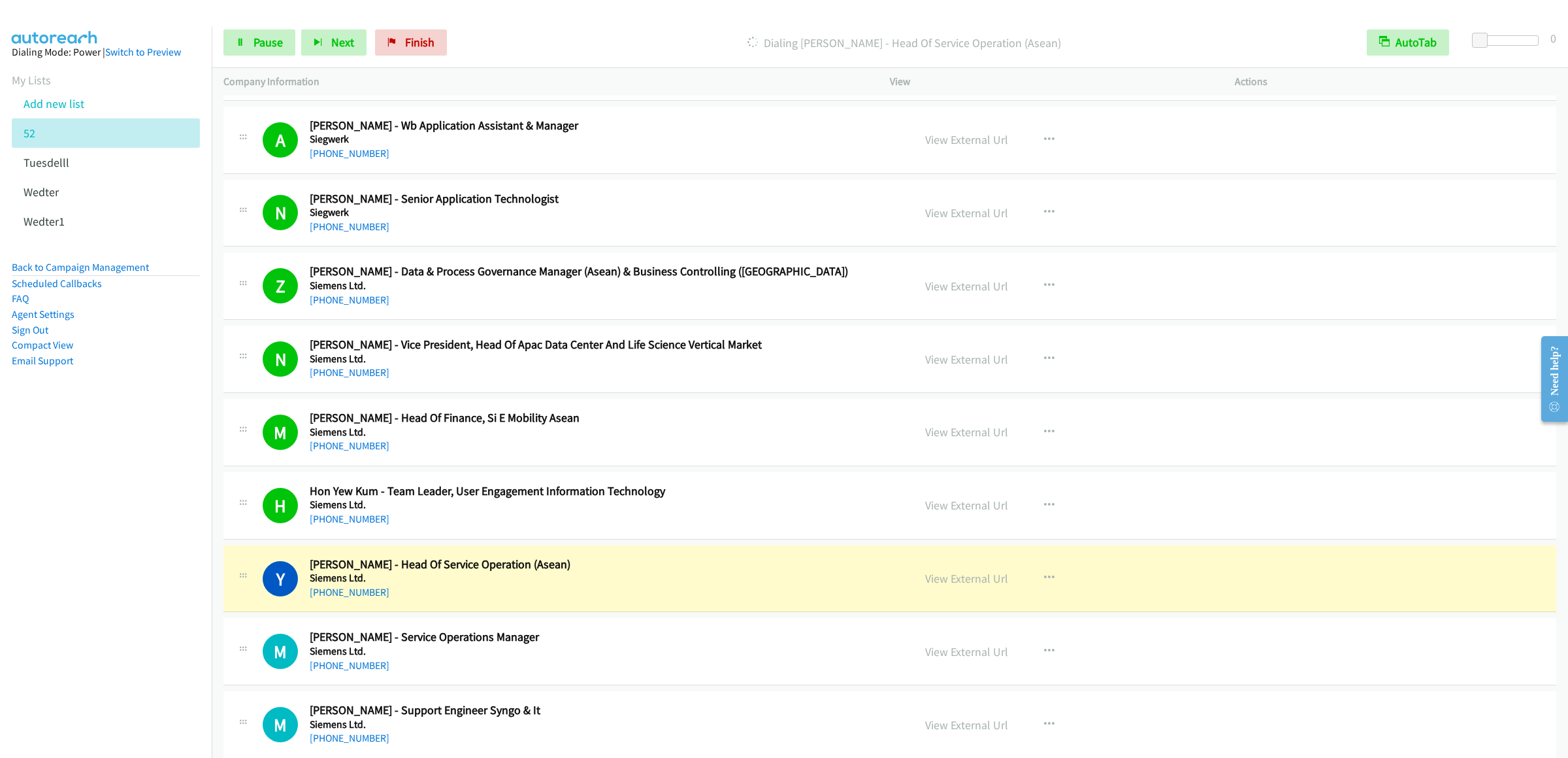
scroll to position [11113, 0]
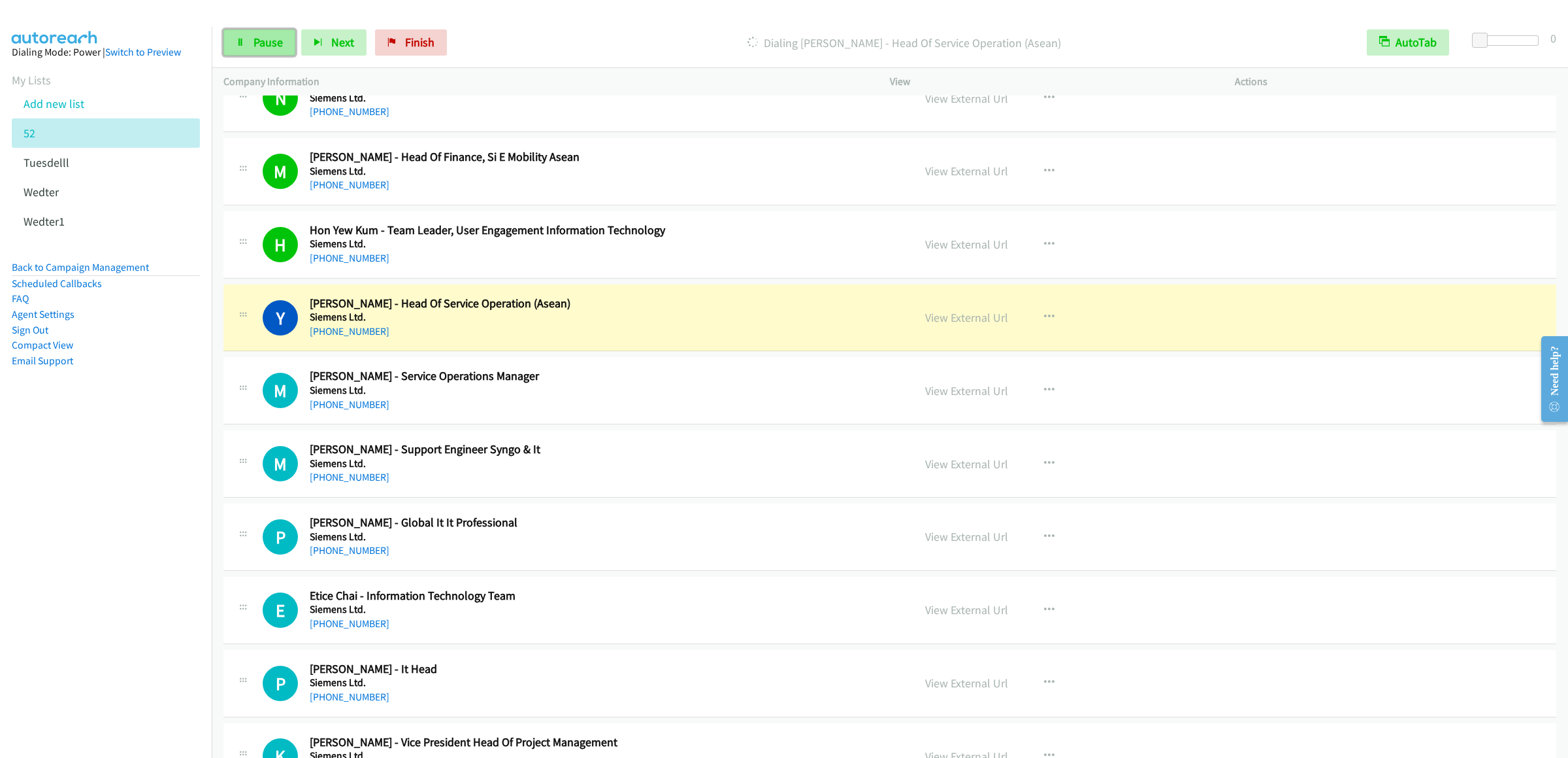
click at [246, 40] on link "Pause" at bounding box center [259, 42] width 71 height 26
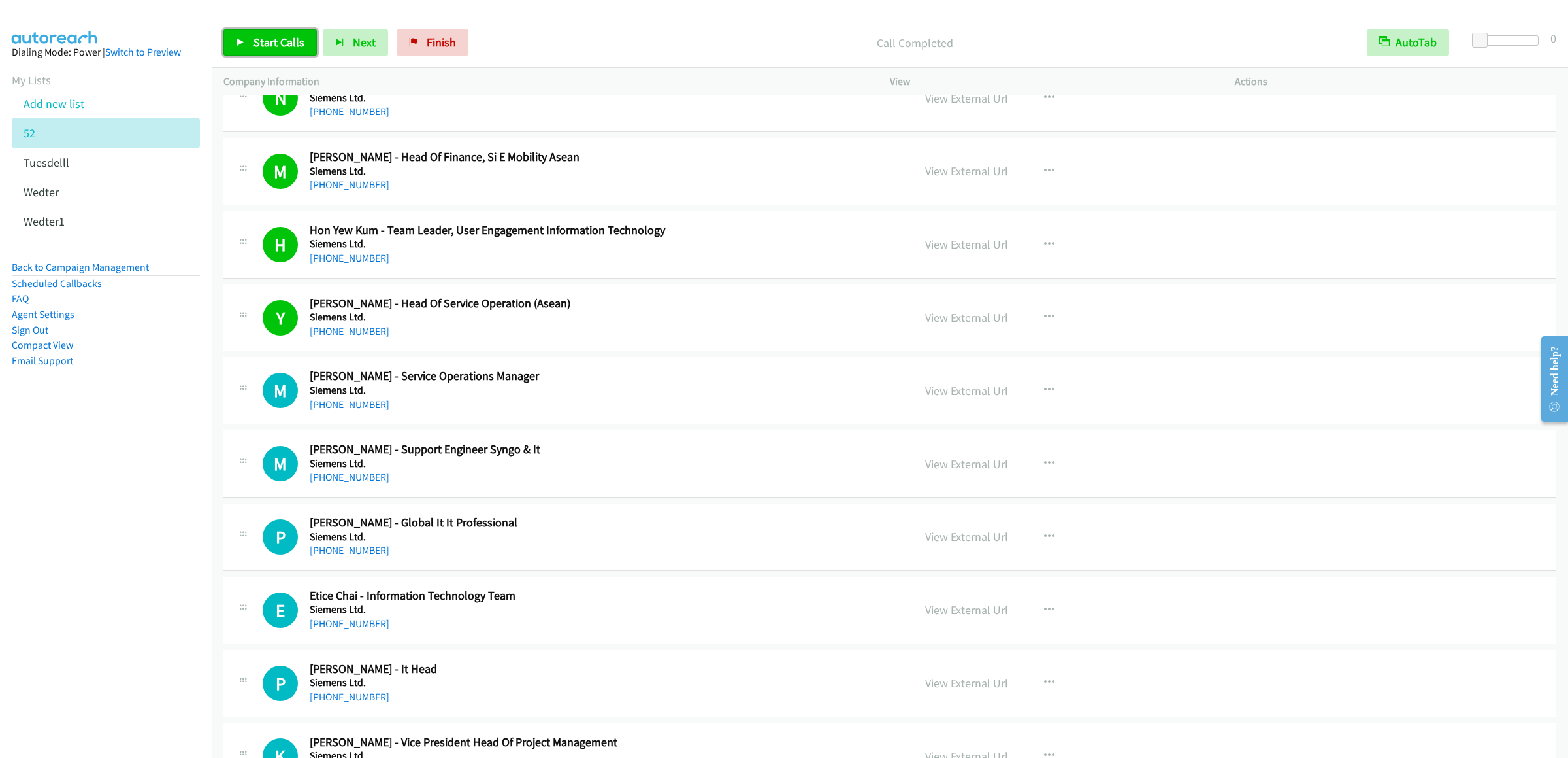
click at [281, 36] on span "Start Calls" at bounding box center [279, 42] width 51 height 15
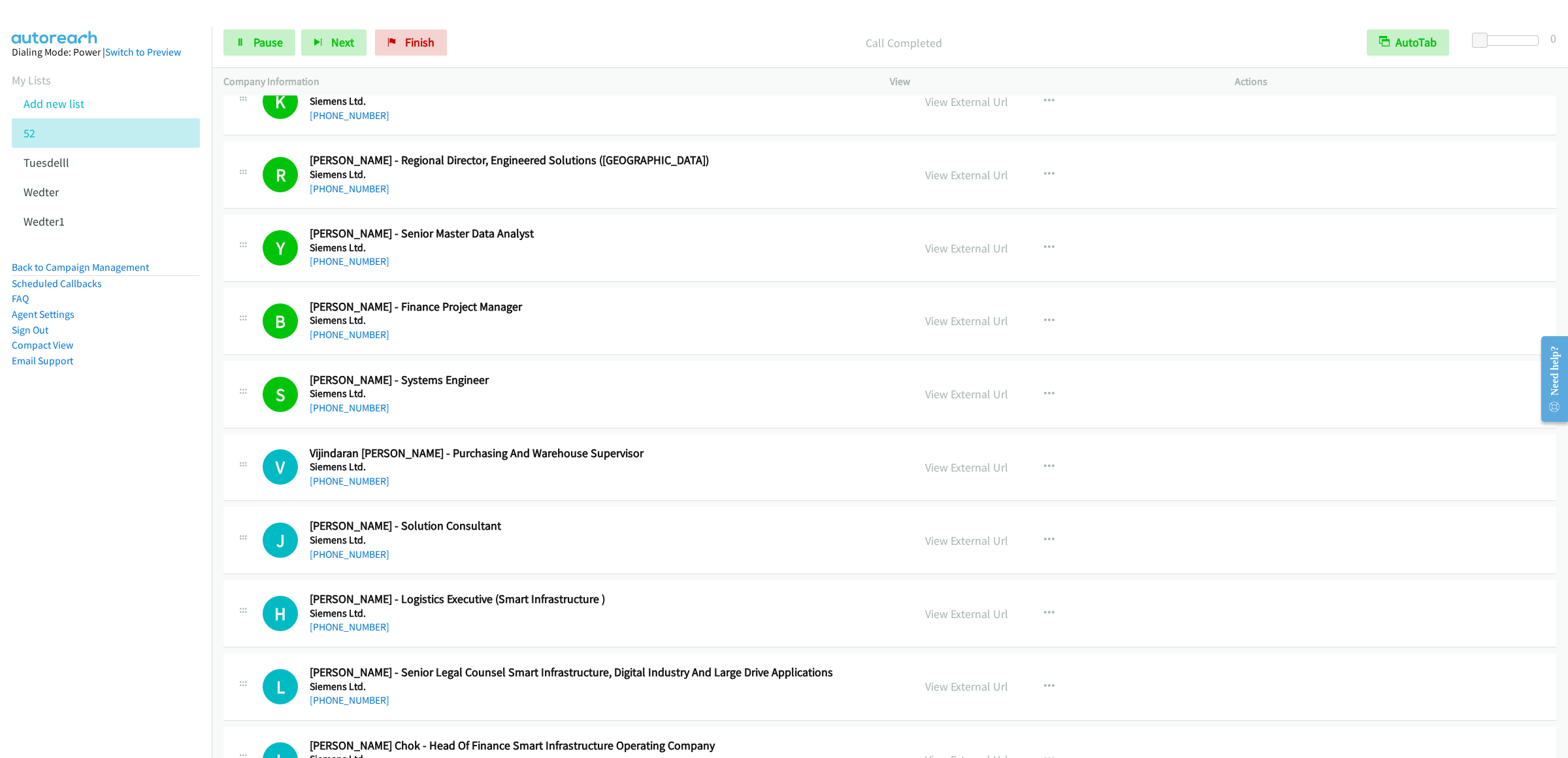
scroll to position [12028, 0]
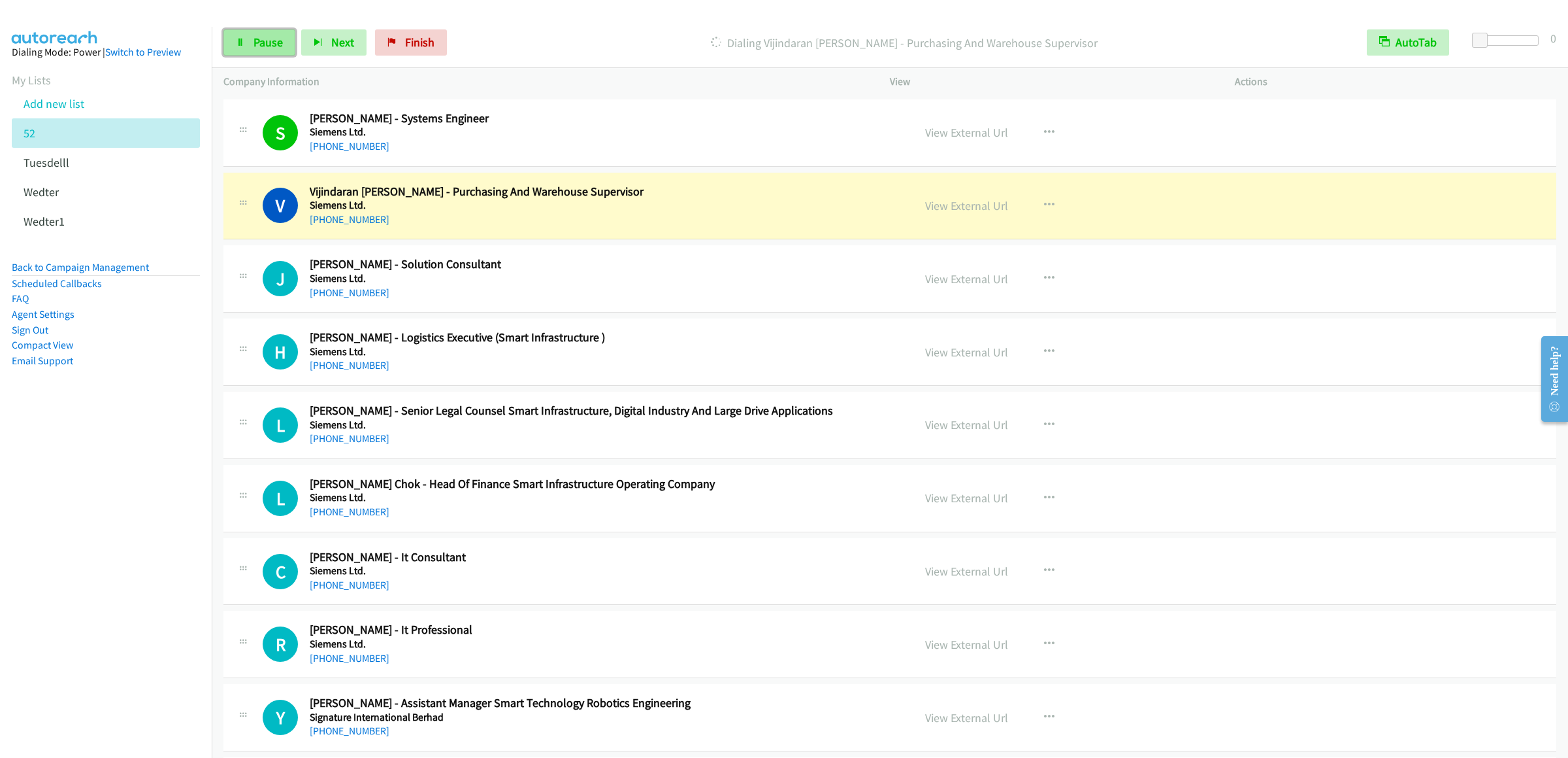
click at [239, 34] on link "Pause" at bounding box center [259, 42] width 71 height 26
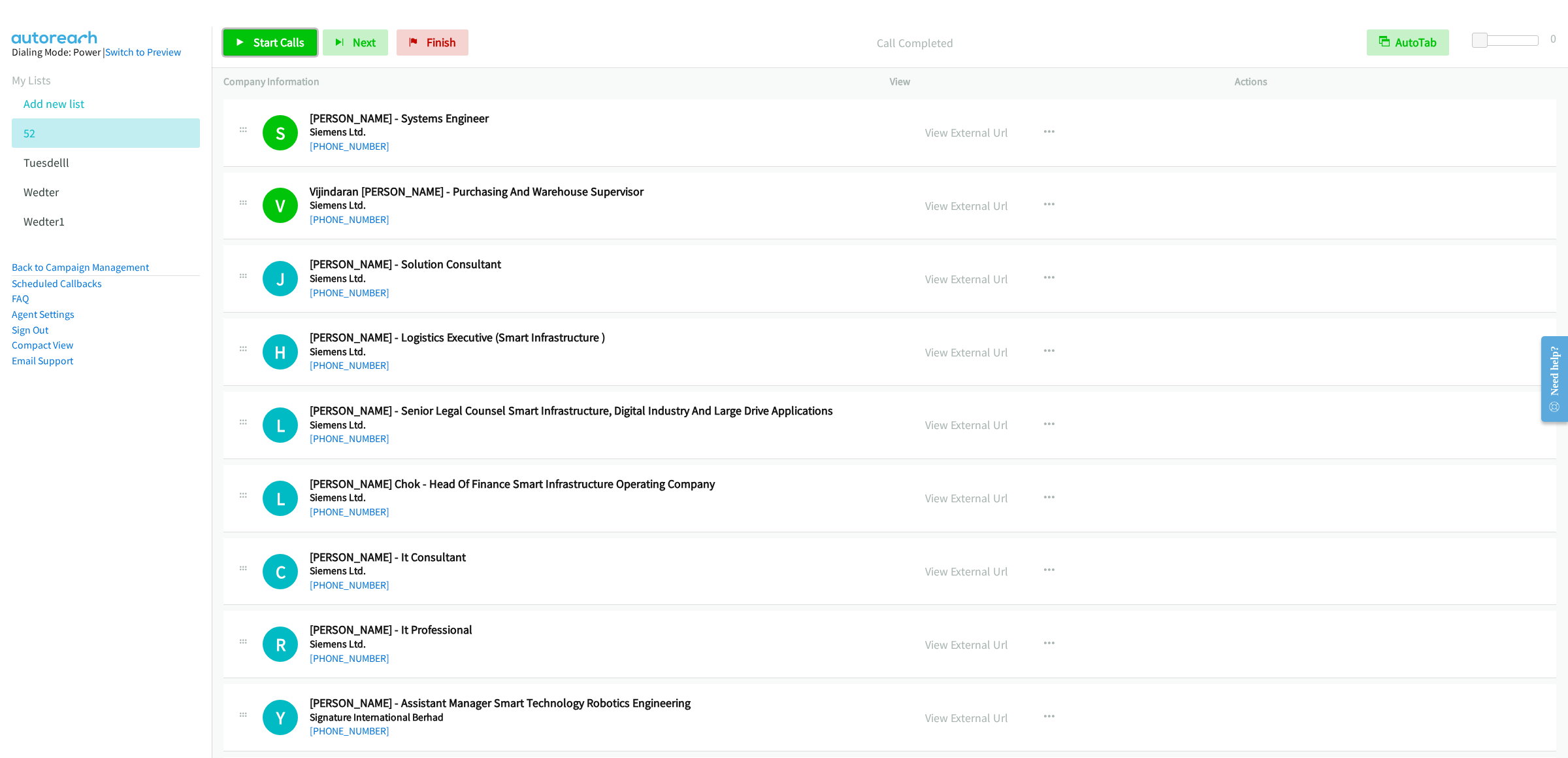
click at [247, 38] on link "Start Calls" at bounding box center [270, 42] width 94 height 26
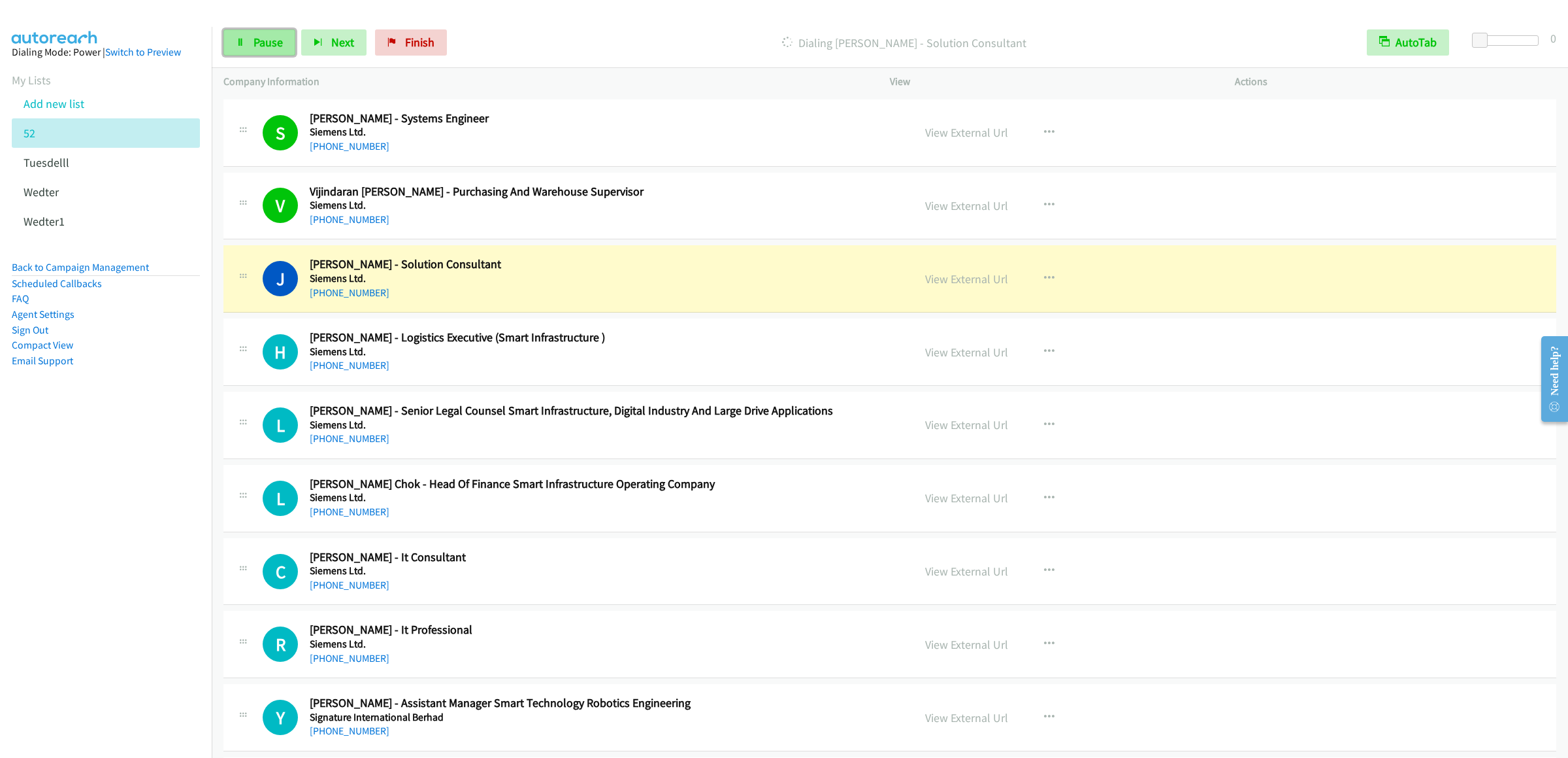
drag, startPoint x: 263, startPoint y: 34, endPoint x: 284, endPoint y: 40, distance: 21.8
click at [263, 34] on link "Pause" at bounding box center [259, 42] width 71 height 26
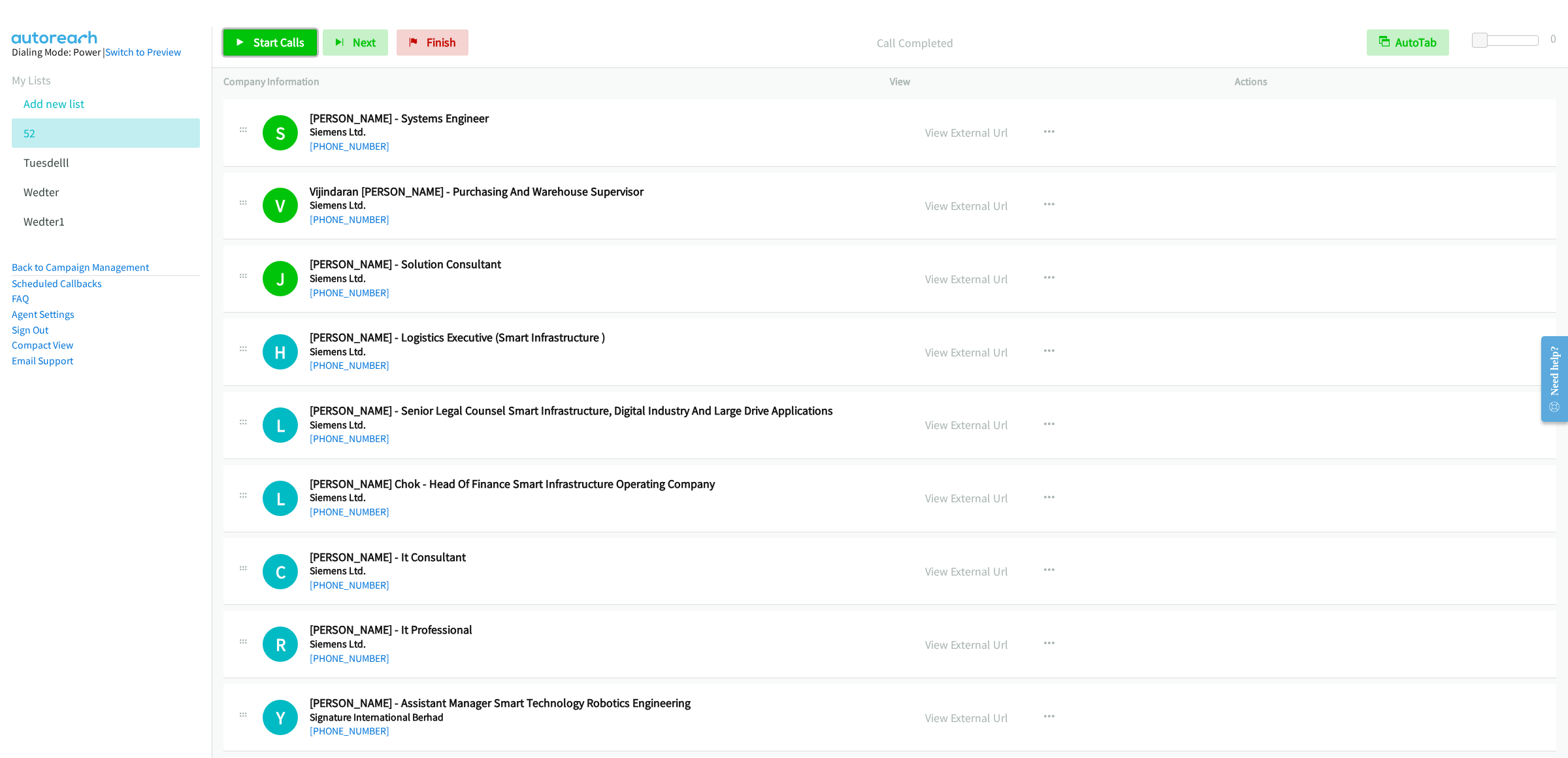
click at [239, 44] on icon at bounding box center [240, 43] width 9 height 9
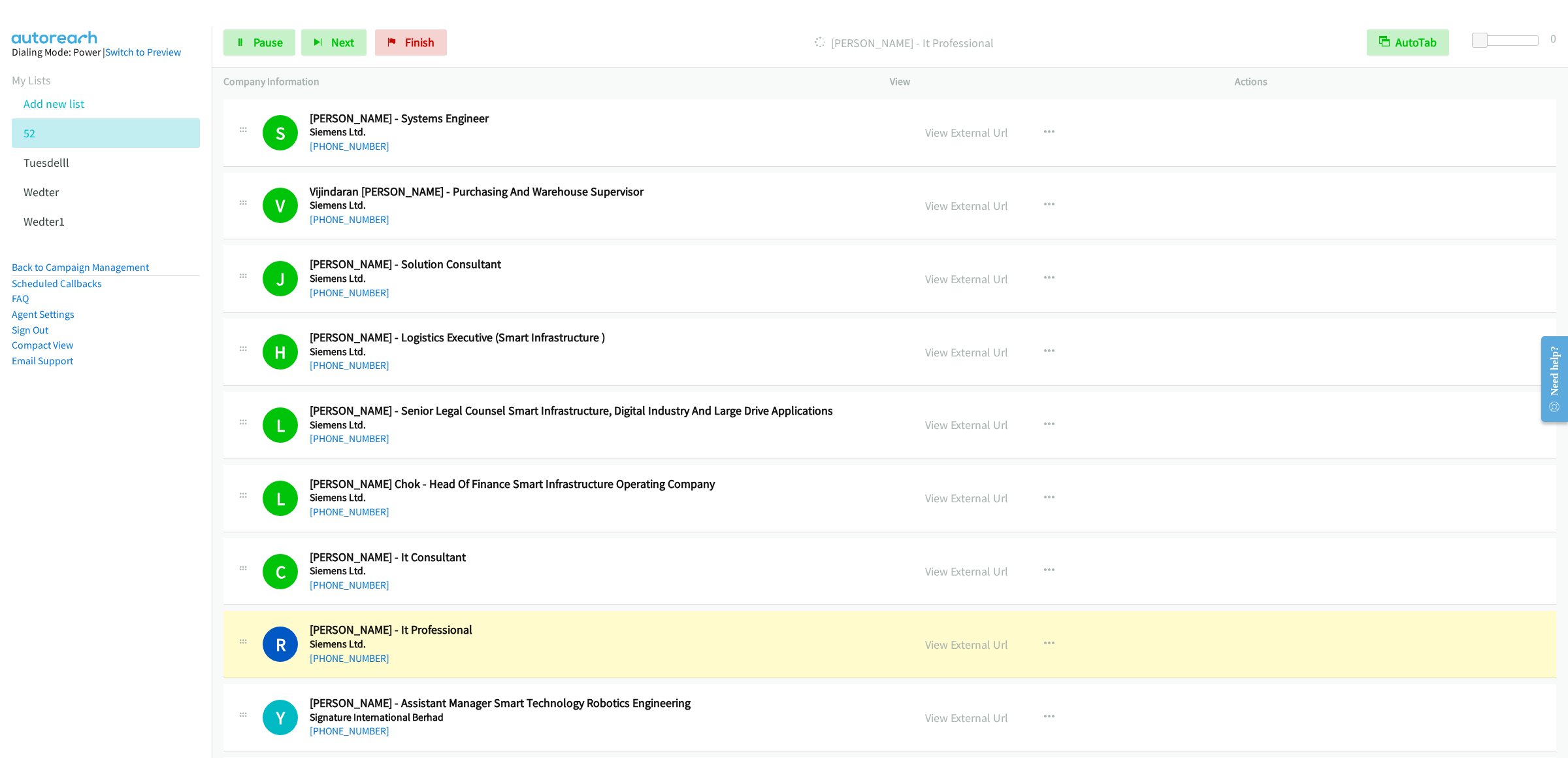
scroll to position [12420, 0]
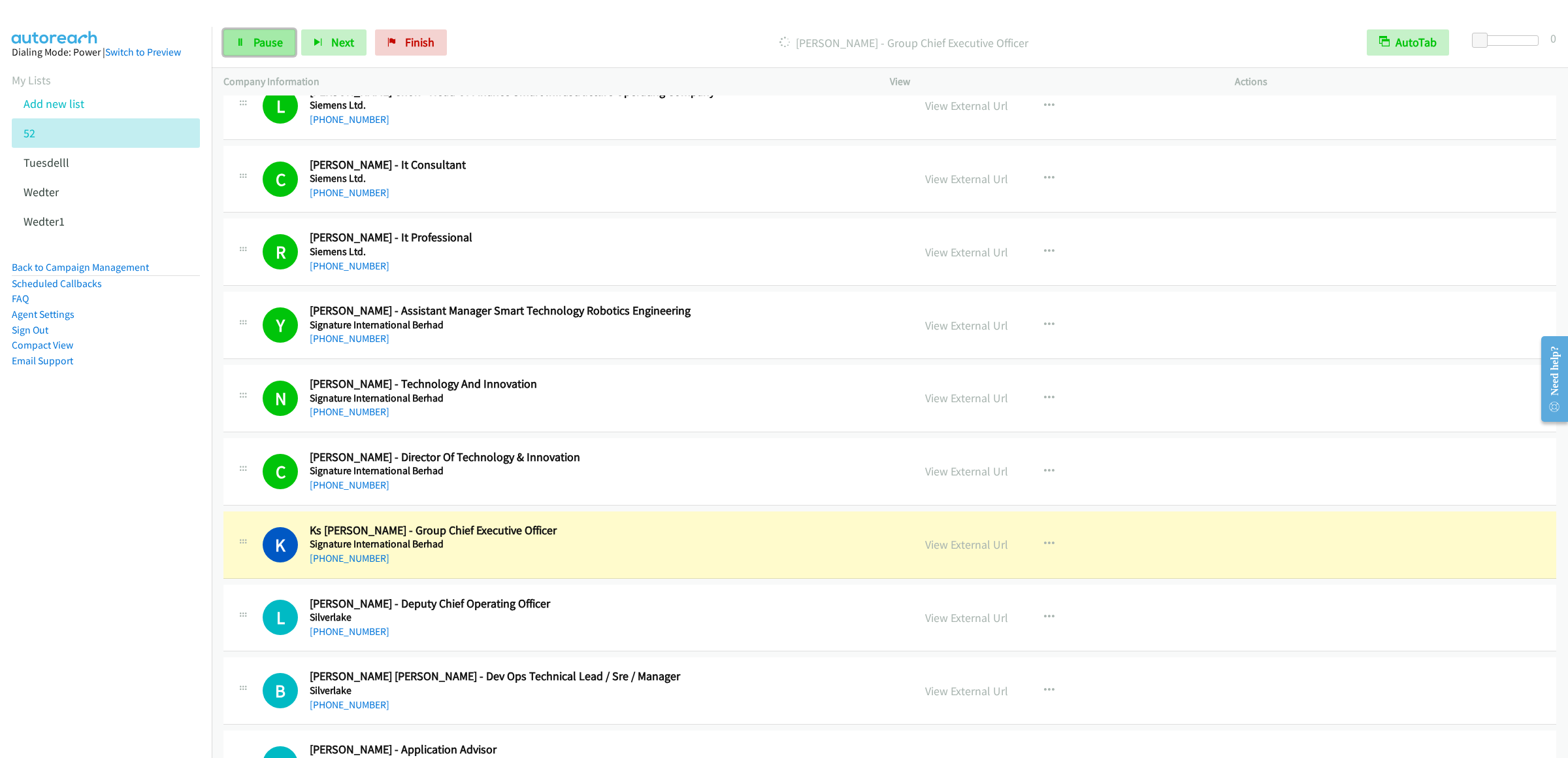
click at [269, 36] on span "Pause" at bounding box center [268, 42] width 29 height 15
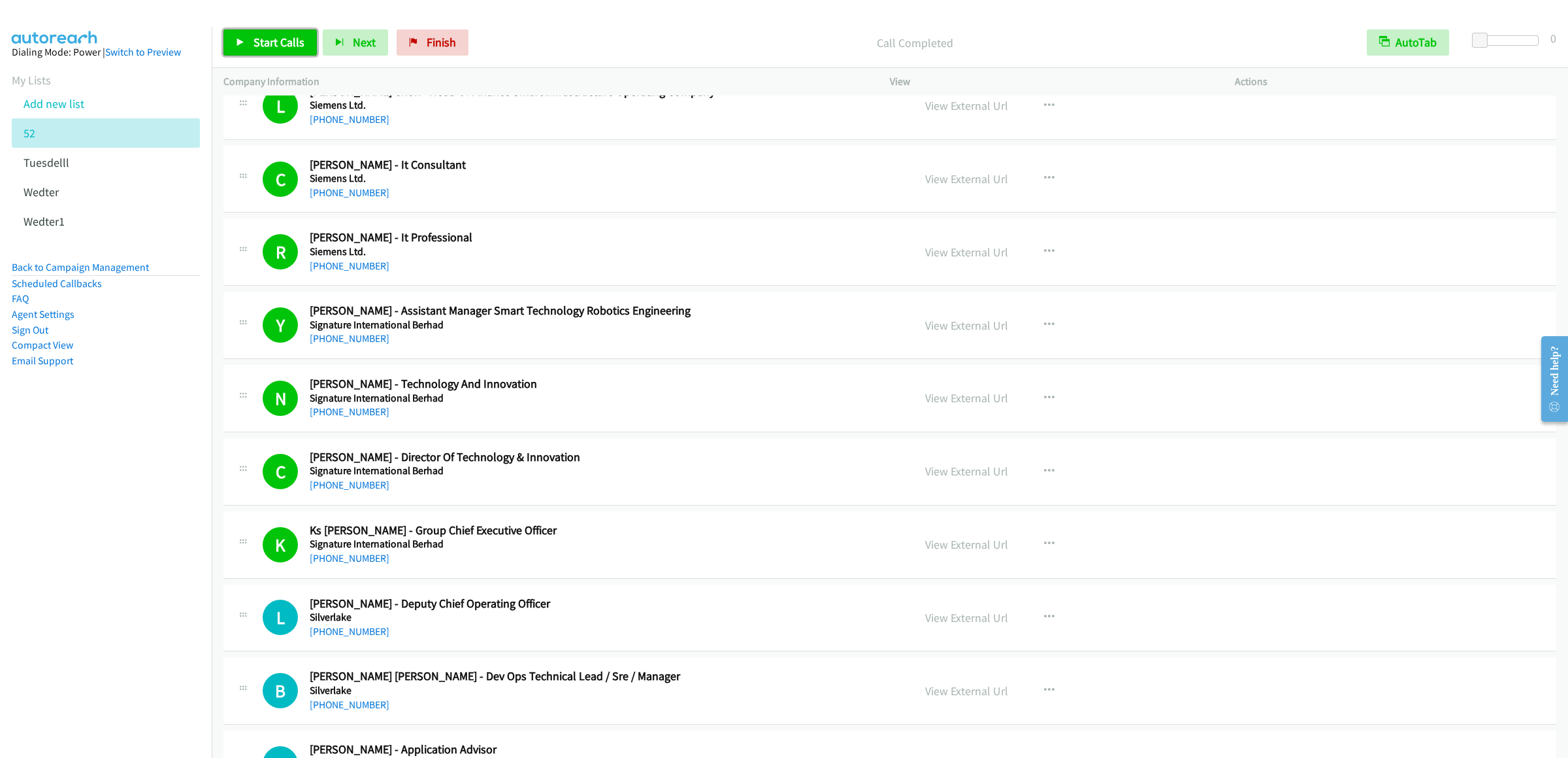
click at [256, 55] on link "Start Calls" at bounding box center [270, 42] width 94 height 26
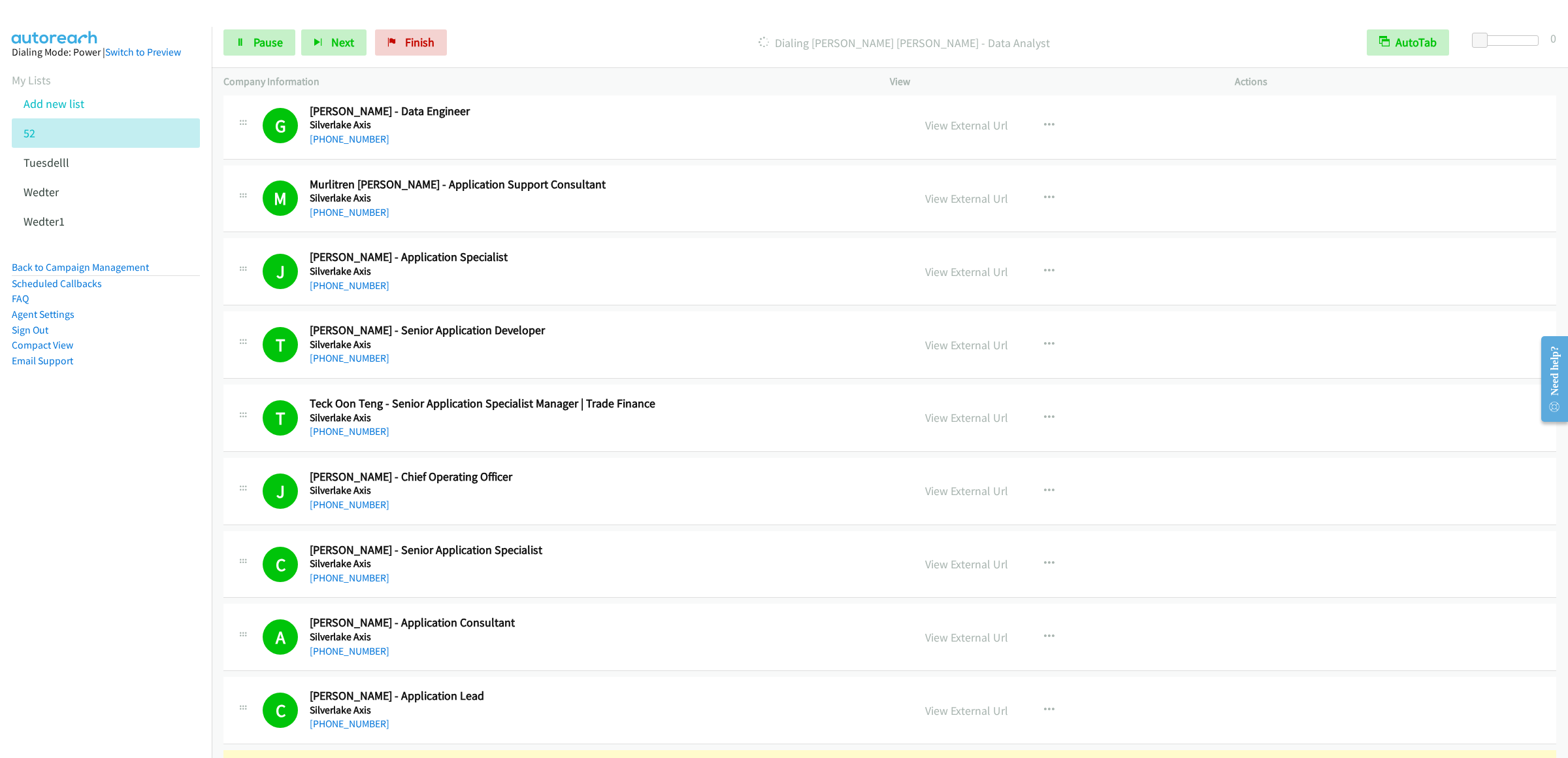
scroll to position [13598, 0]
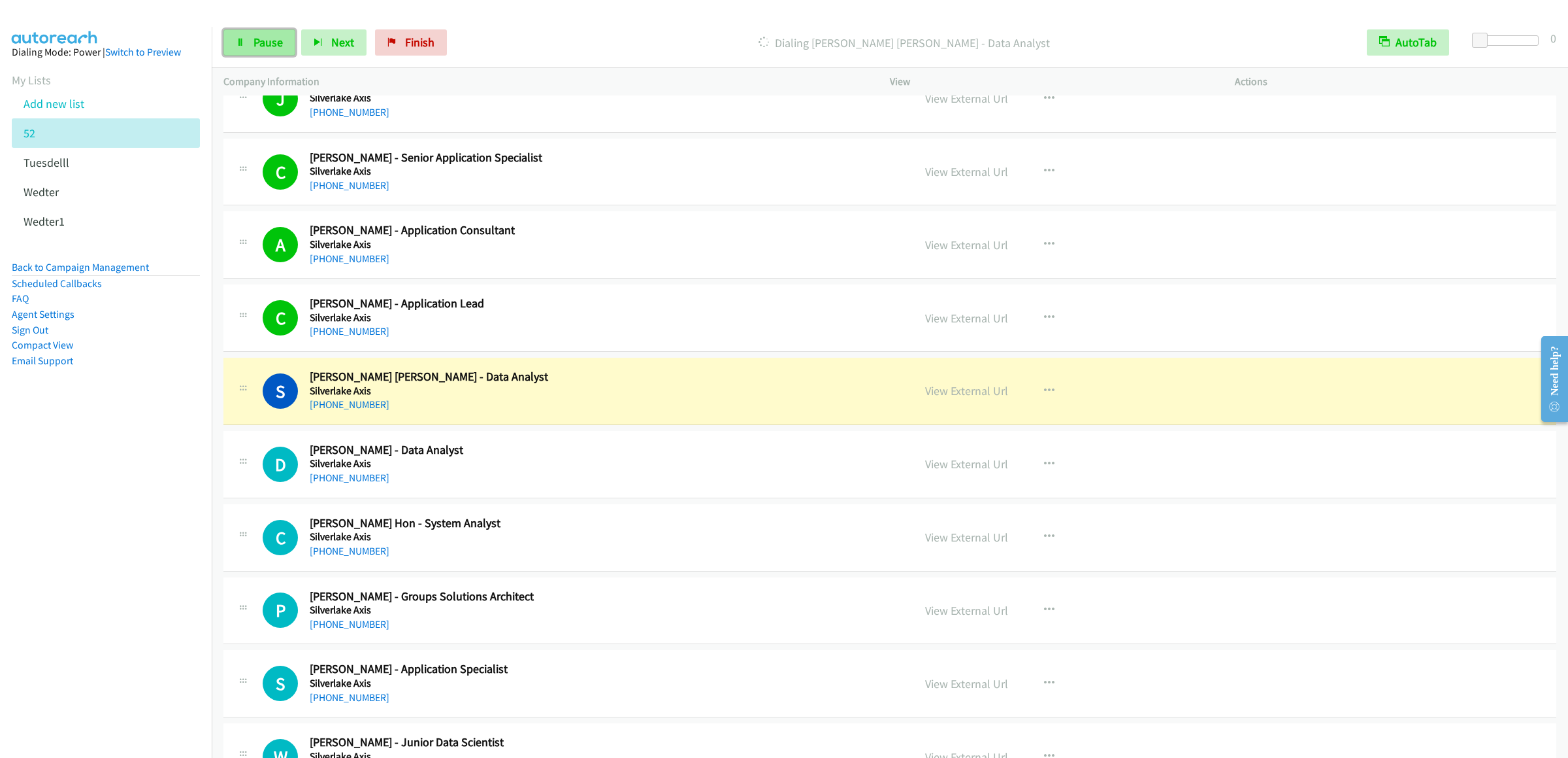
click at [267, 55] on link "Pause" at bounding box center [259, 42] width 71 height 26
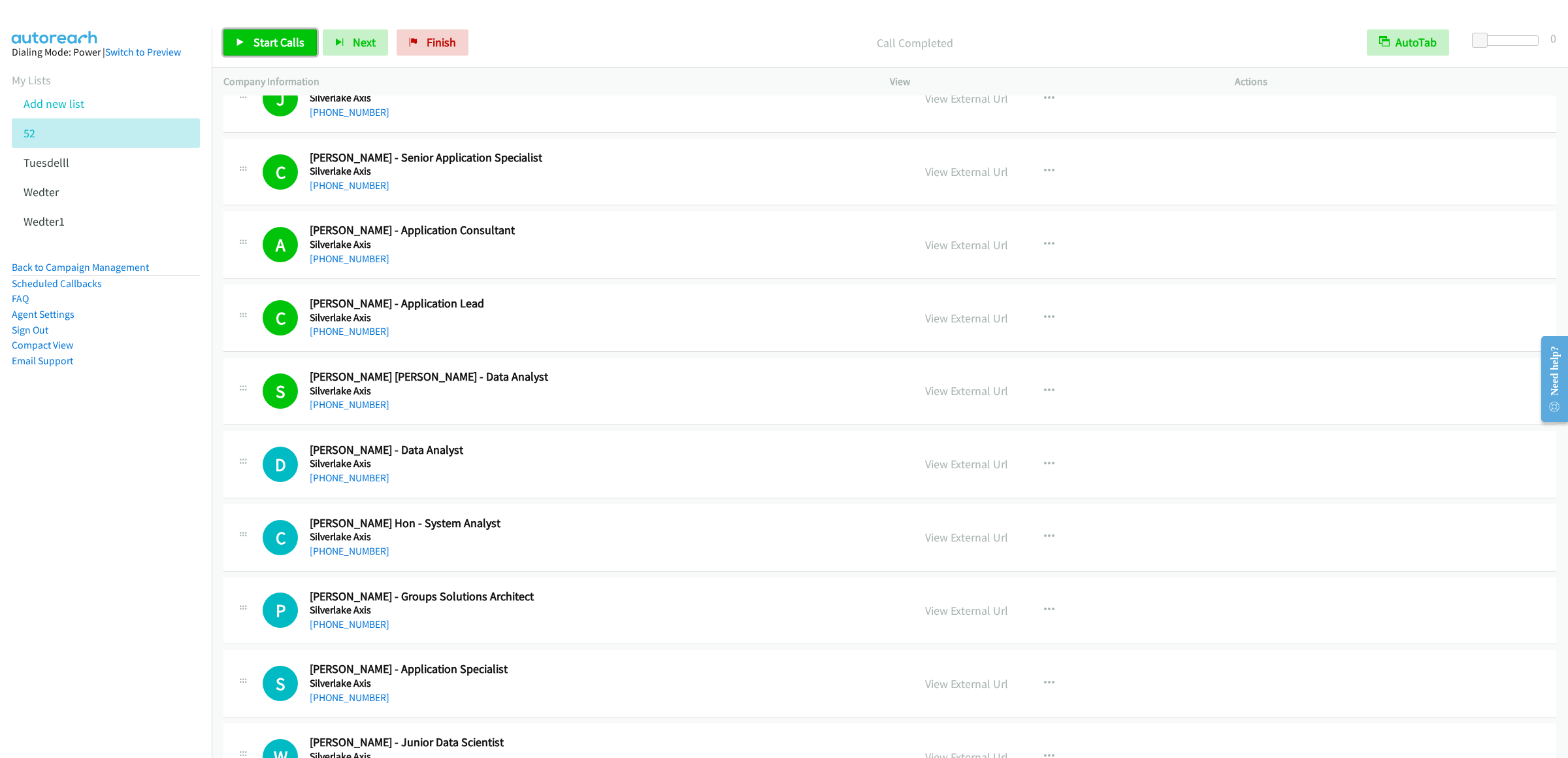
click at [256, 53] on link "Start Calls" at bounding box center [270, 42] width 94 height 26
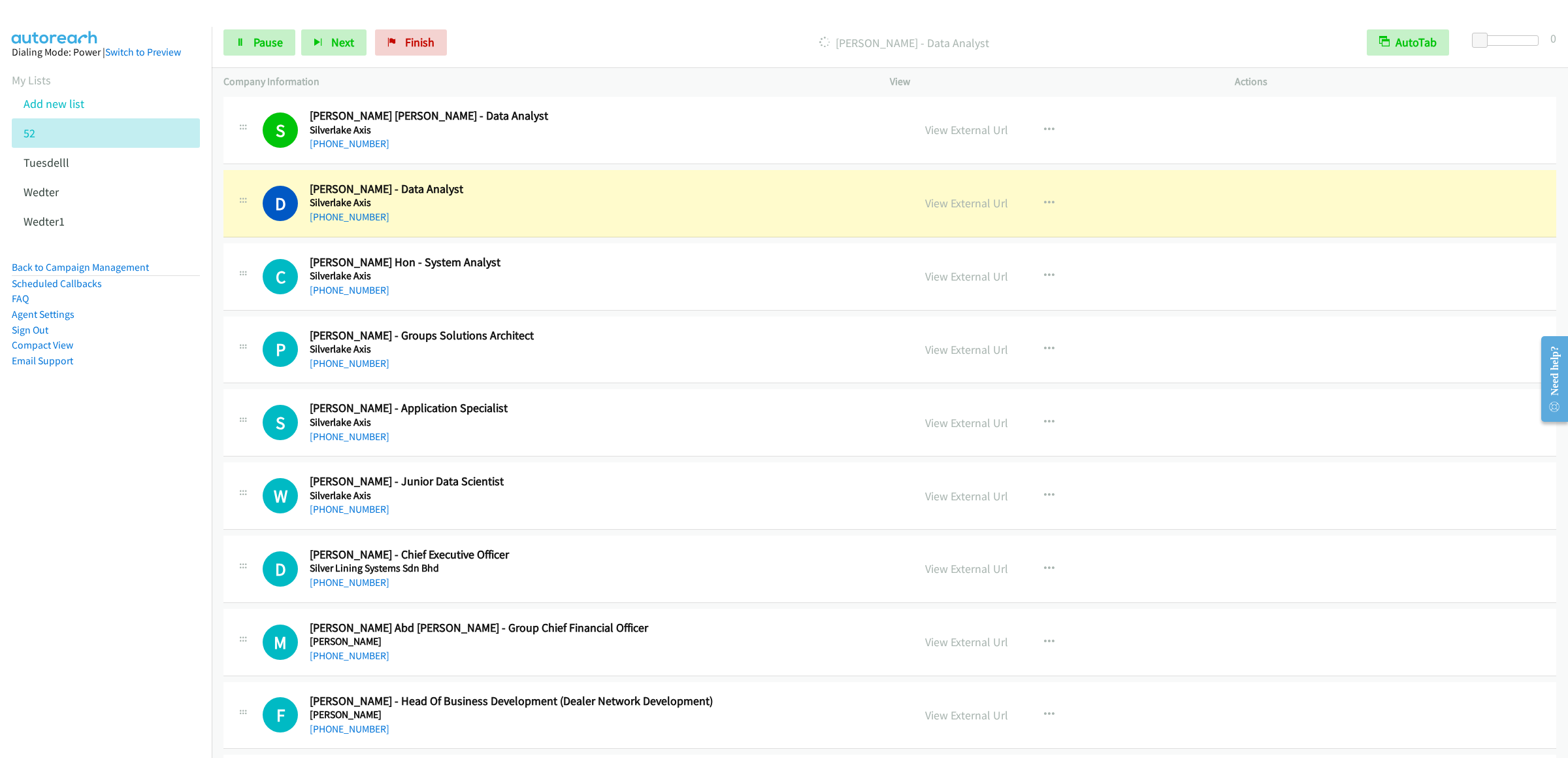
scroll to position [13989, 0]
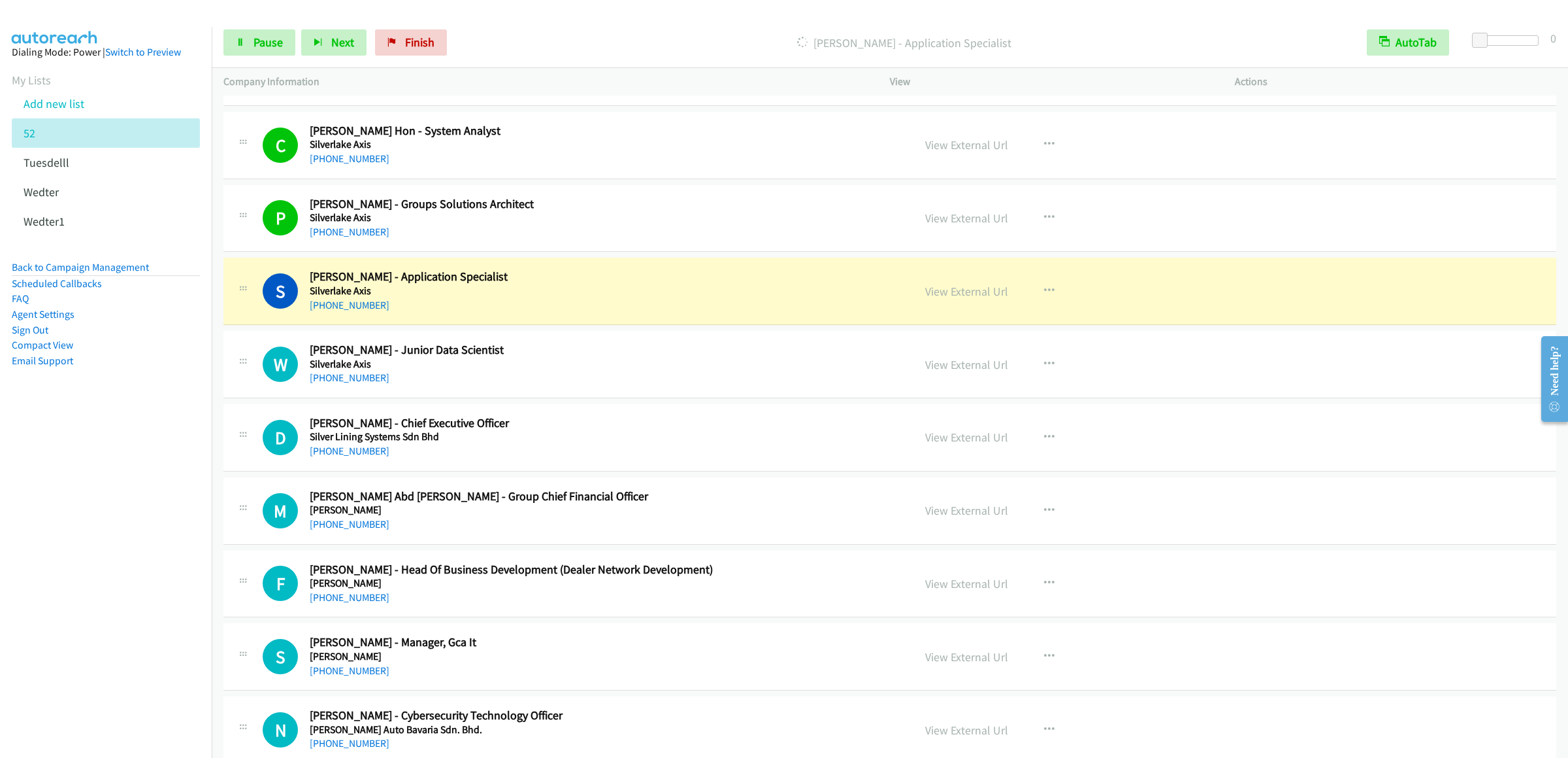
click at [249, 59] on div "Start Calls Pause Next Finish Dialing Simon Li - Application Specialist AutoTab…" at bounding box center [890, 43] width 1356 height 50
click at [256, 57] on div "Start Calls Pause Next Finish Dialing Simon Li - Application Specialist AutoTab…" at bounding box center [890, 43] width 1356 height 50
click at [269, 52] on link "Pause" at bounding box center [259, 42] width 71 height 26
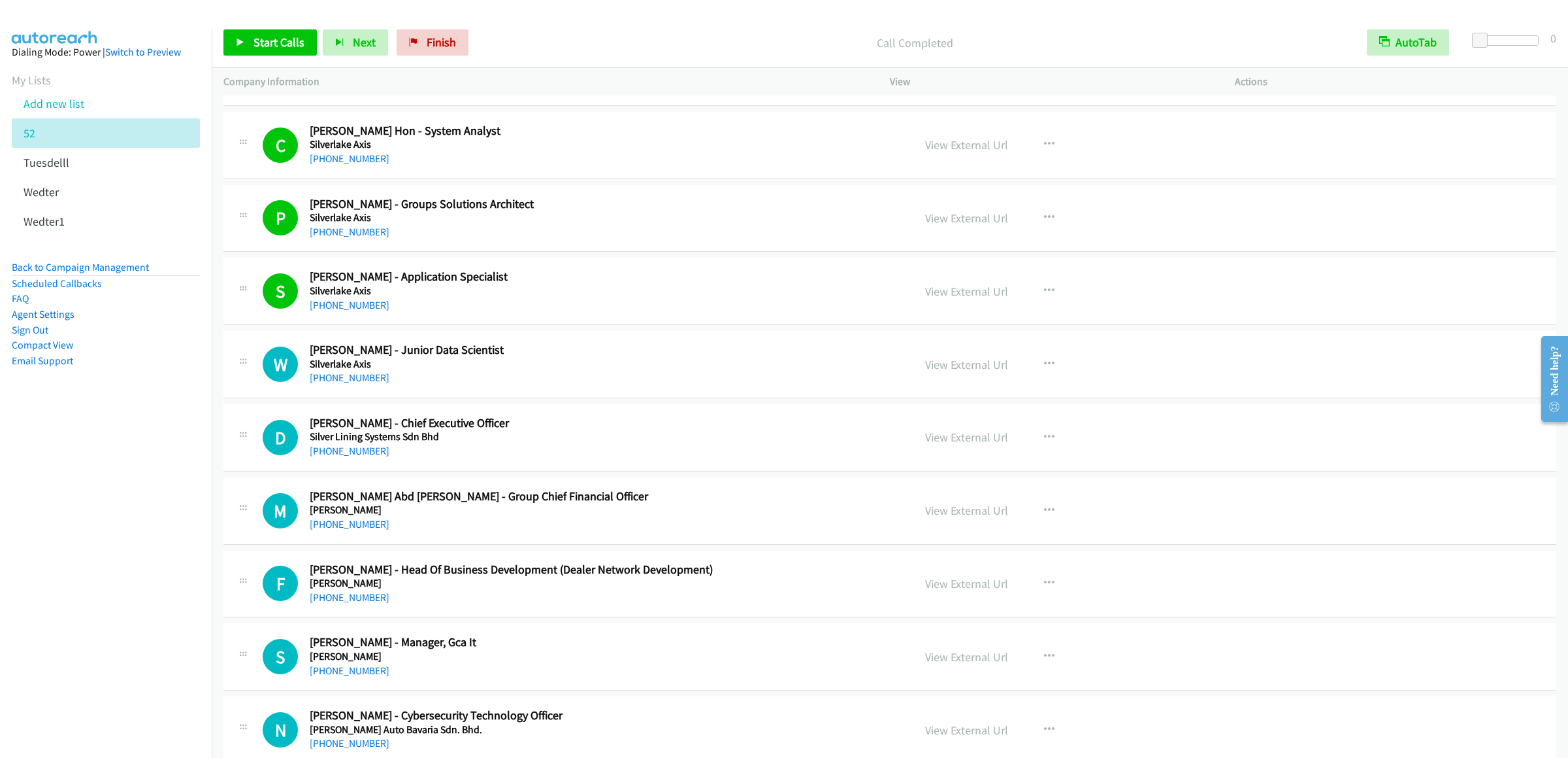
scroll to position [14120, 0]
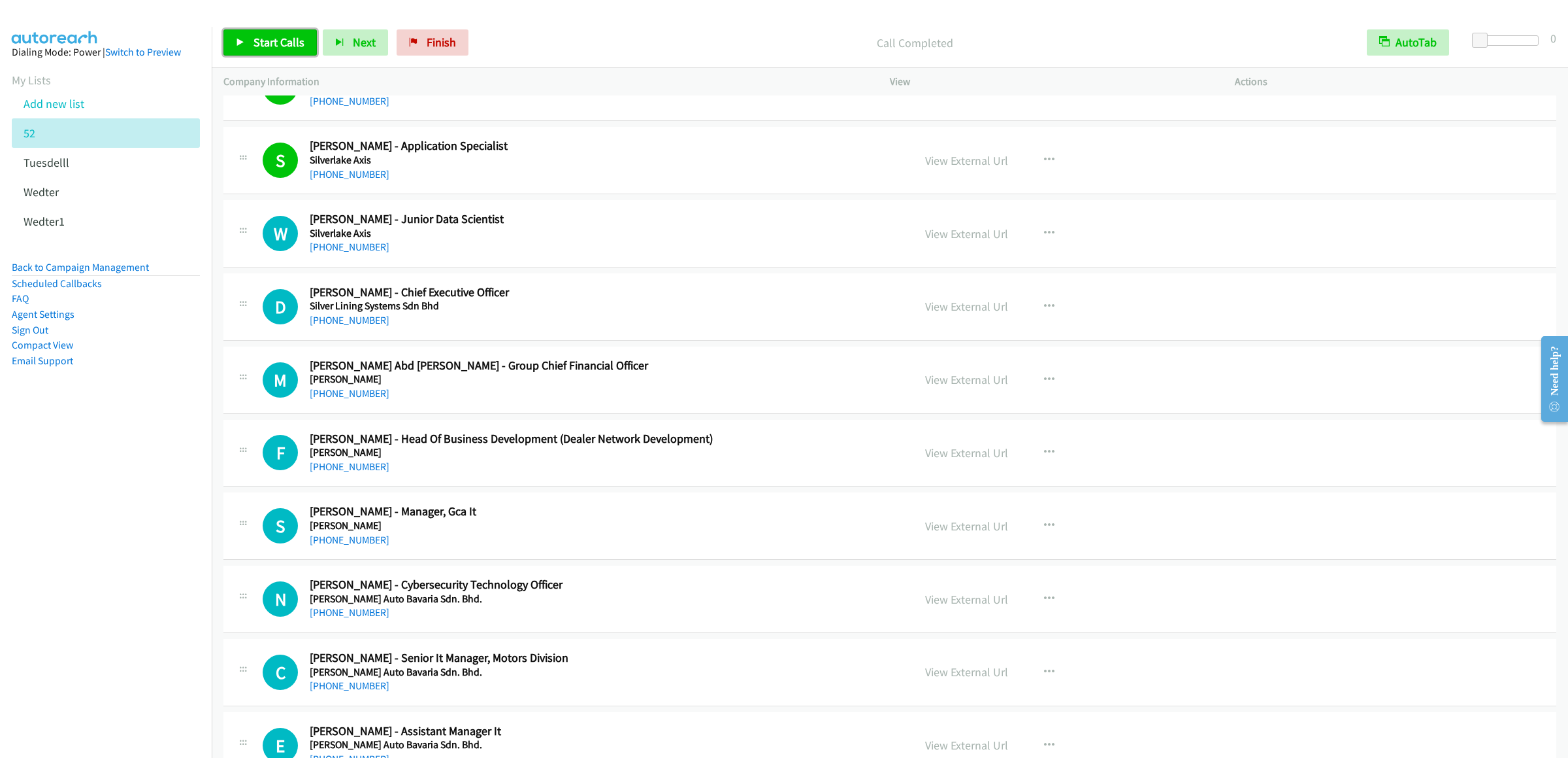
click at [282, 39] on span "Start Calls" at bounding box center [279, 42] width 51 height 15
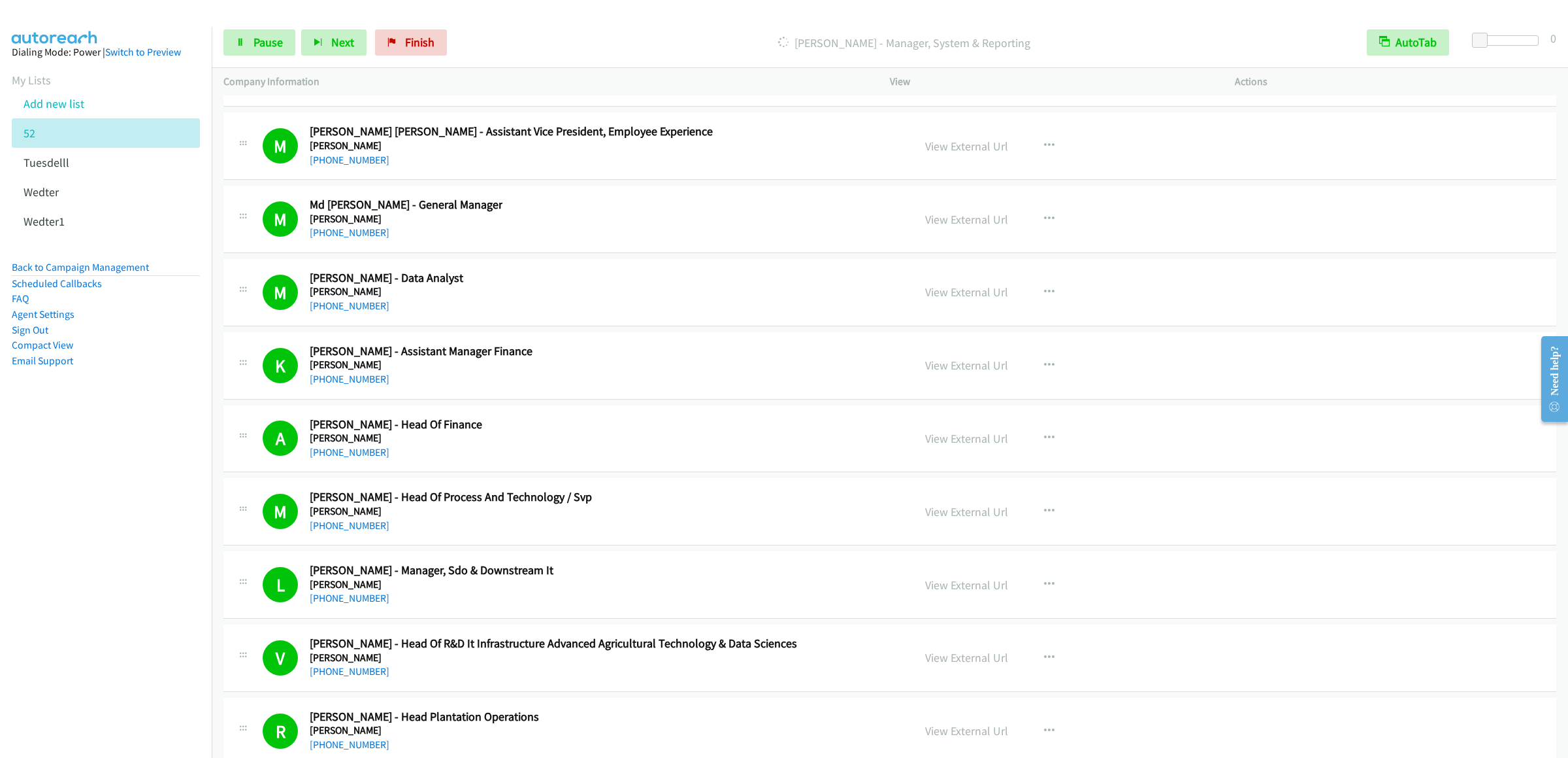
scroll to position [16996, 0]
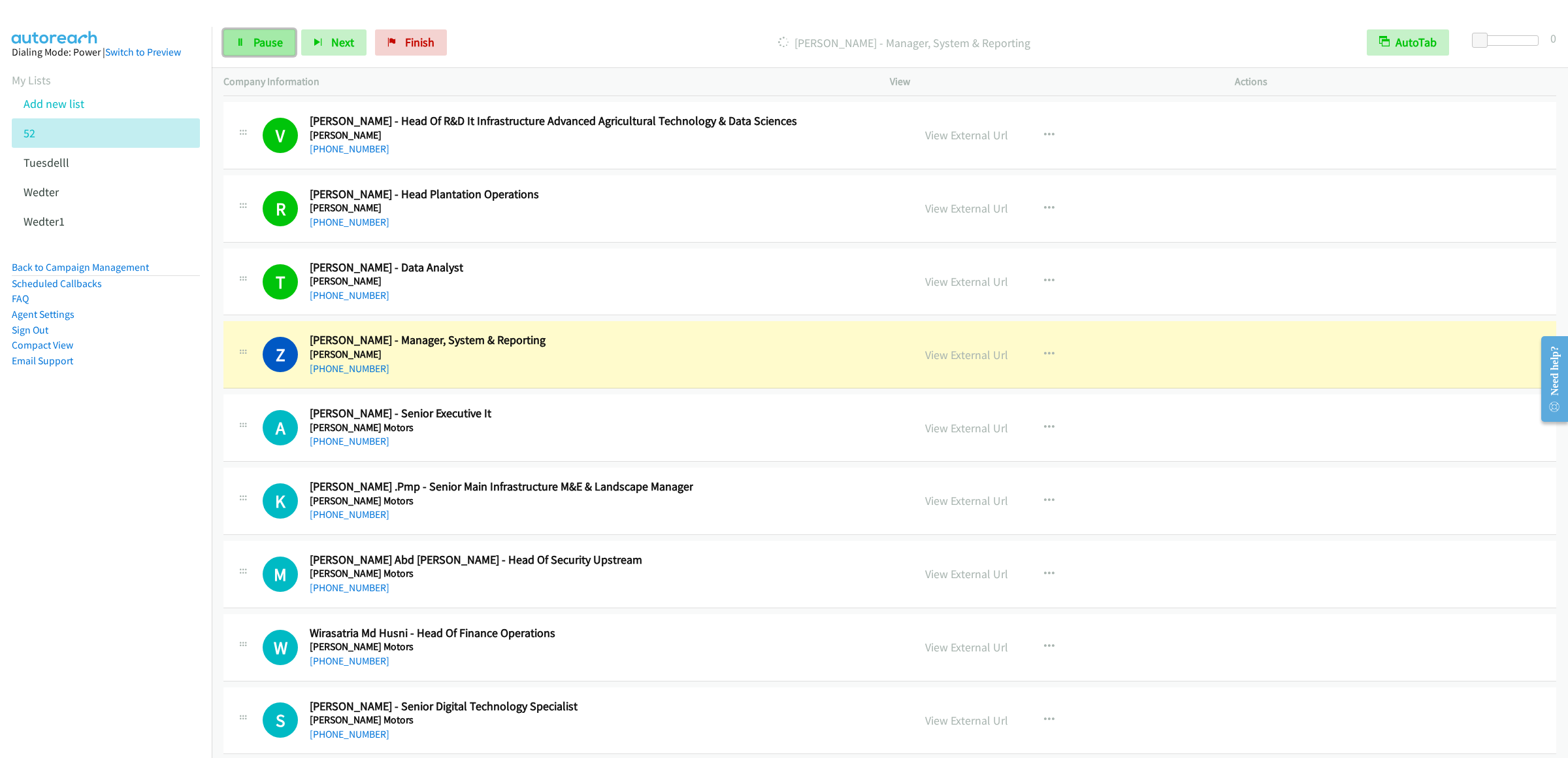
click at [238, 42] on icon at bounding box center [240, 43] width 9 height 9
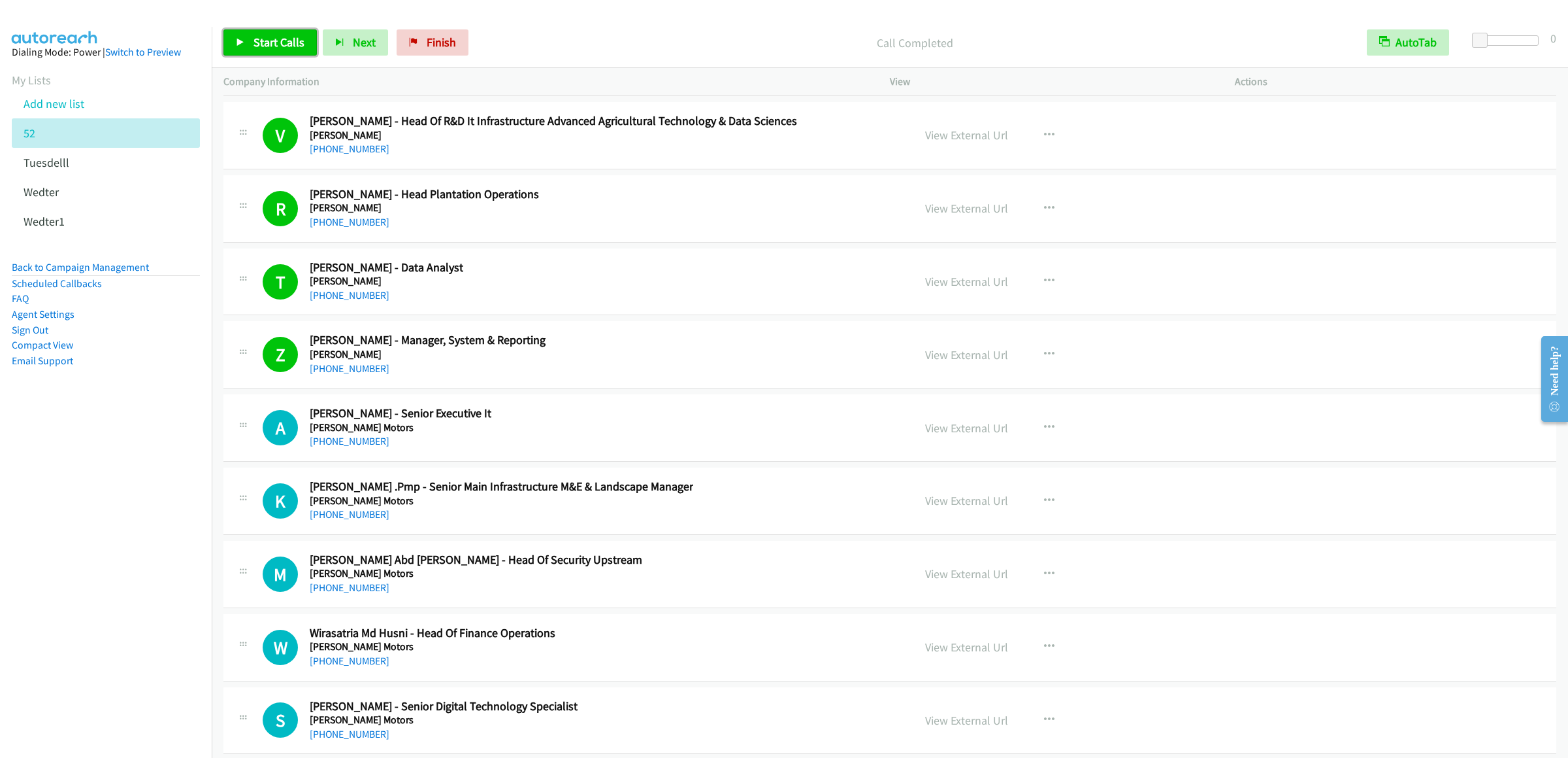
click at [283, 50] on link "Start Calls" at bounding box center [270, 42] width 94 height 26
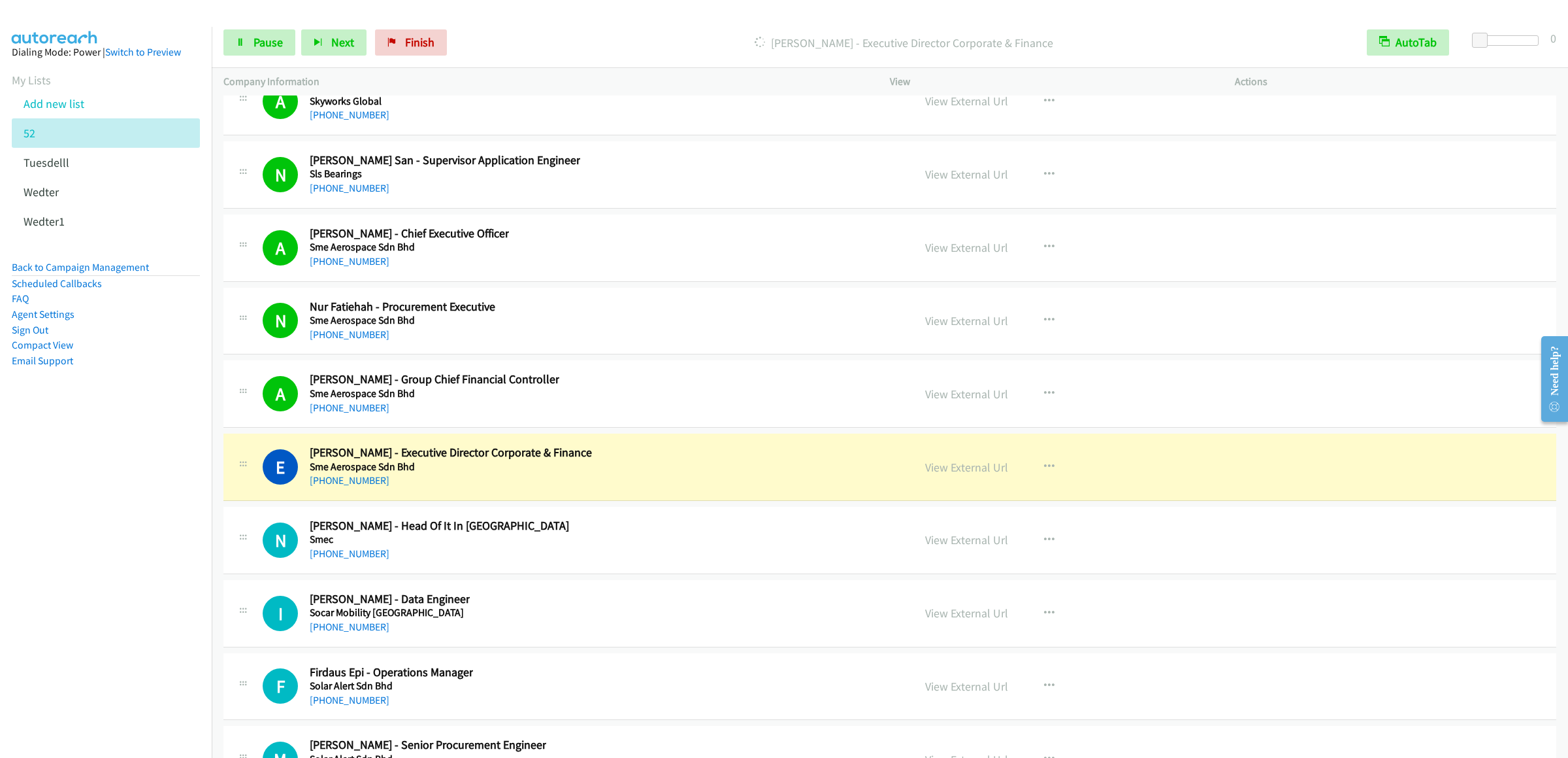
scroll to position [18957, 0]
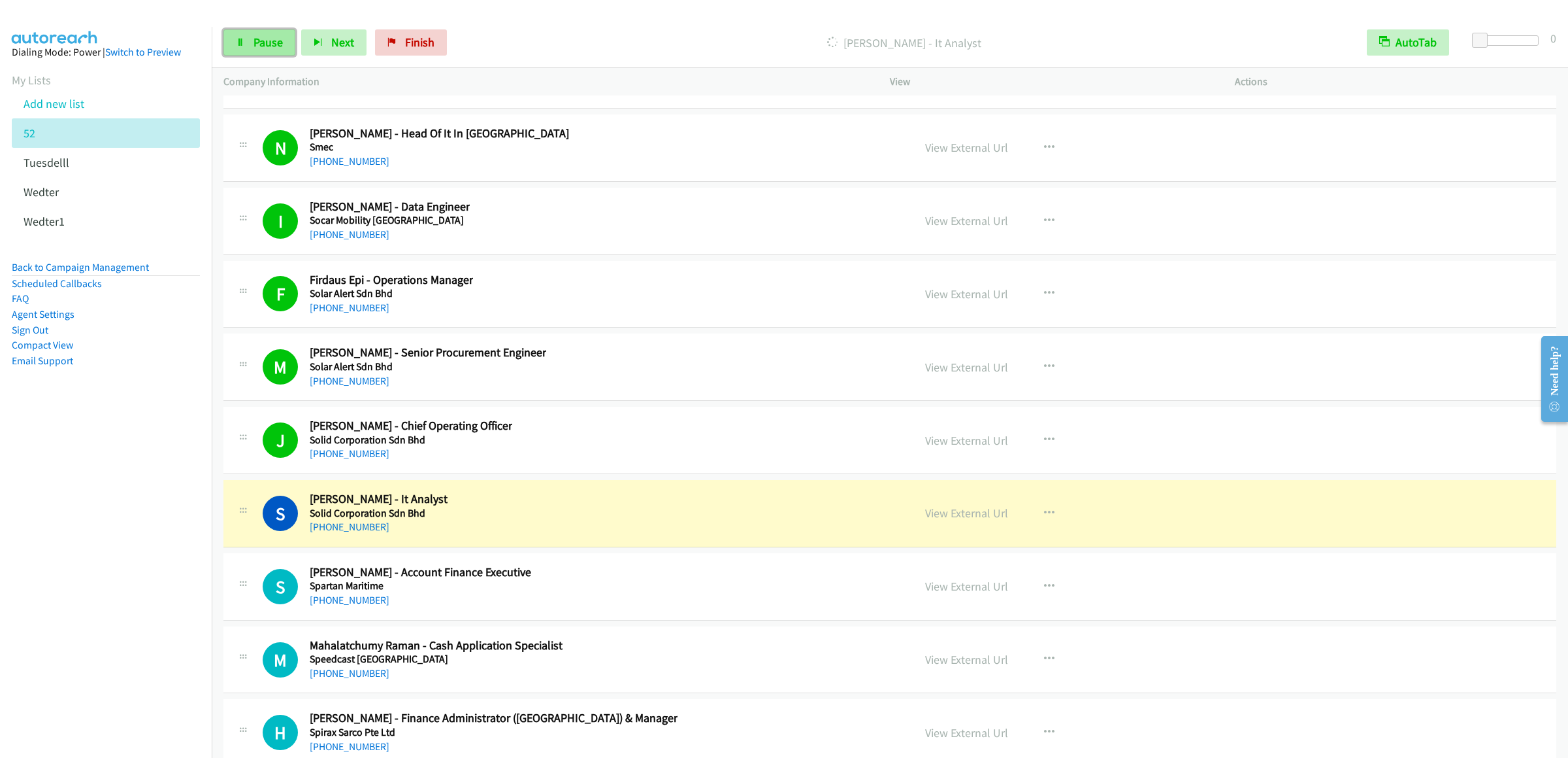
click at [254, 39] on span "Pause" at bounding box center [268, 42] width 29 height 15
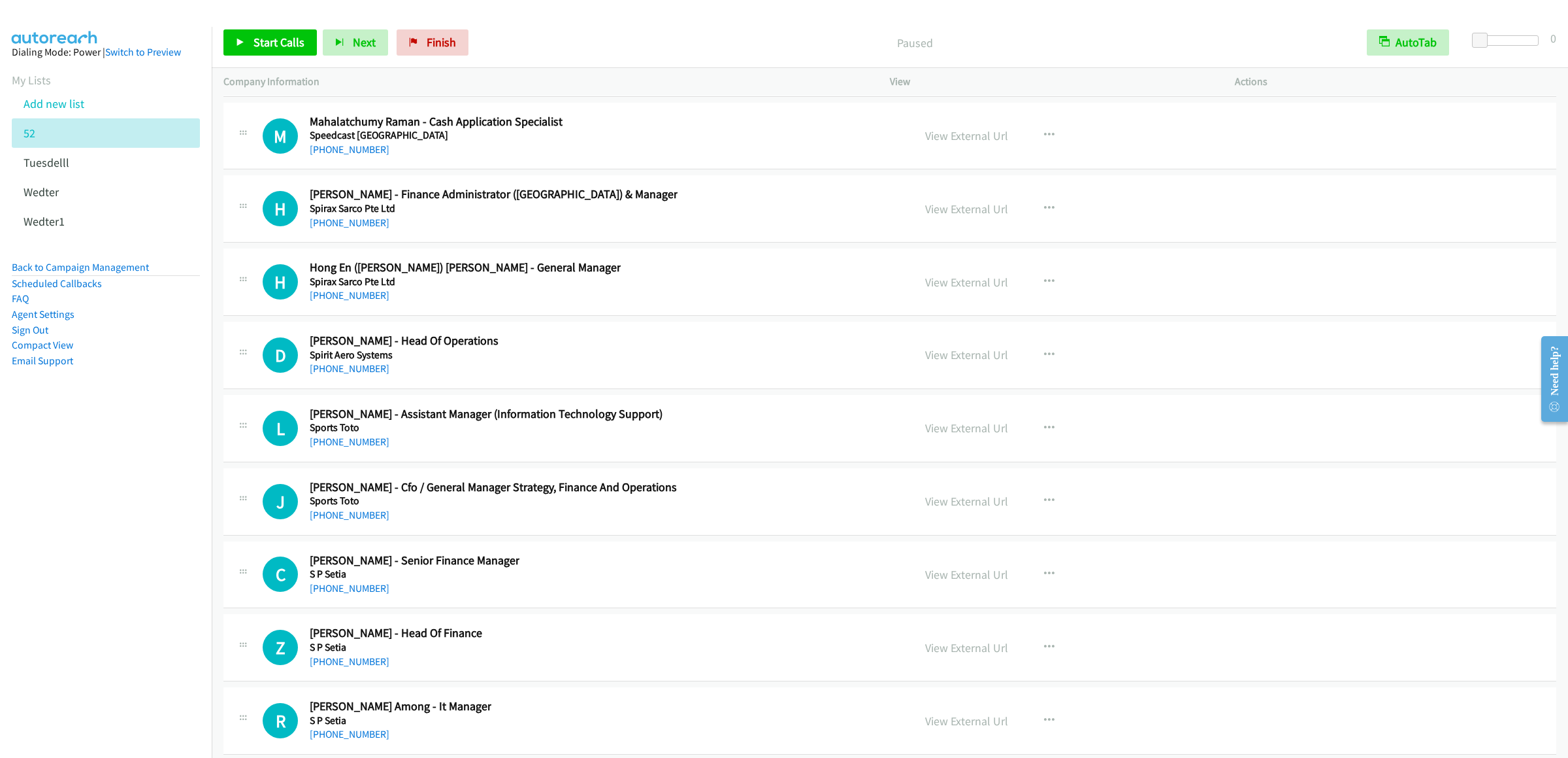
scroll to position [19349, 0]
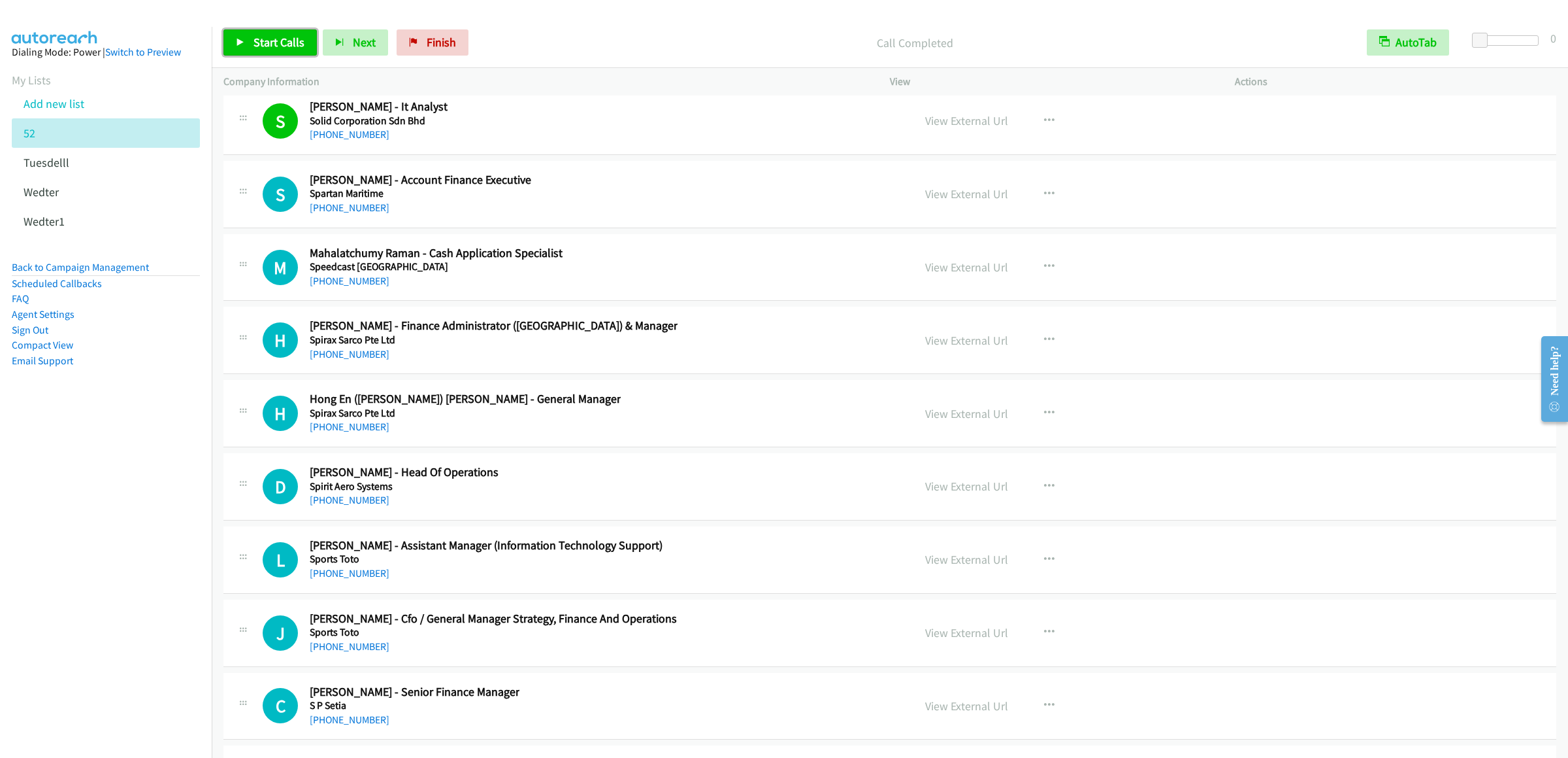
click at [239, 46] on icon at bounding box center [240, 43] width 9 height 9
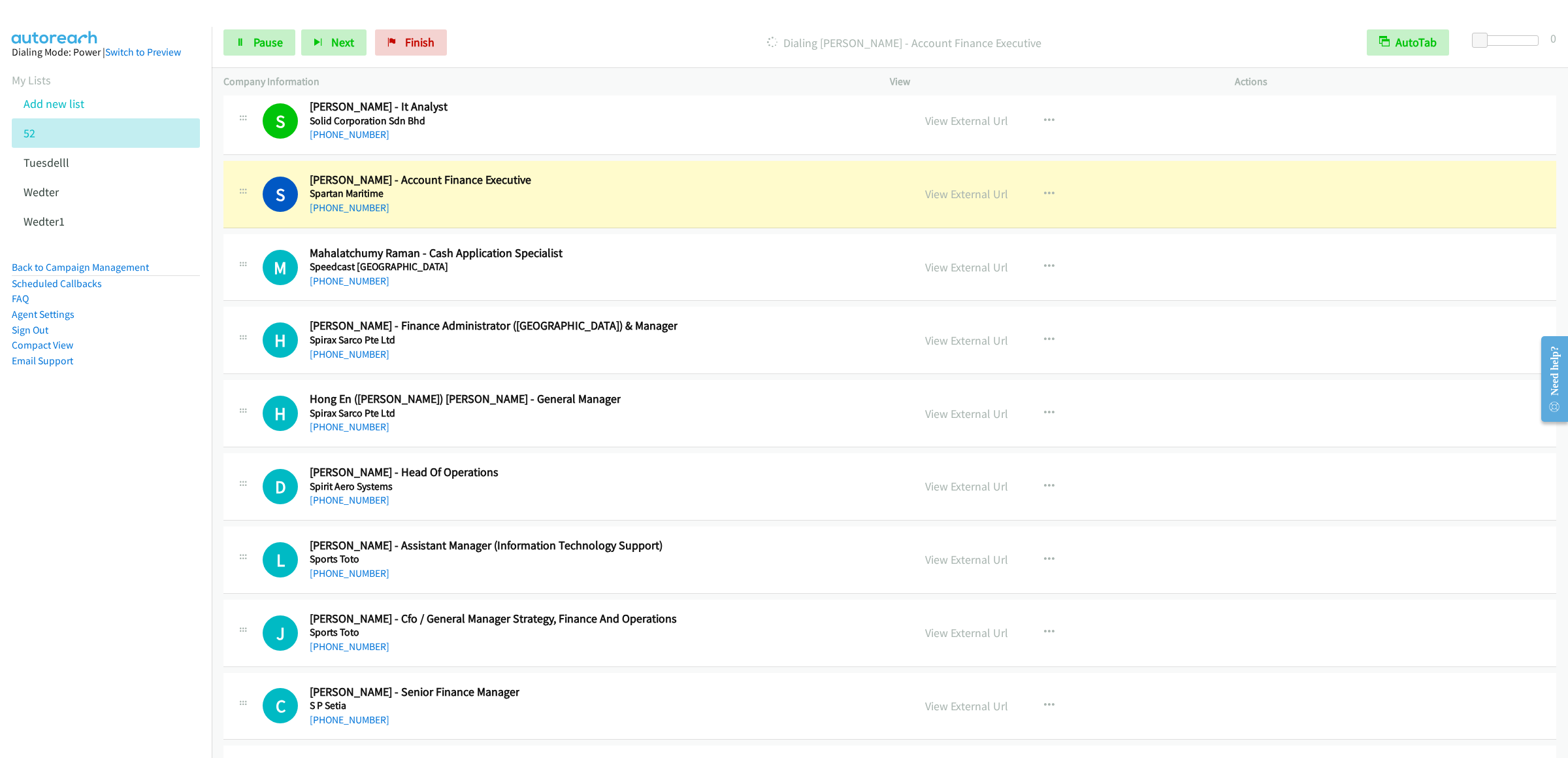
scroll to position [19480, 0]
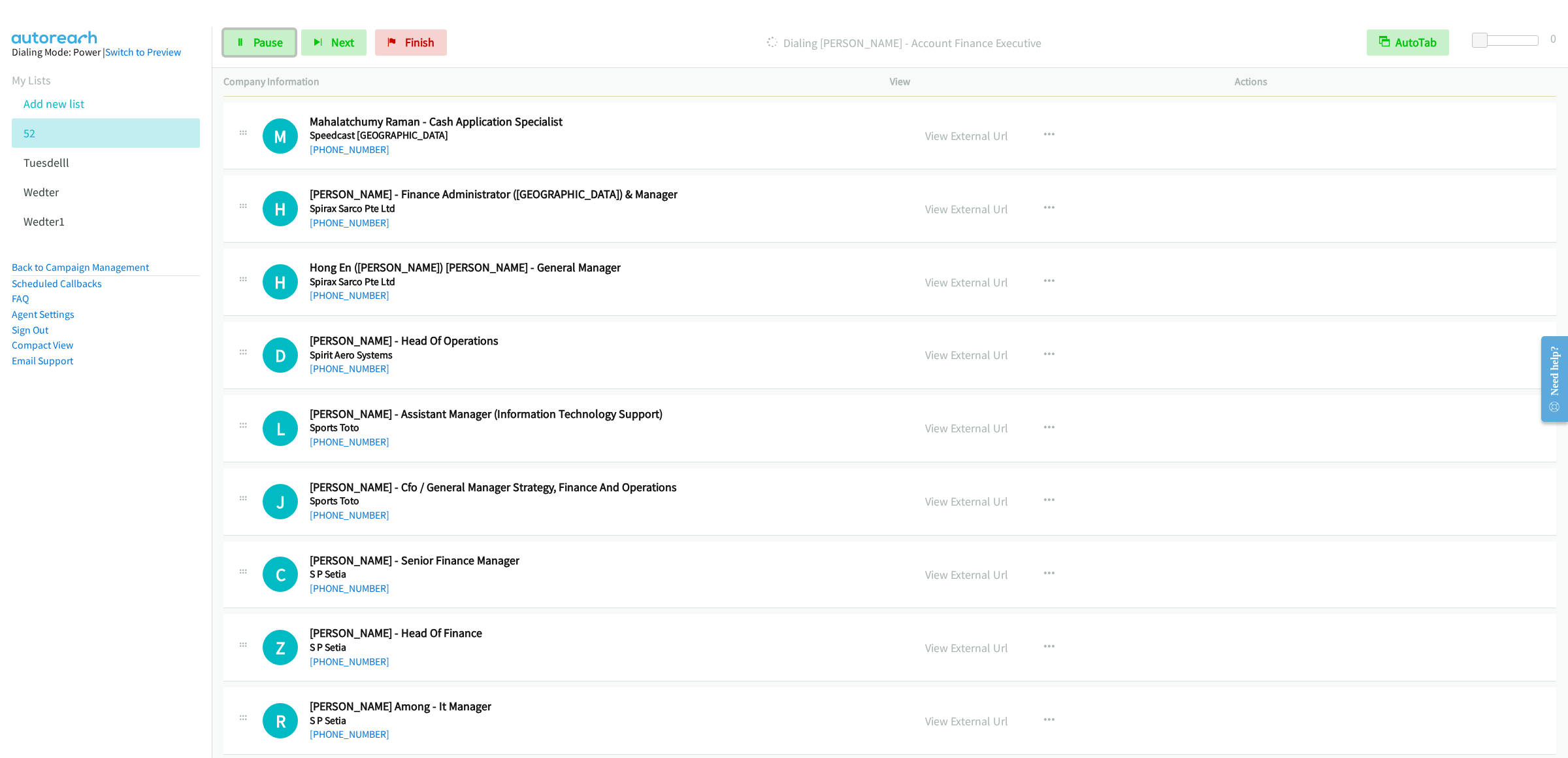
drag, startPoint x: 263, startPoint y: 35, endPoint x: 804, endPoint y: 122, distance: 548.0
click at [263, 35] on span "Pause" at bounding box center [268, 42] width 29 height 15
click at [269, 34] on link "Start Calls" at bounding box center [270, 42] width 94 height 26
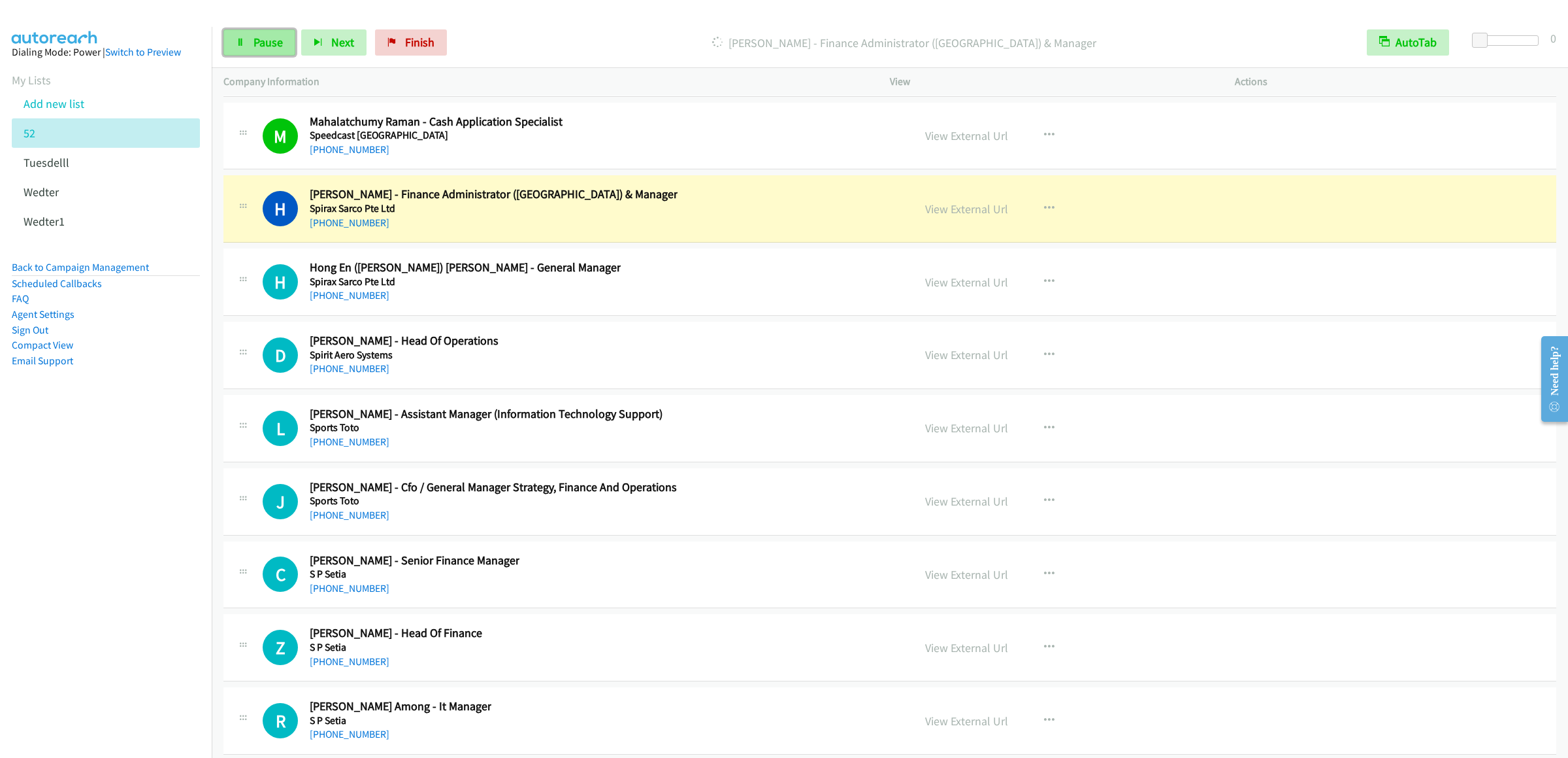
click at [267, 39] on span "Pause" at bounding box center [268, 42] width 29 height 15
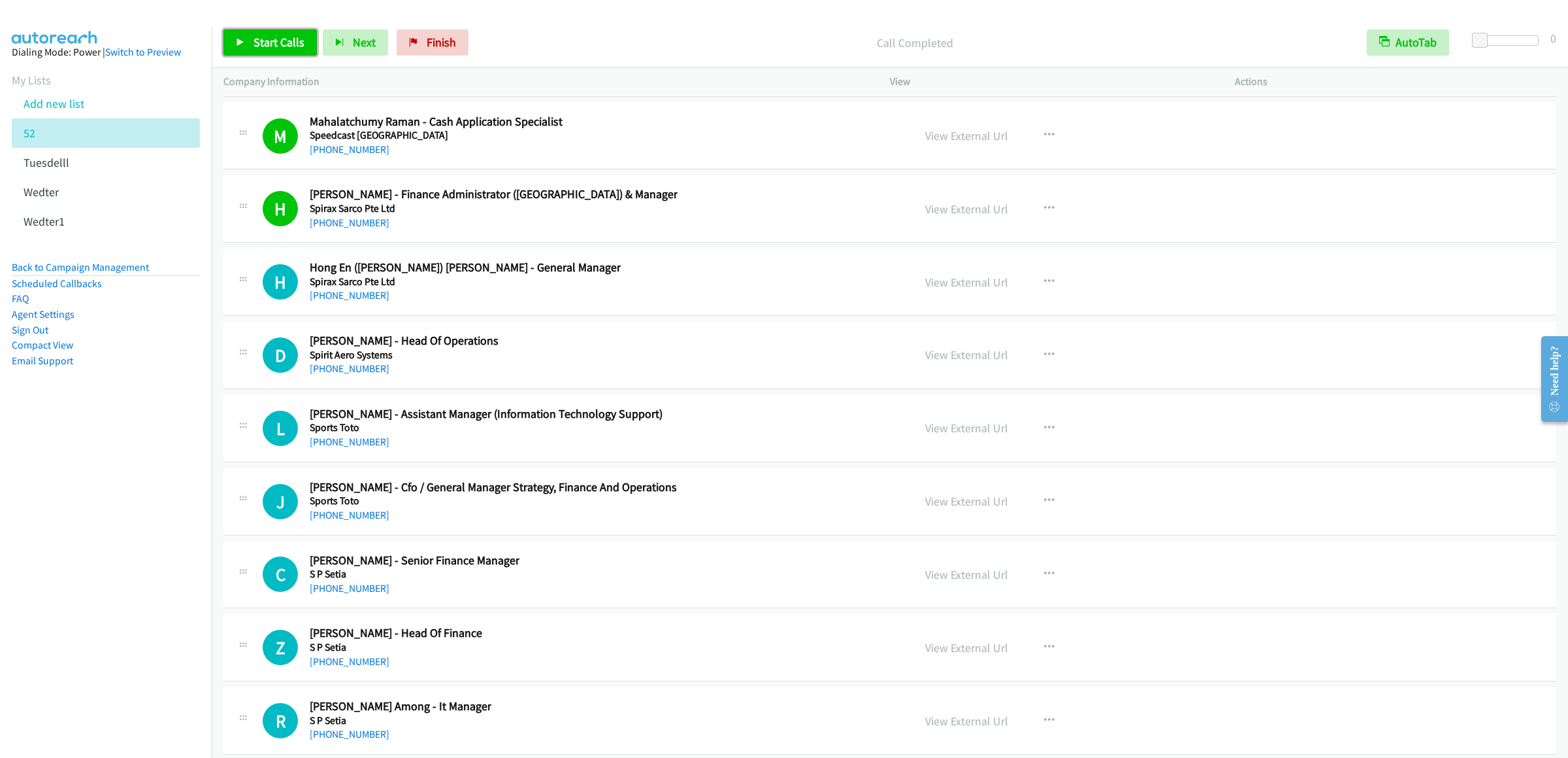
click at [262, 45] on span "Start Calls" at bounding box center [279, 42] width 51 height 15
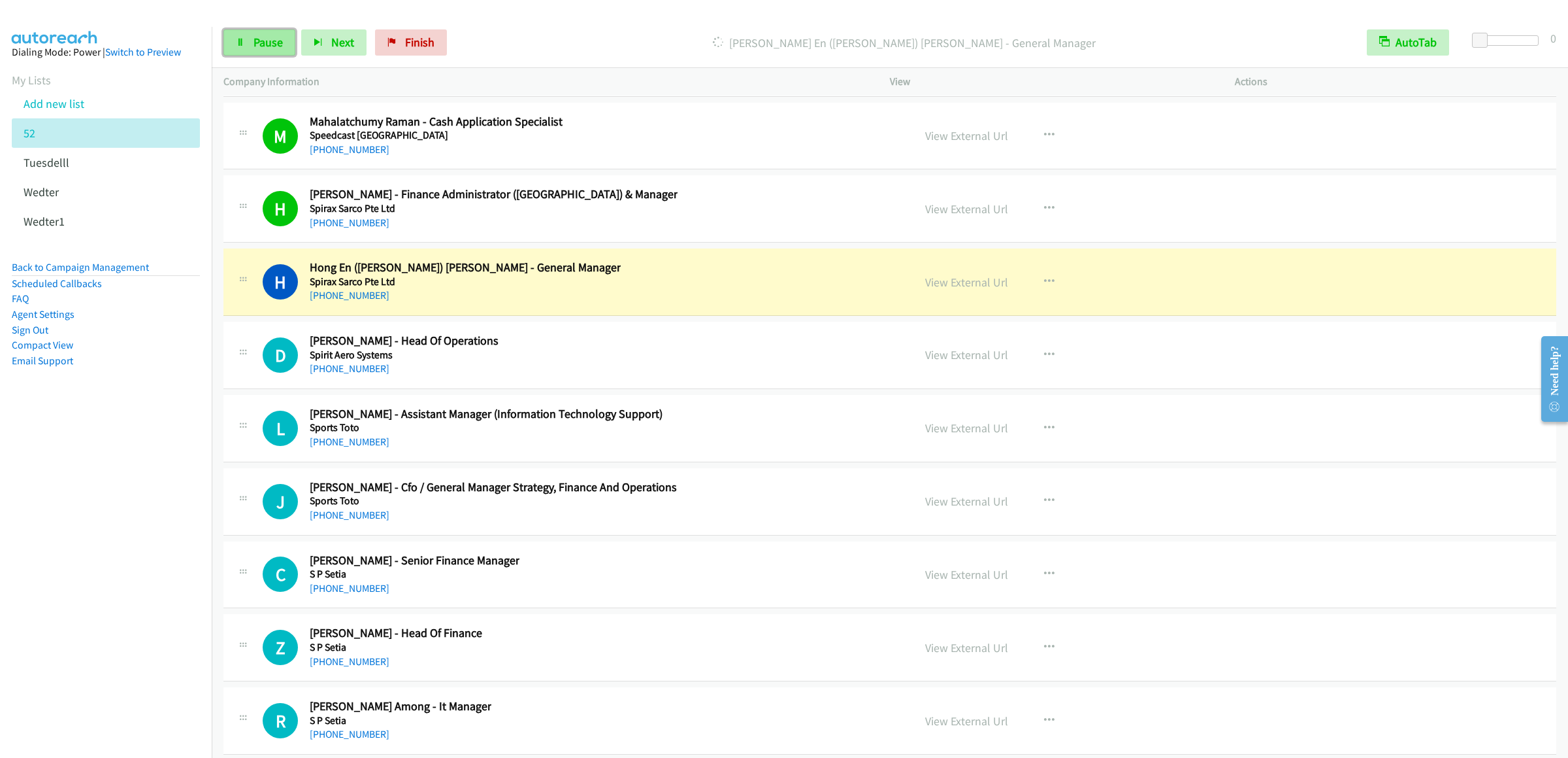
click at [259, 38] on span "Pause" at bounding box center [268, 42] width 29 height 15
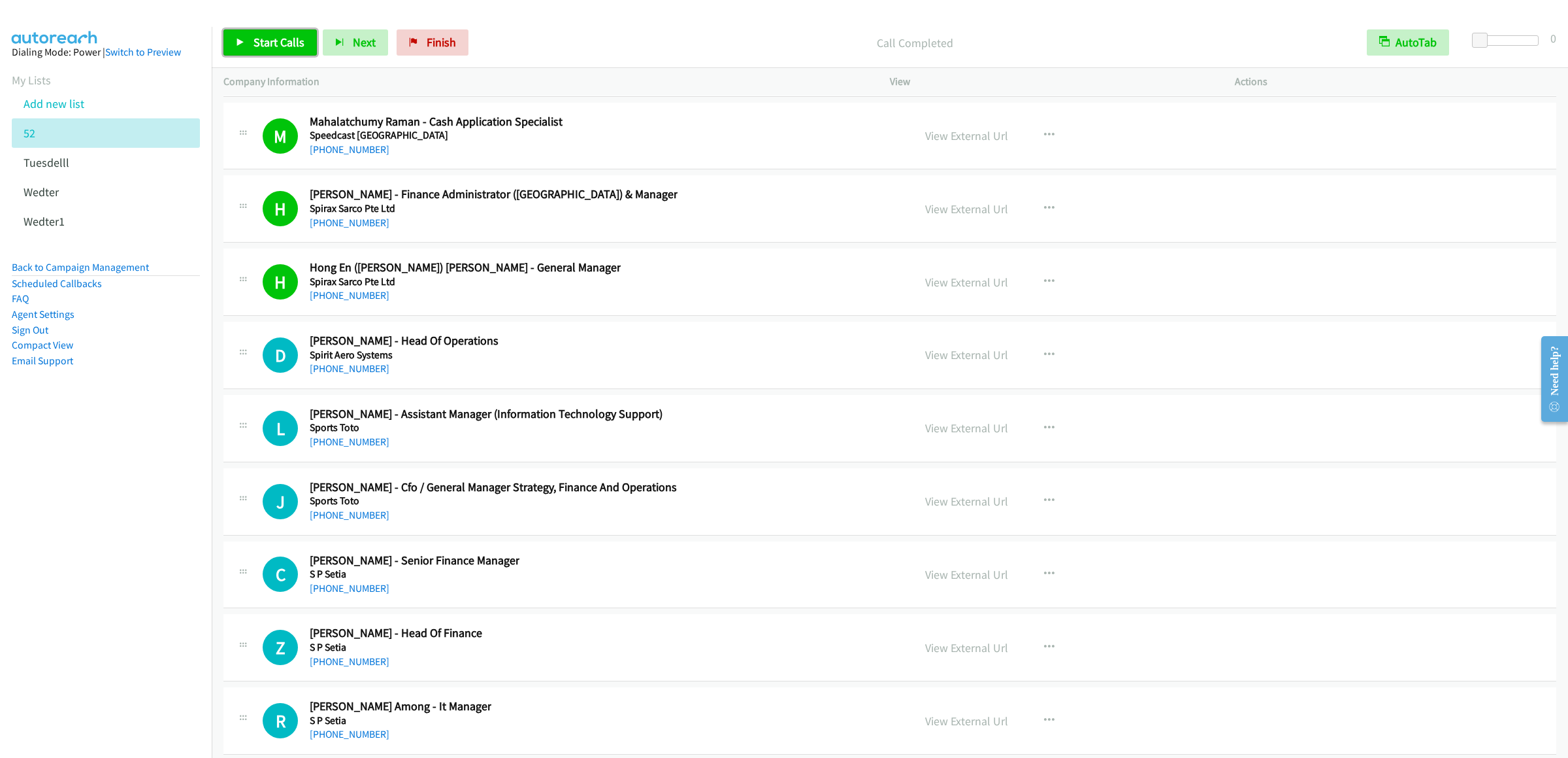
click at [261, 31] on link "Start Calls" at bounding box center [270, 42] width 94 height 26
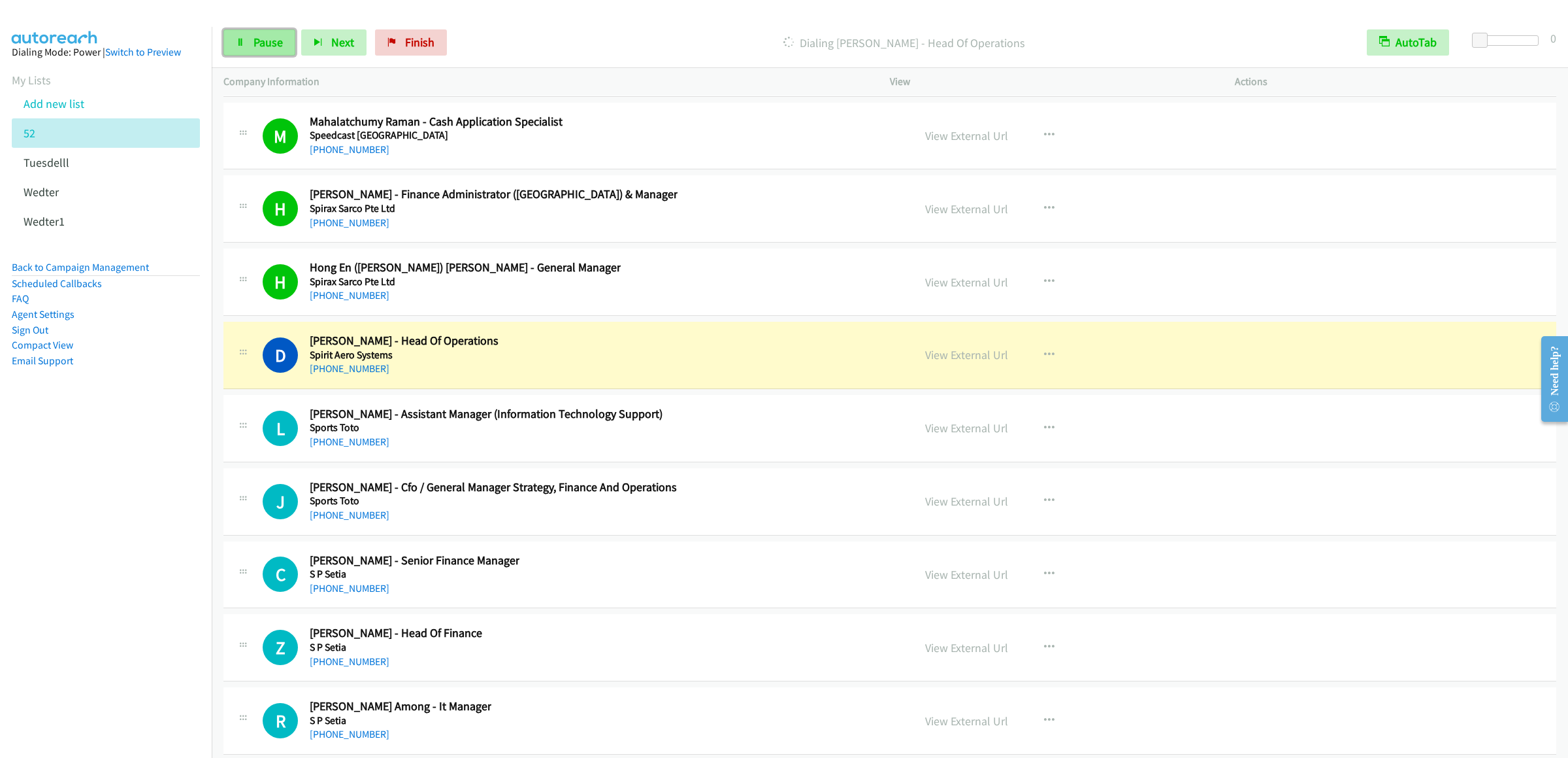
click at [245, 39] on link "Pause" at bounding box center [259, 42] width 71 height 26
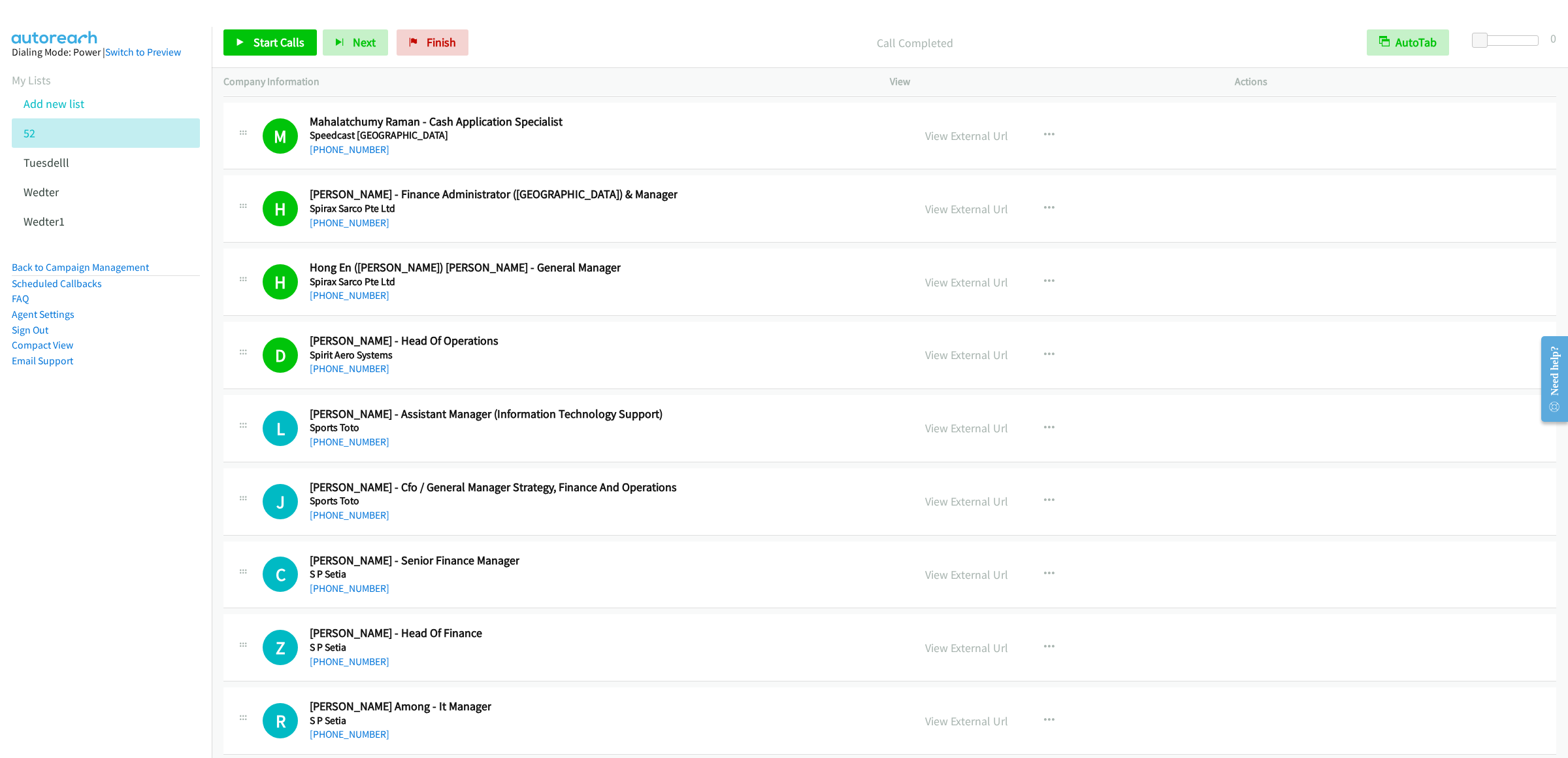
scroll to position [19741, 0]
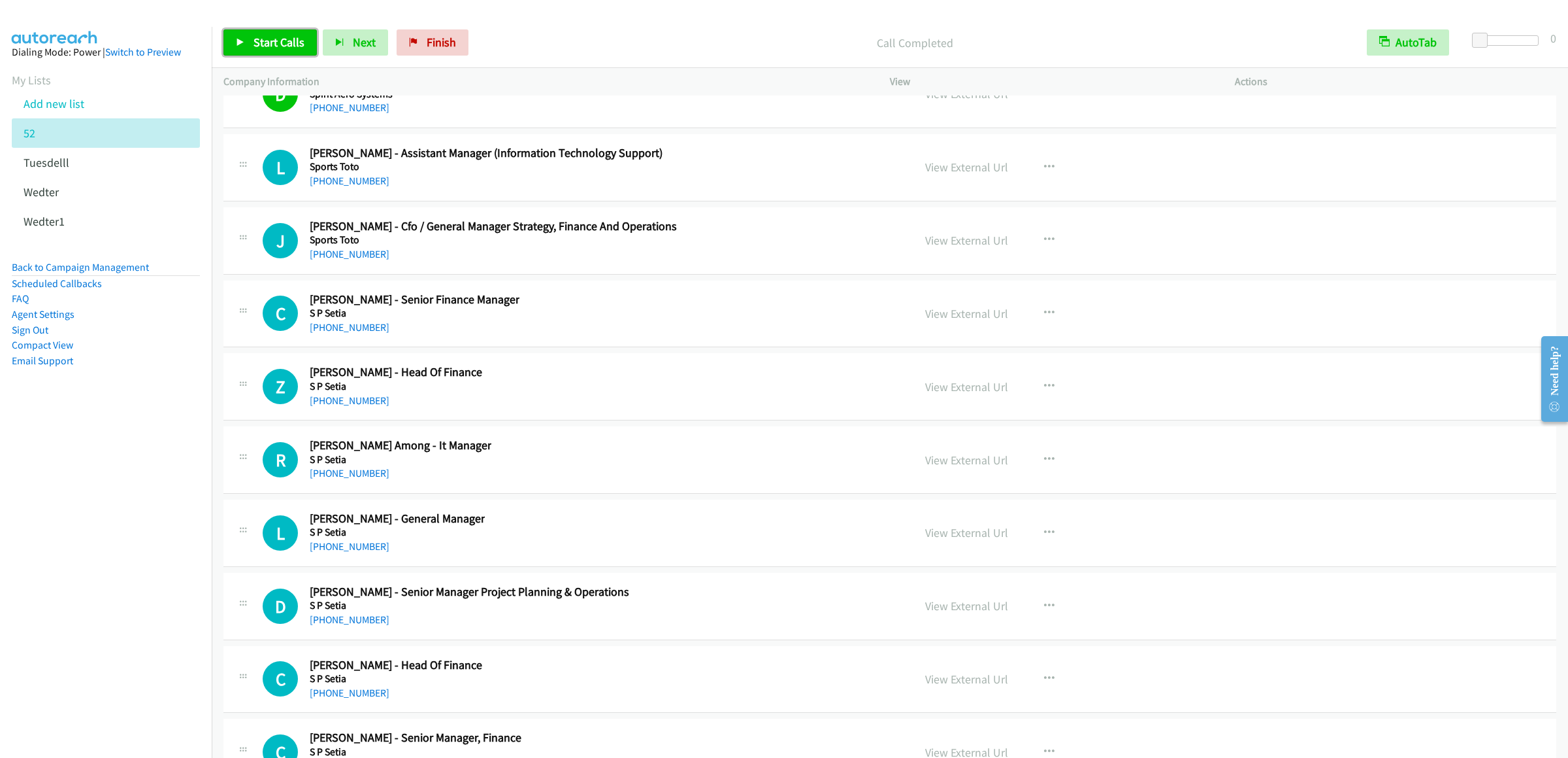
click at [282, 38] on span "Start Calls" at bounding box center [279, 42] width 51 height 15
click at [256, 61] on div "Start Calls Pause Next Finish Call Completed AutoTab AutoTab 0" at bounding box center [890, 43] width 1356 height 50
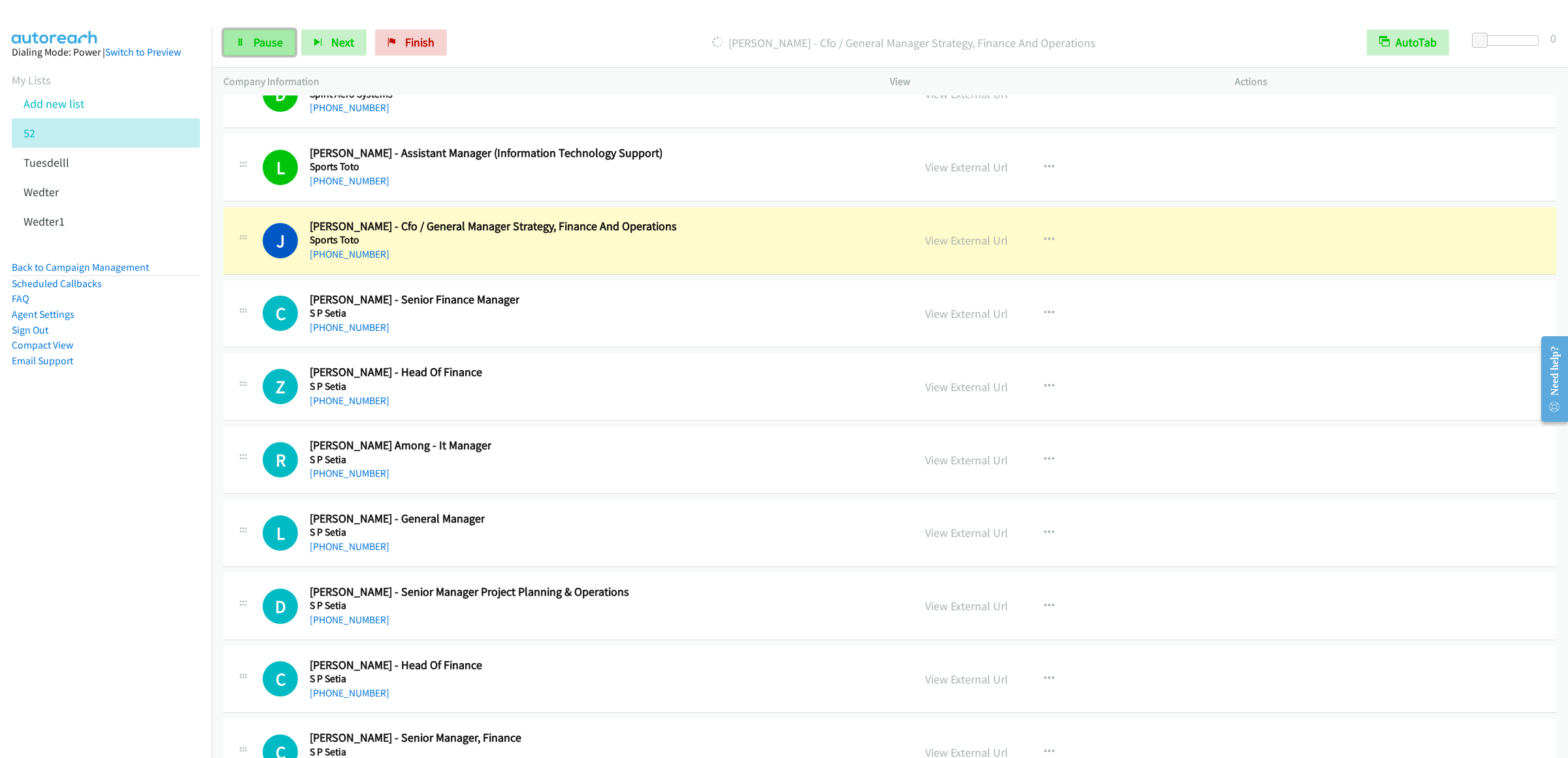
click at [264, 42] on span "Pause" at bounding box center [268, 42] width 29 height 15
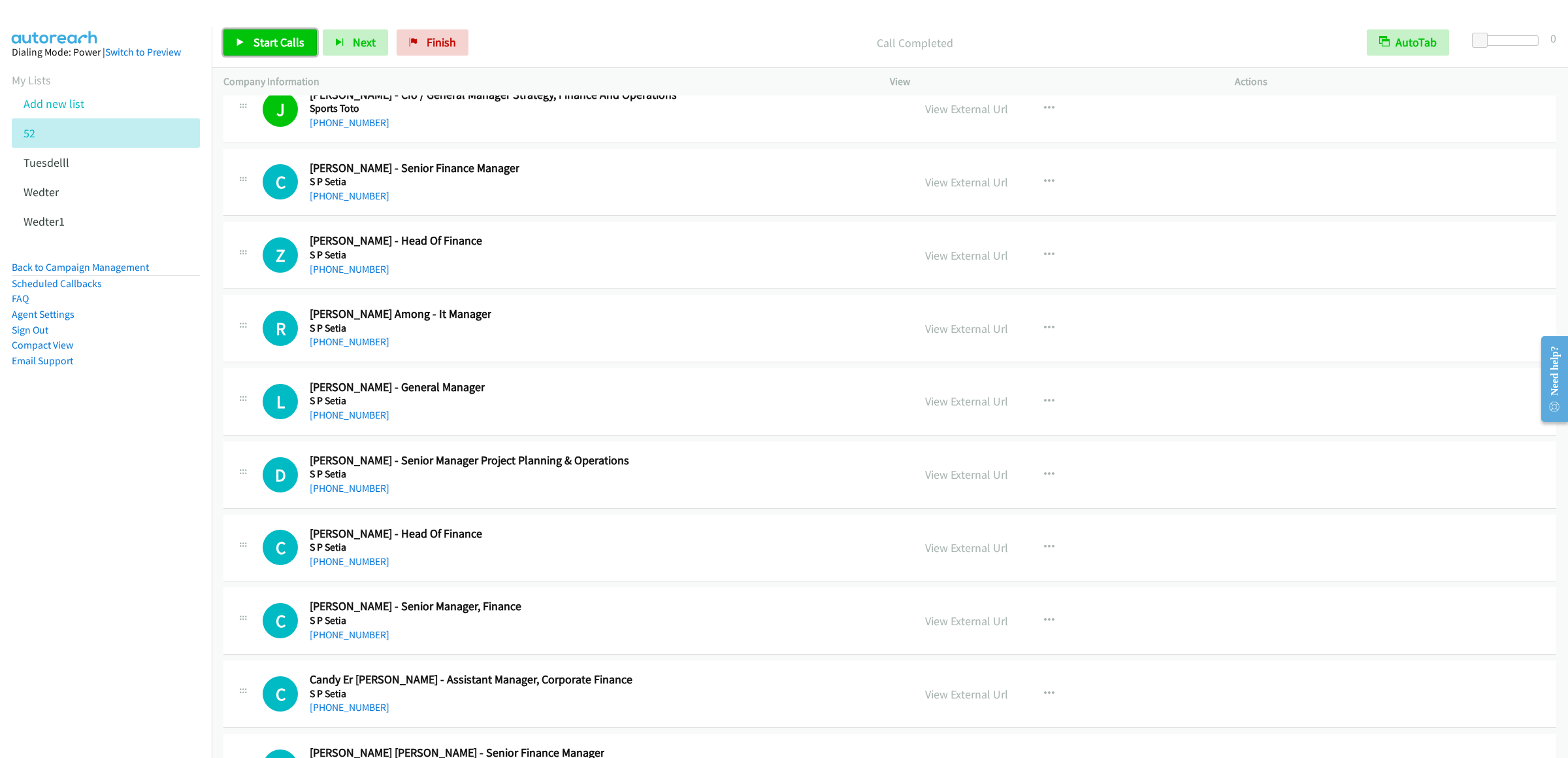
click at [281, 49] on span "Start Calls" at bounding box center [279, 42] width 51 height 15
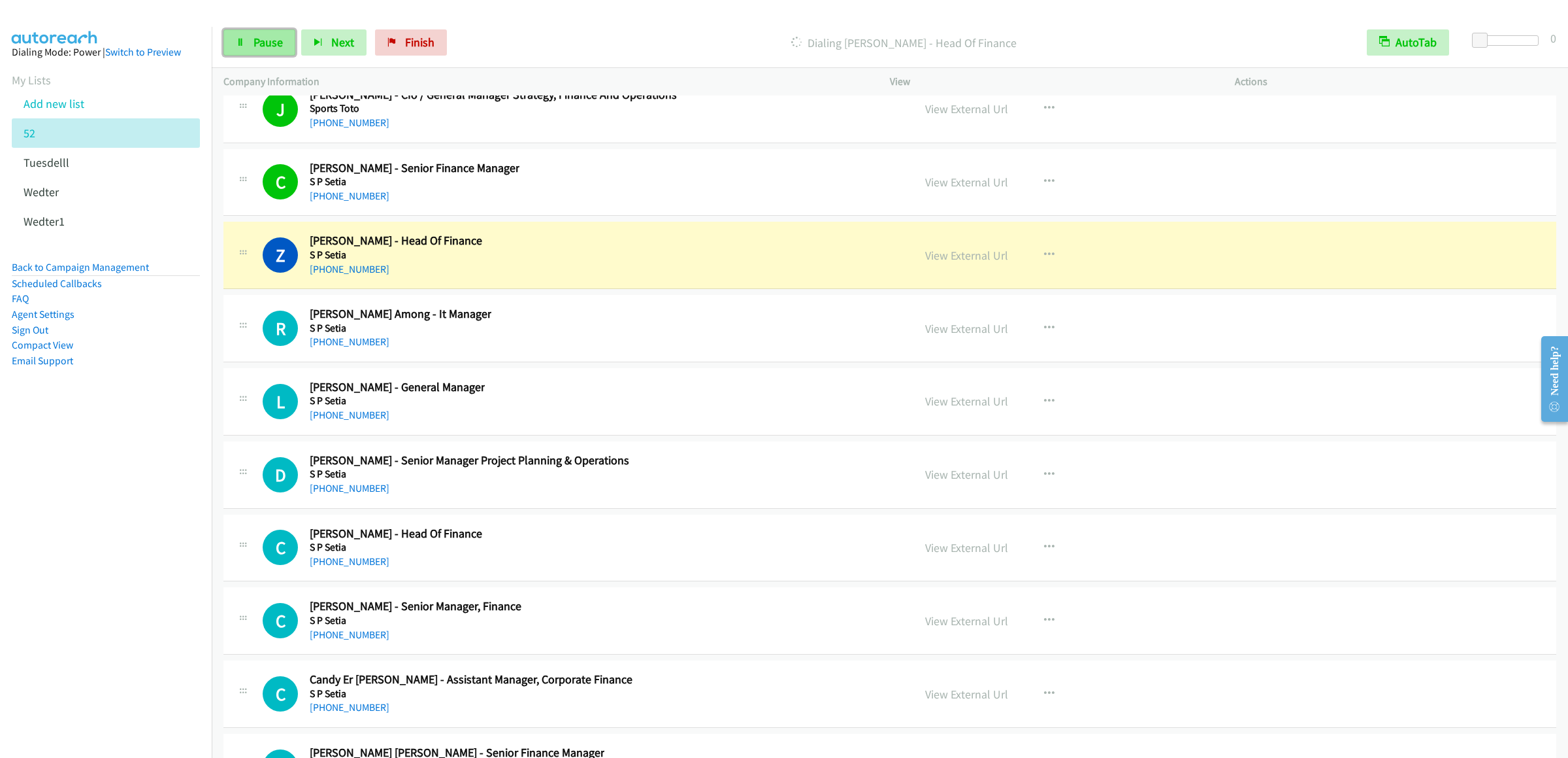
click at [274, 29] on link "Pause" at bounding box center [259, 42] width 71 height 26
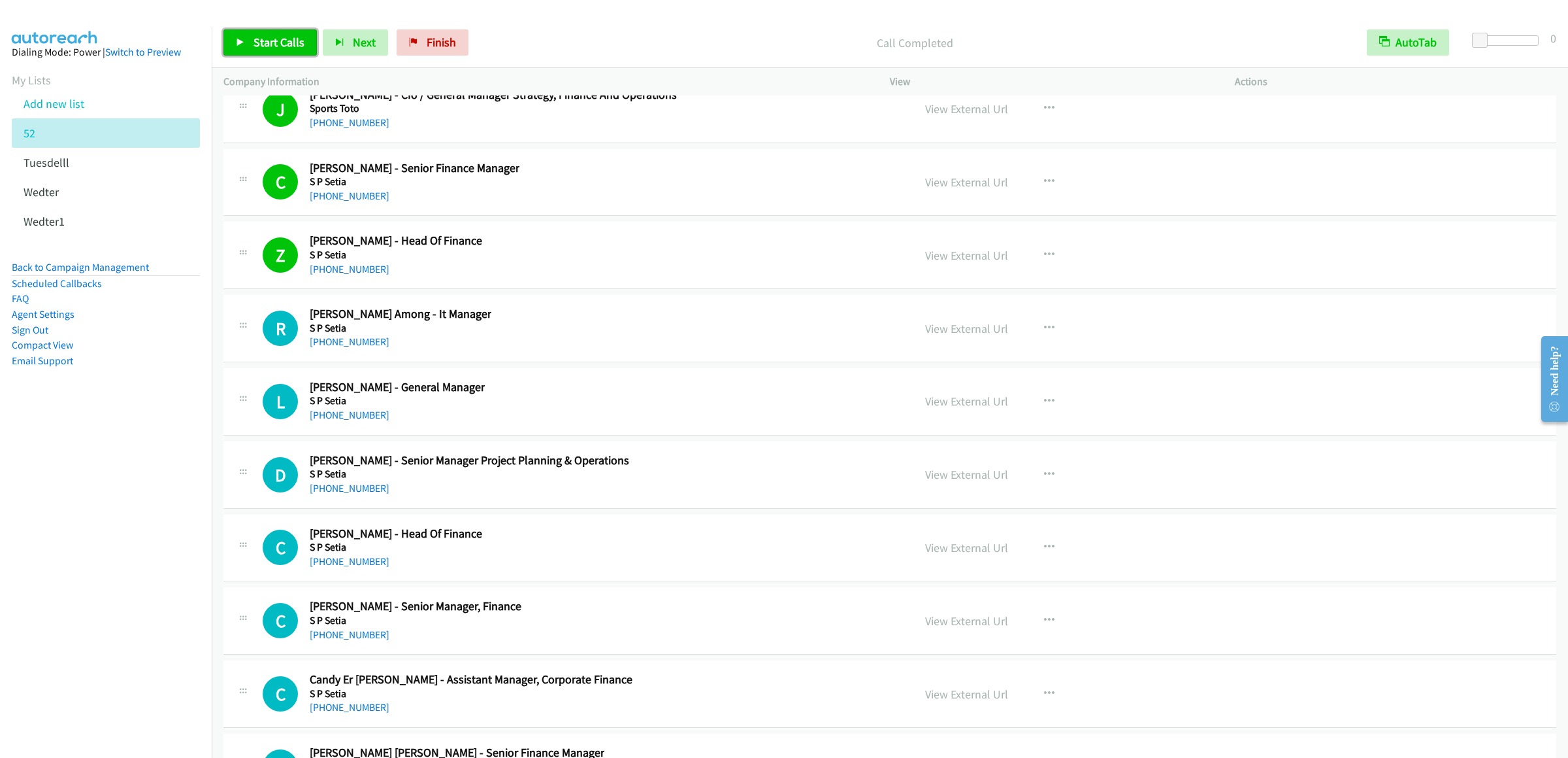
click at [233, 29] on link "Start Calls" at bounding box center [270, 42] width 94 height 26
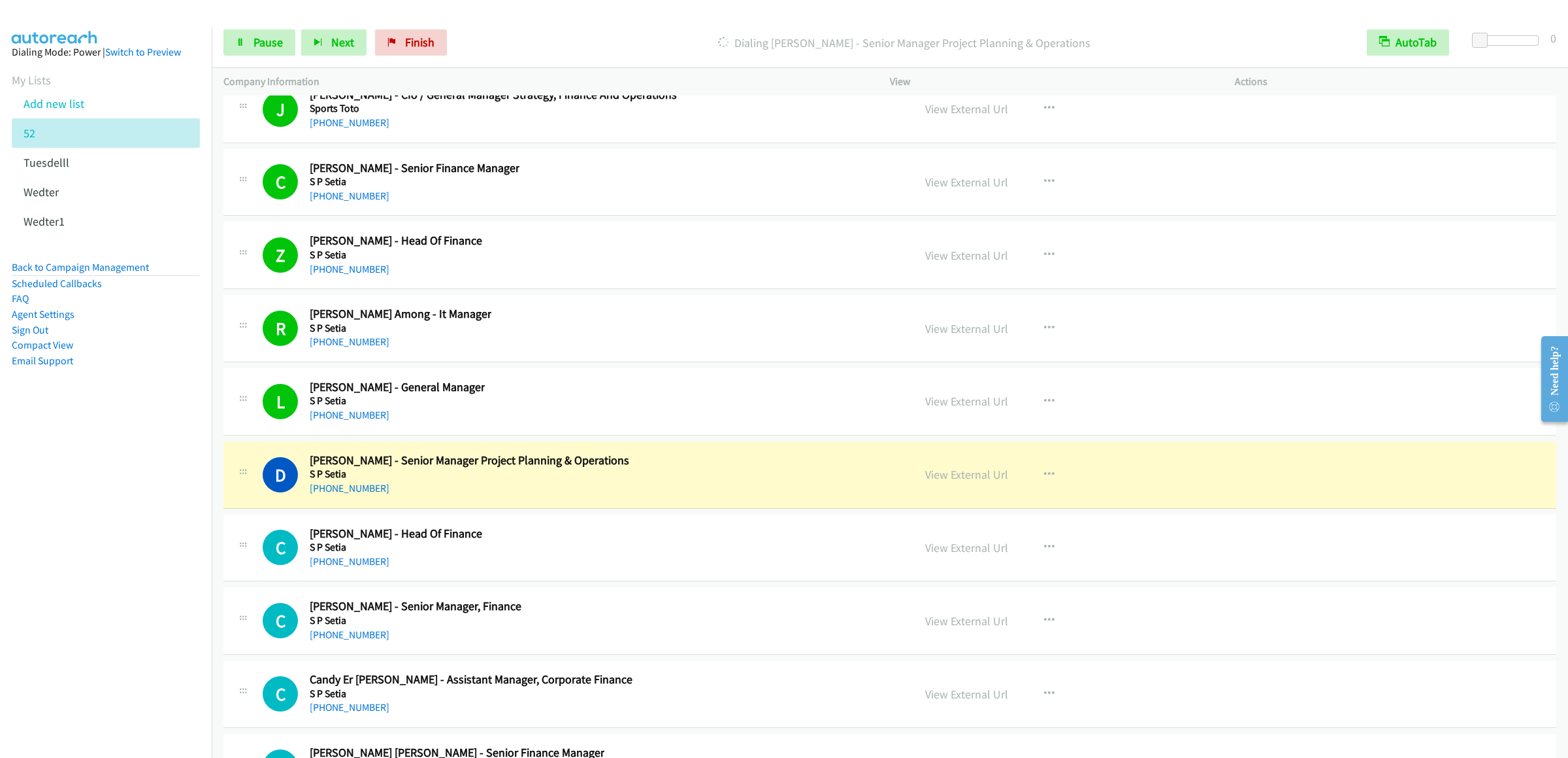
scroll to position [20133, 0]
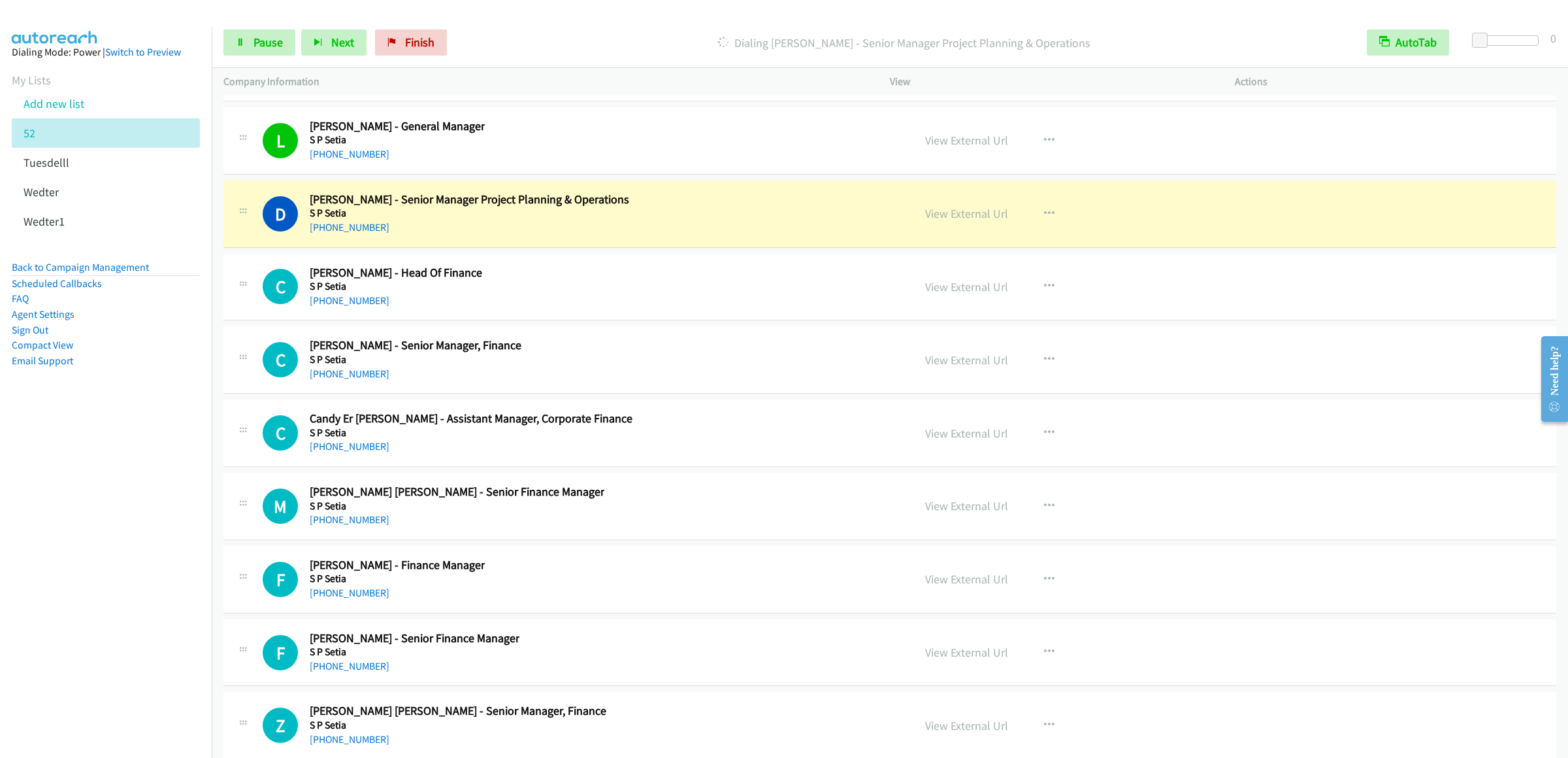
click at [239, 57] on div "Start Calls Pause Next Finish Dialing Devan Nadarajan - Senior Manager Project …" at bounding box center [890, 43] width 1356 height 50
click at [254, 40] on span "Pause" at bounding box center [268, 42] width 29 height 15
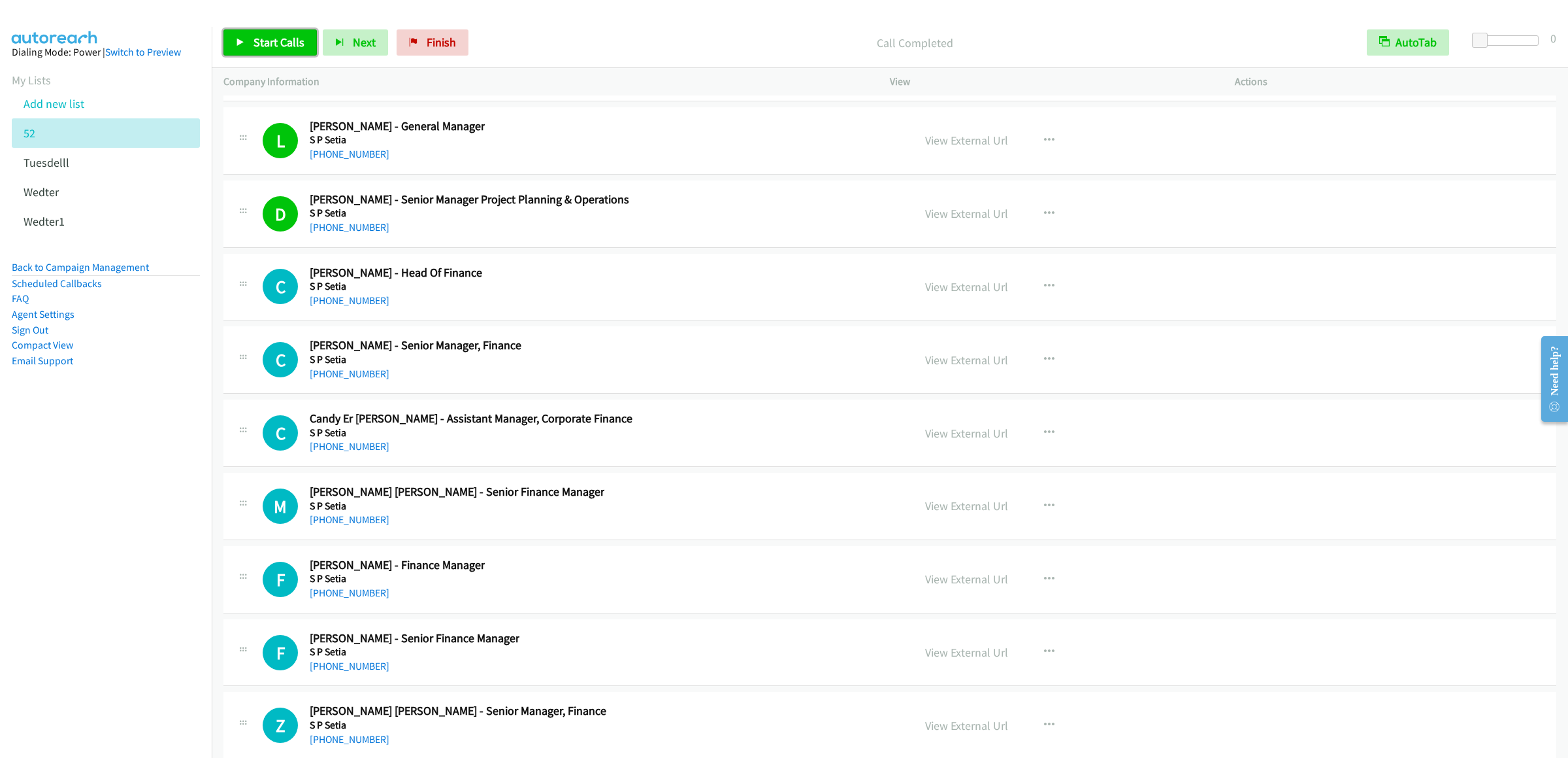
click at [273, 38] on span "Start Calls" at bounding box center [279, 42] width 51 height 15
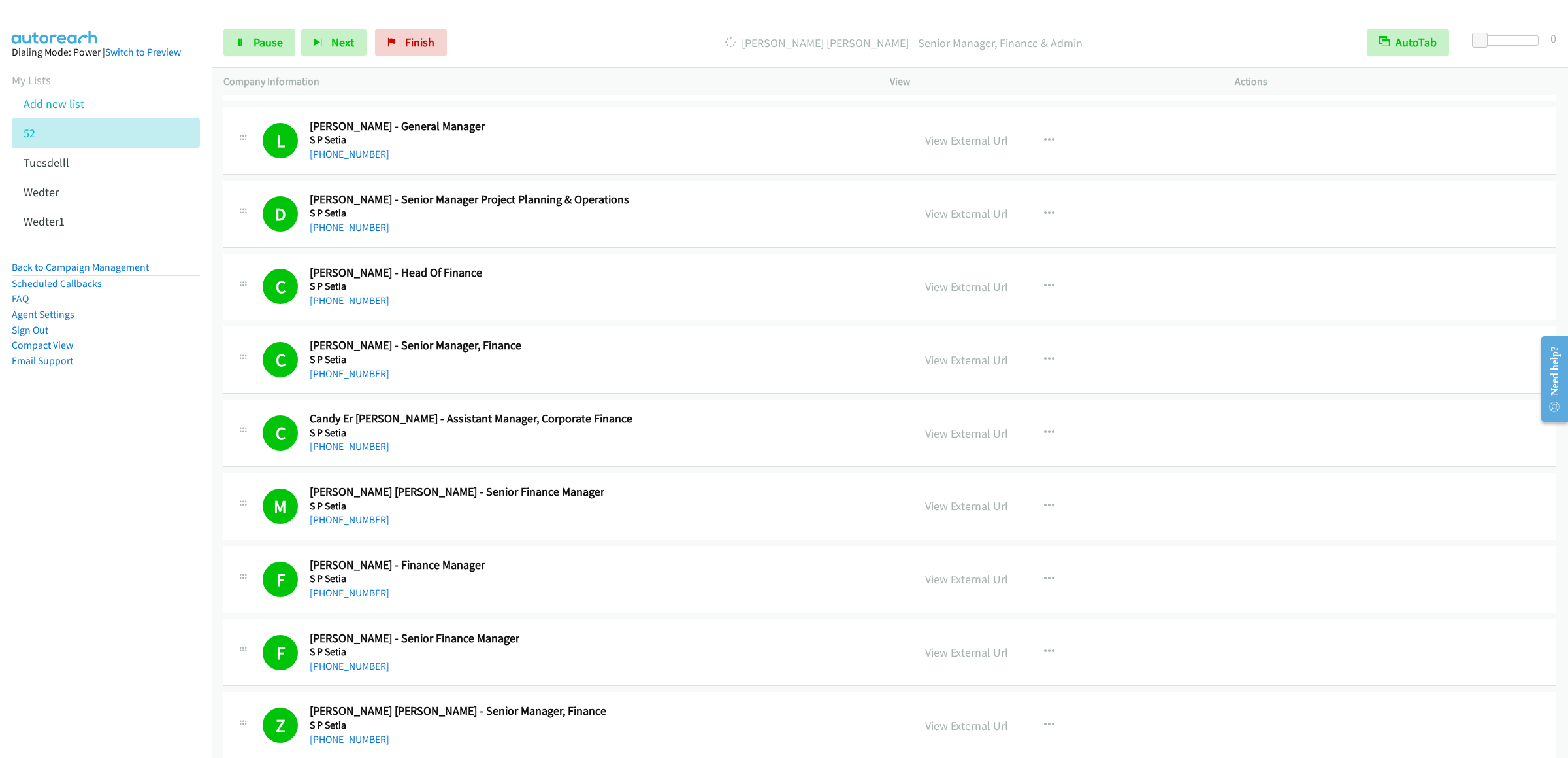
click at [263, 24] on div "Start Calls Pause Next Finish Dialing Lim May Yee - Senior Manager, Finance & A…" at bounding box center [890, 43] width 1356 height 50
click at [262, 53] on link "Pause" at bounding box center [259, 42] width 71 height 26
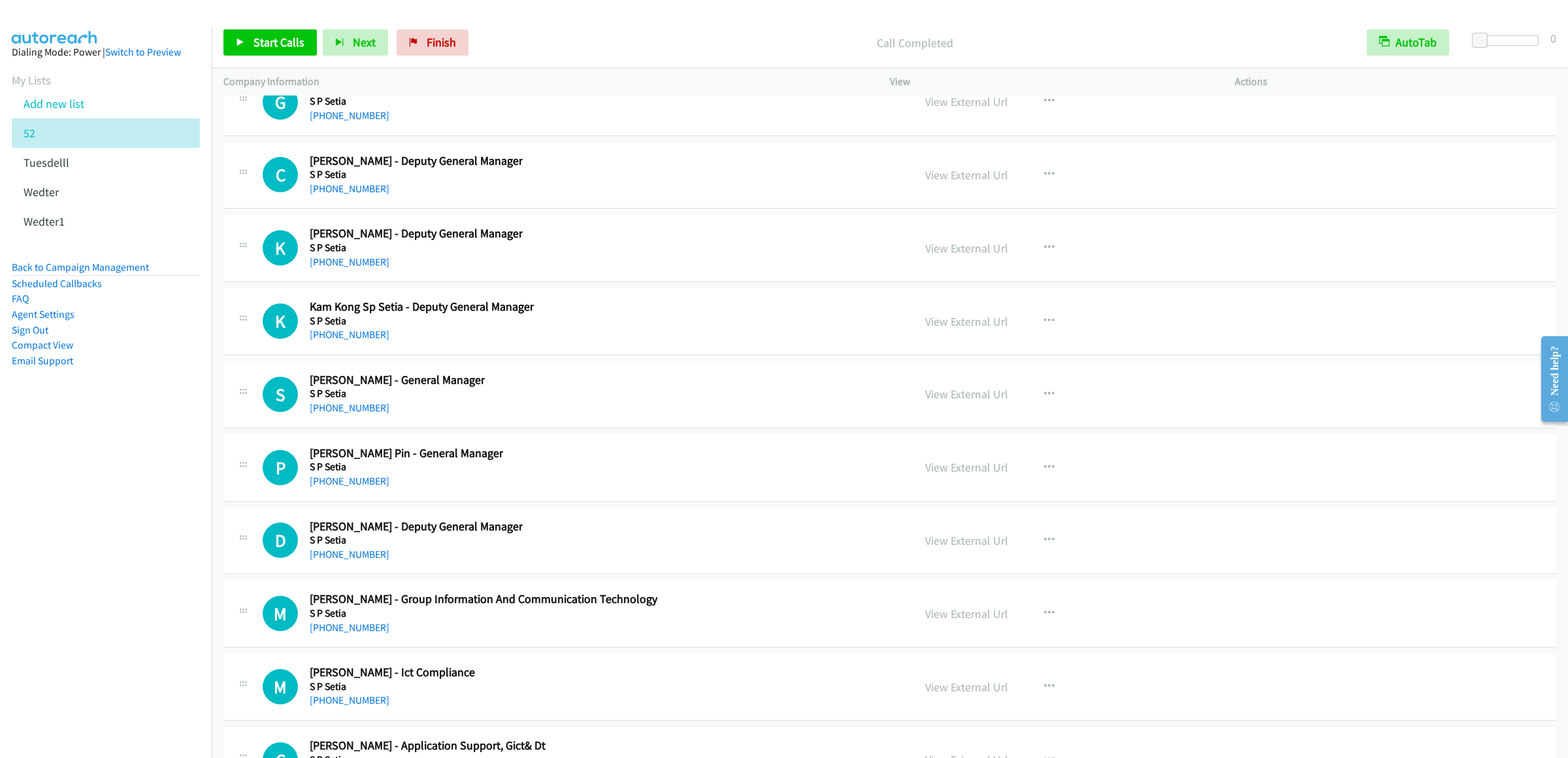
scroll to position [20788, 0]
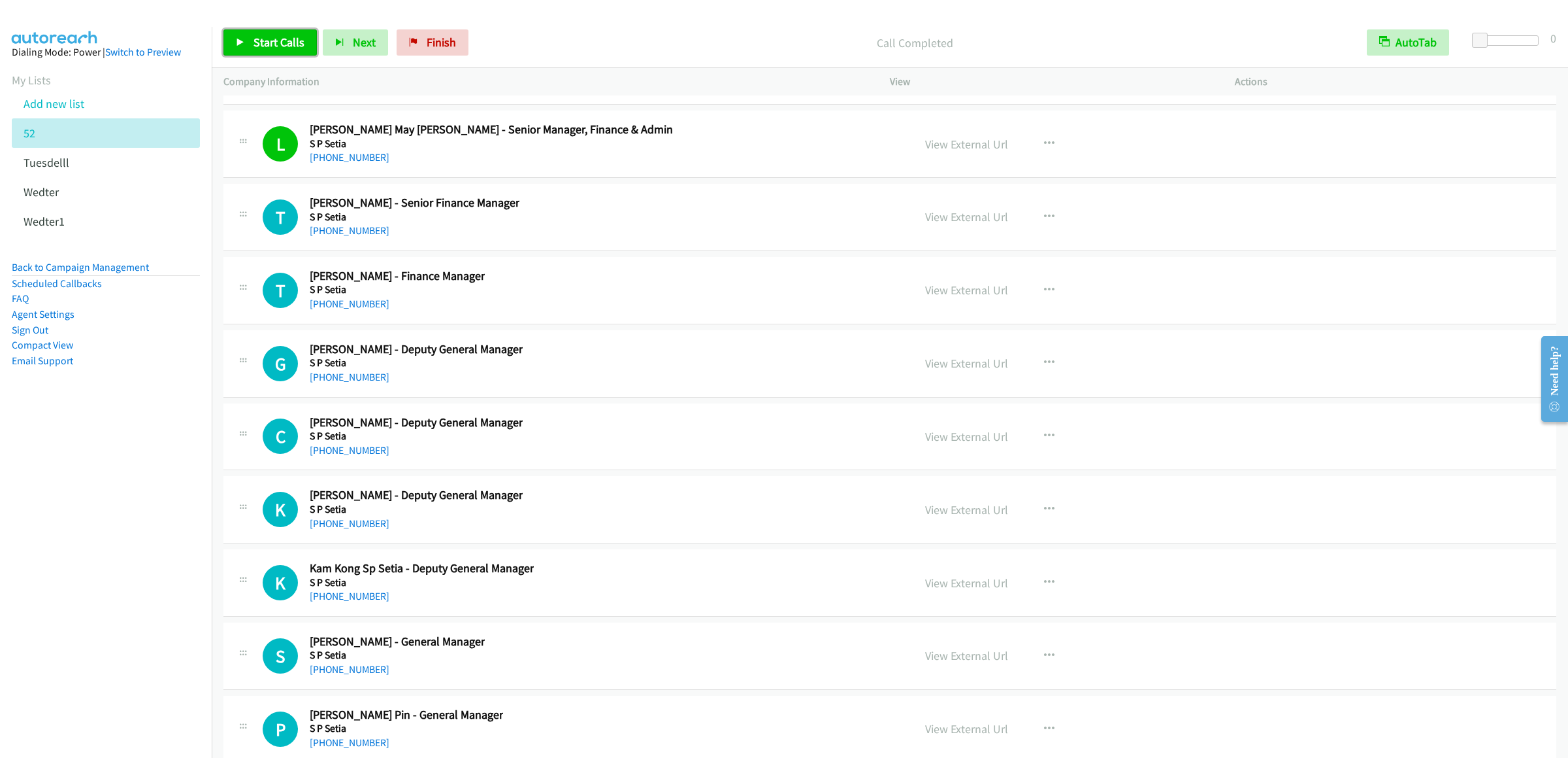
click at [264, 42] on span "Start Calls" at bounding box center [279, 42] width 51 height 15
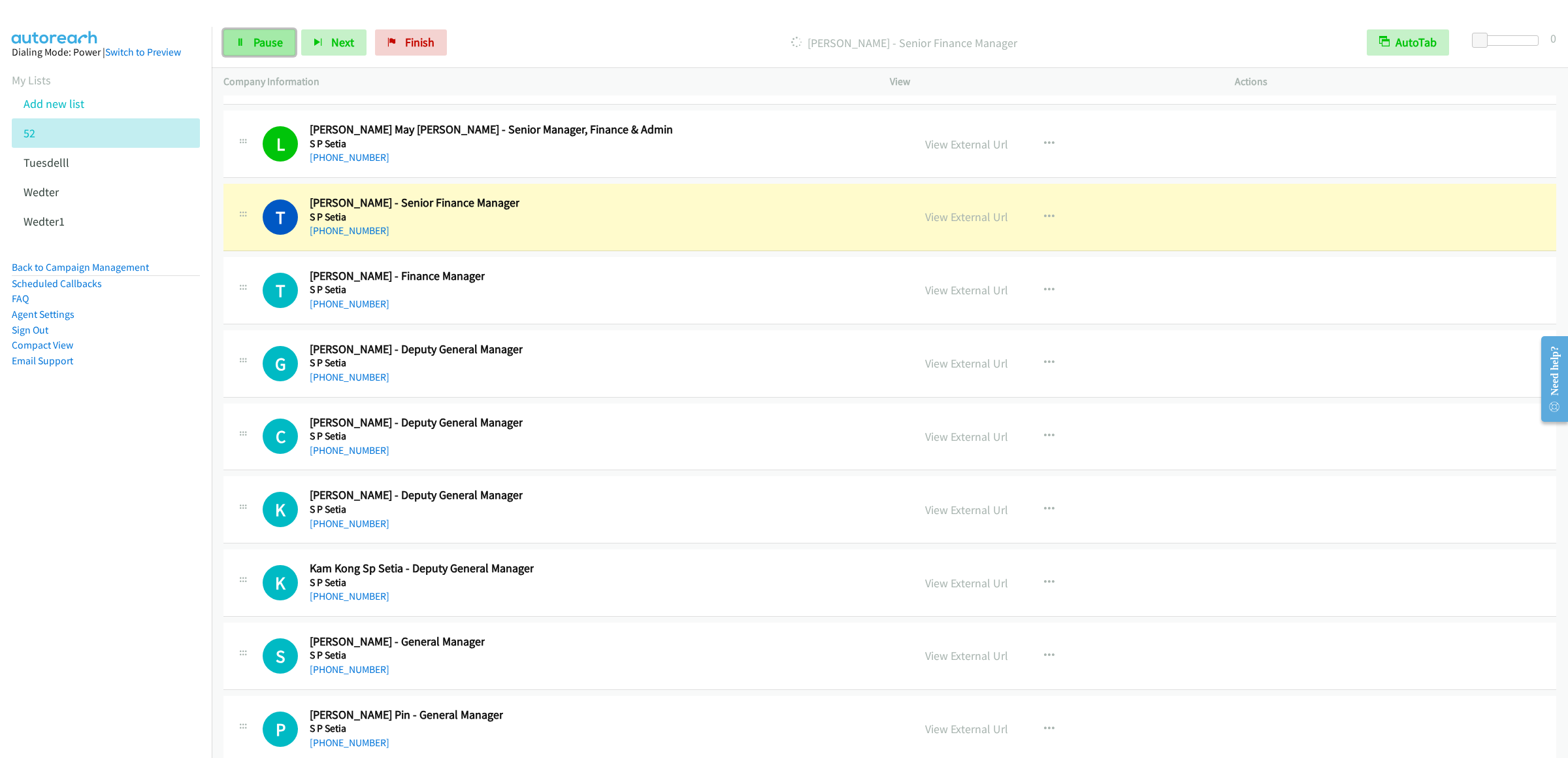
click at [264, 42] on span "Pause" at bounding box center [268, 42] width 29 height 15
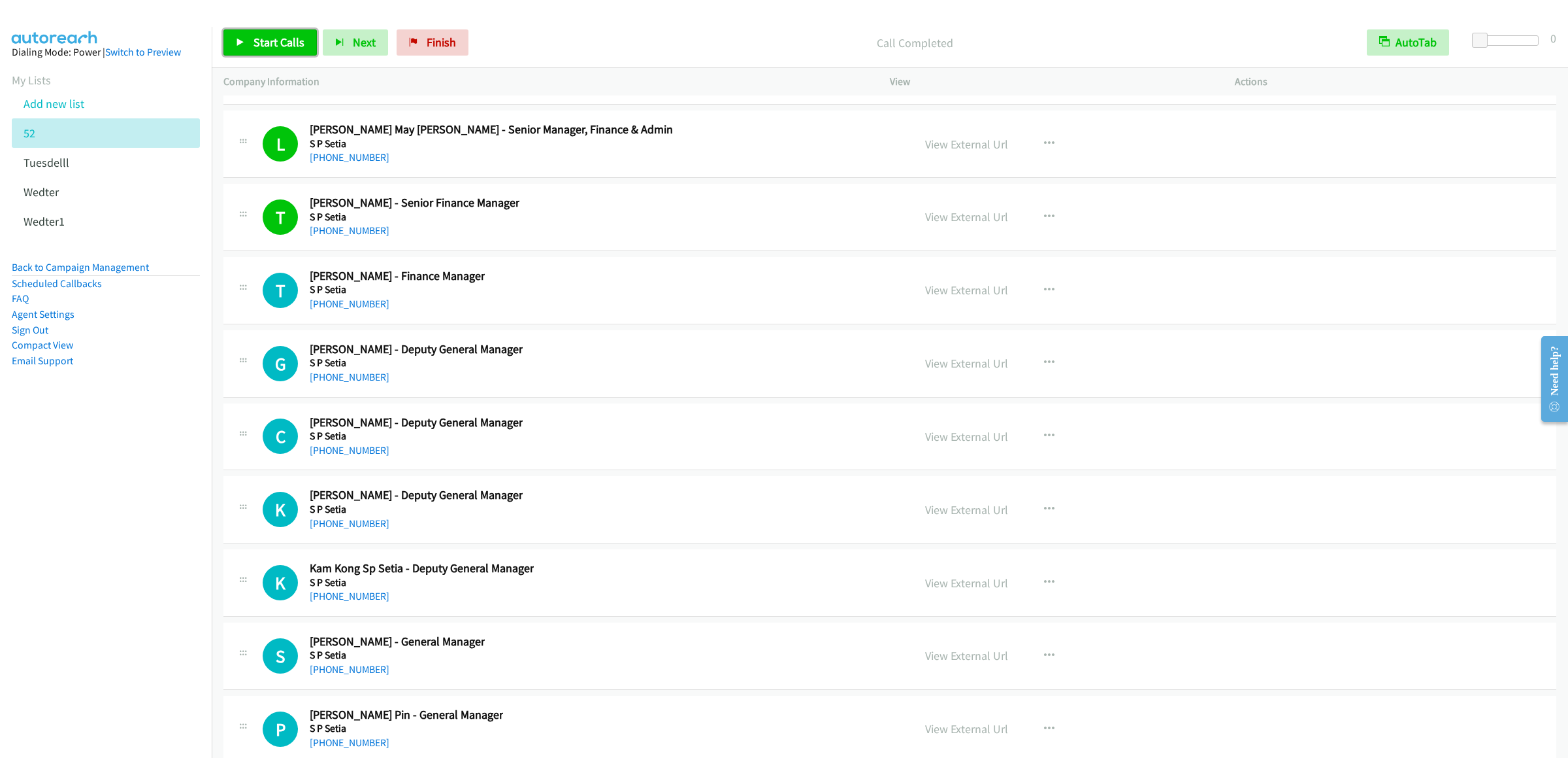
click at [249, 43] on link "Start Calls" at bounding box center [270, 42] width 94 height 26
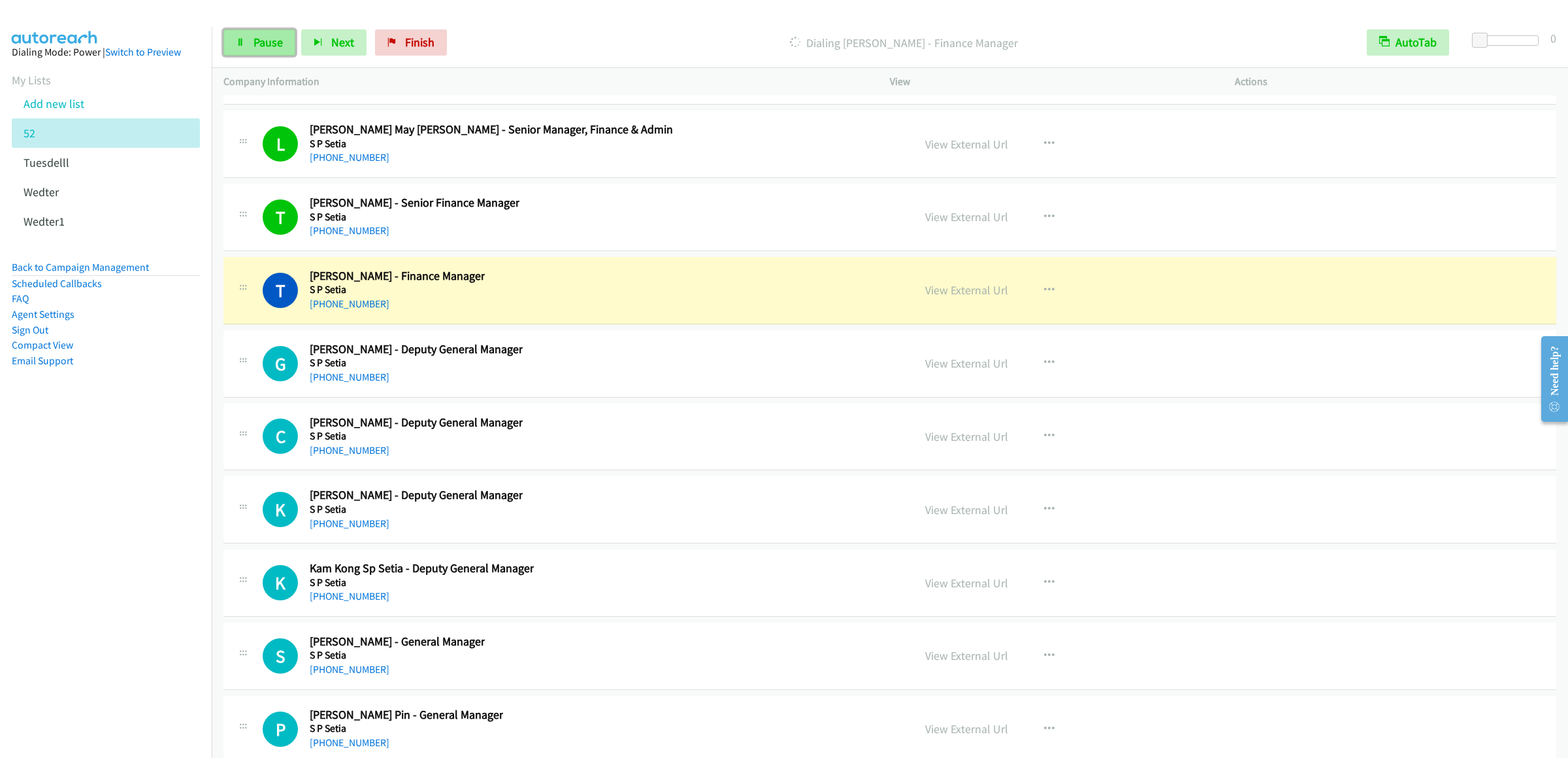
click at [279, 43] on span "Pause" at bounding box center [268, 42] width 29 height 15
click at [263, 36] on span "Start Calls" at bounding box center [279, 42] width 51 height 15
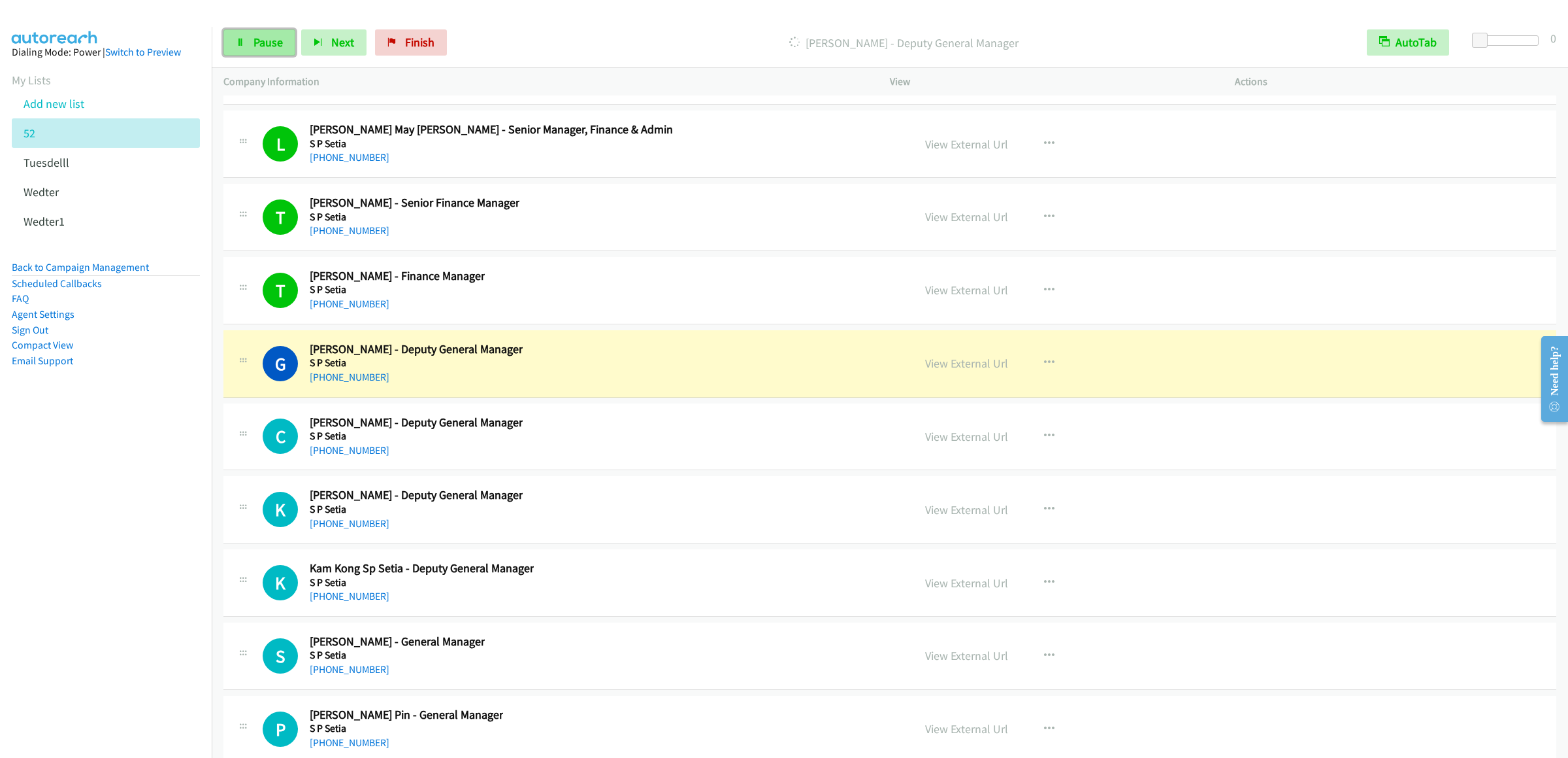
click at [262, 38] on span "Pause" at bounding box center [268, 42] width 29 height 15
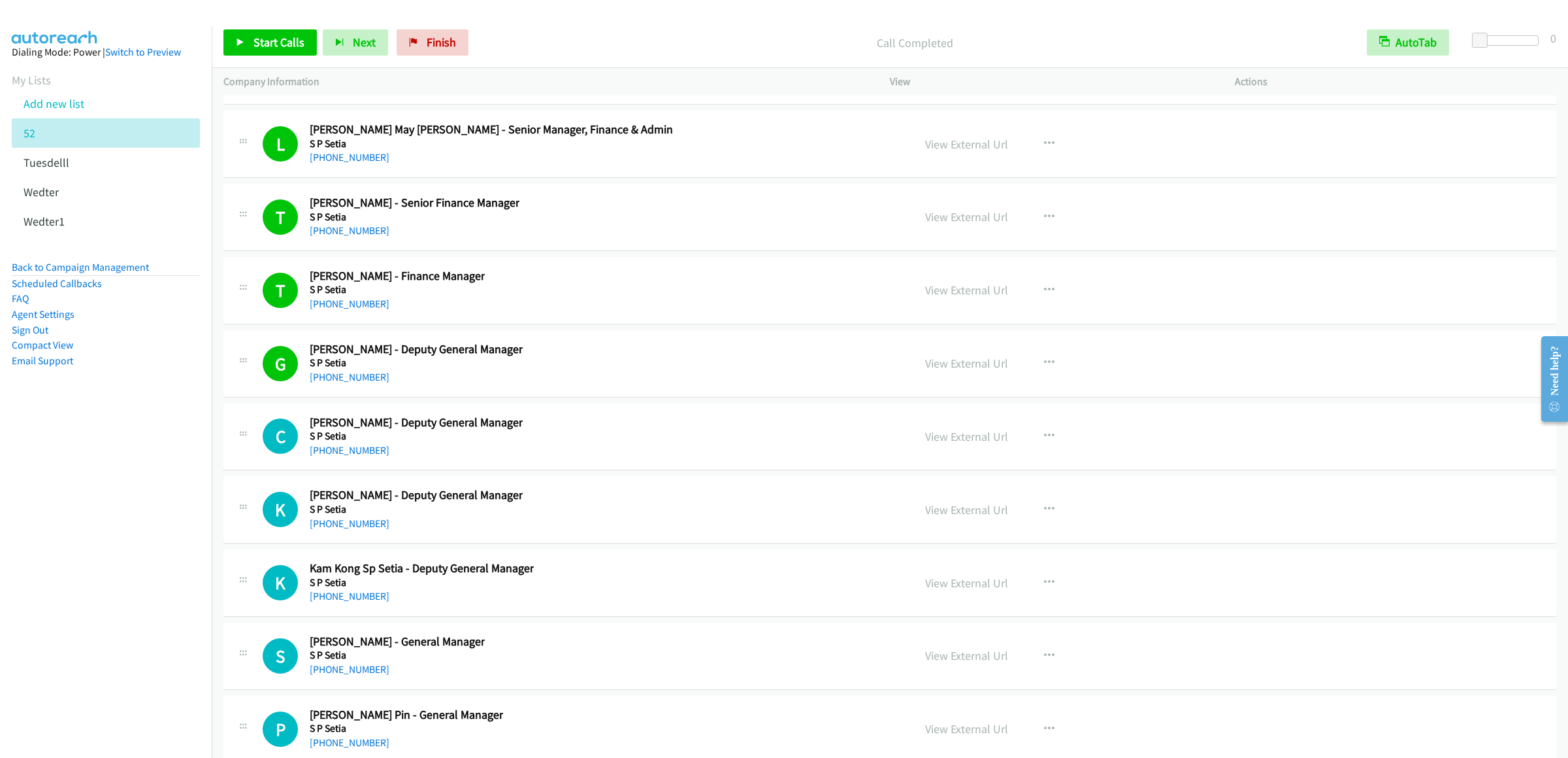
scroll to position [21050, 0]
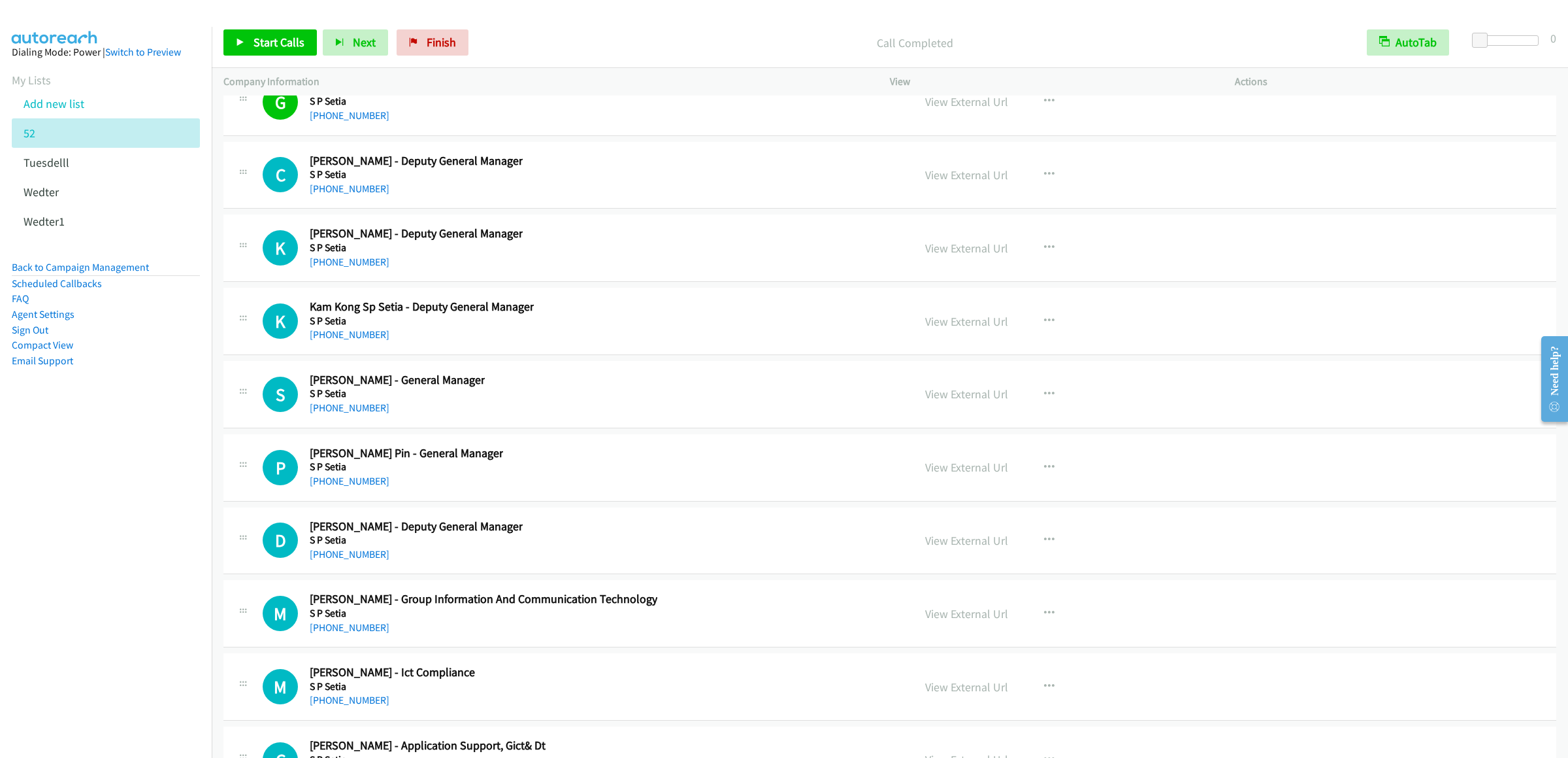
click at [281, 26] on div "Start Calls Pause Next Finish Call Completed AutoTab AutoTab 0" at bounding box center [890, 43] width 1356 height 50
click at [279, 38] on span "Start Calls" at bounding box center [279, 42] width 51 height 15
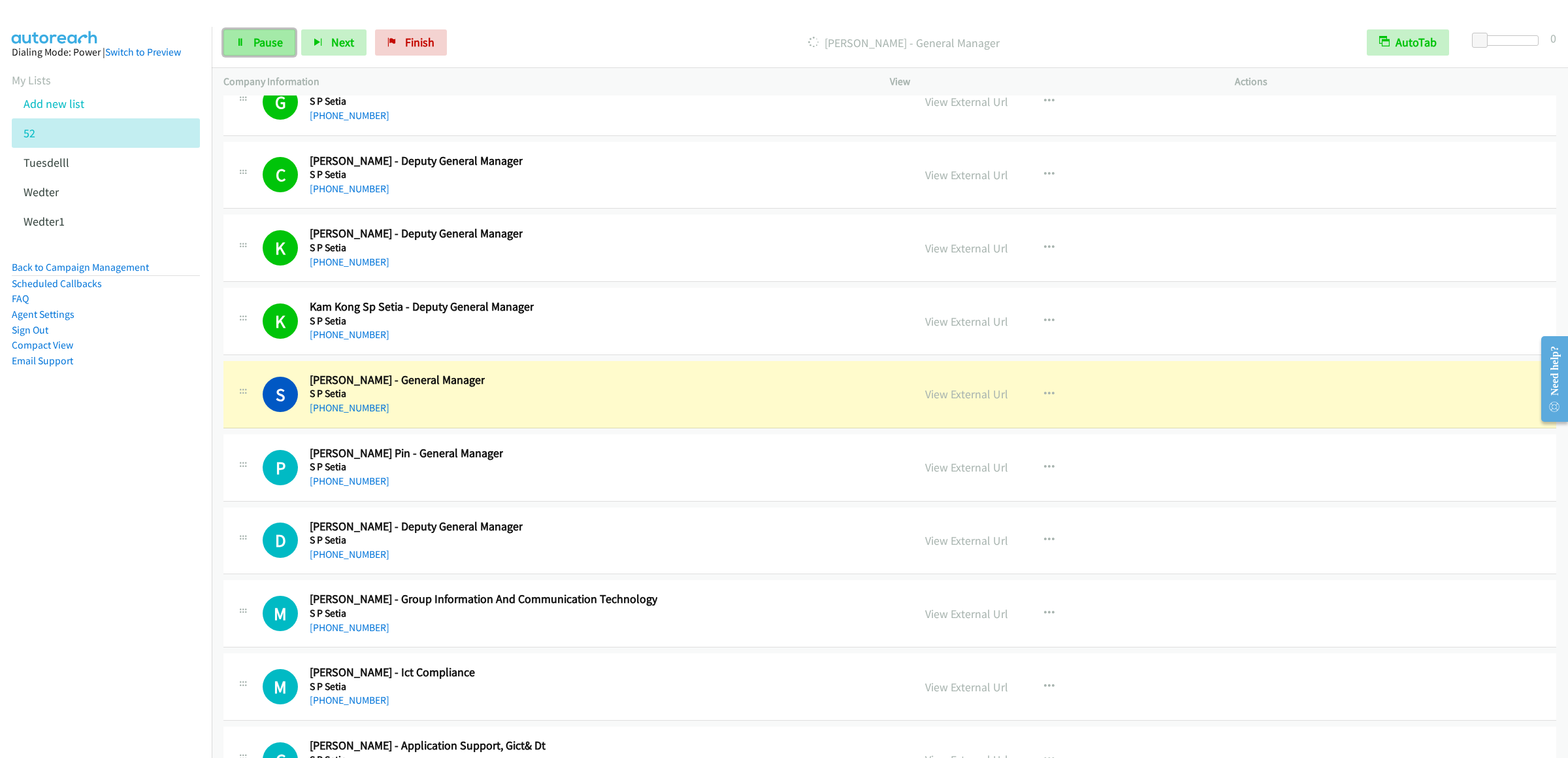
click at [271, 50] on link "Pause" at bounding box center [259, 42] width 71 height 26
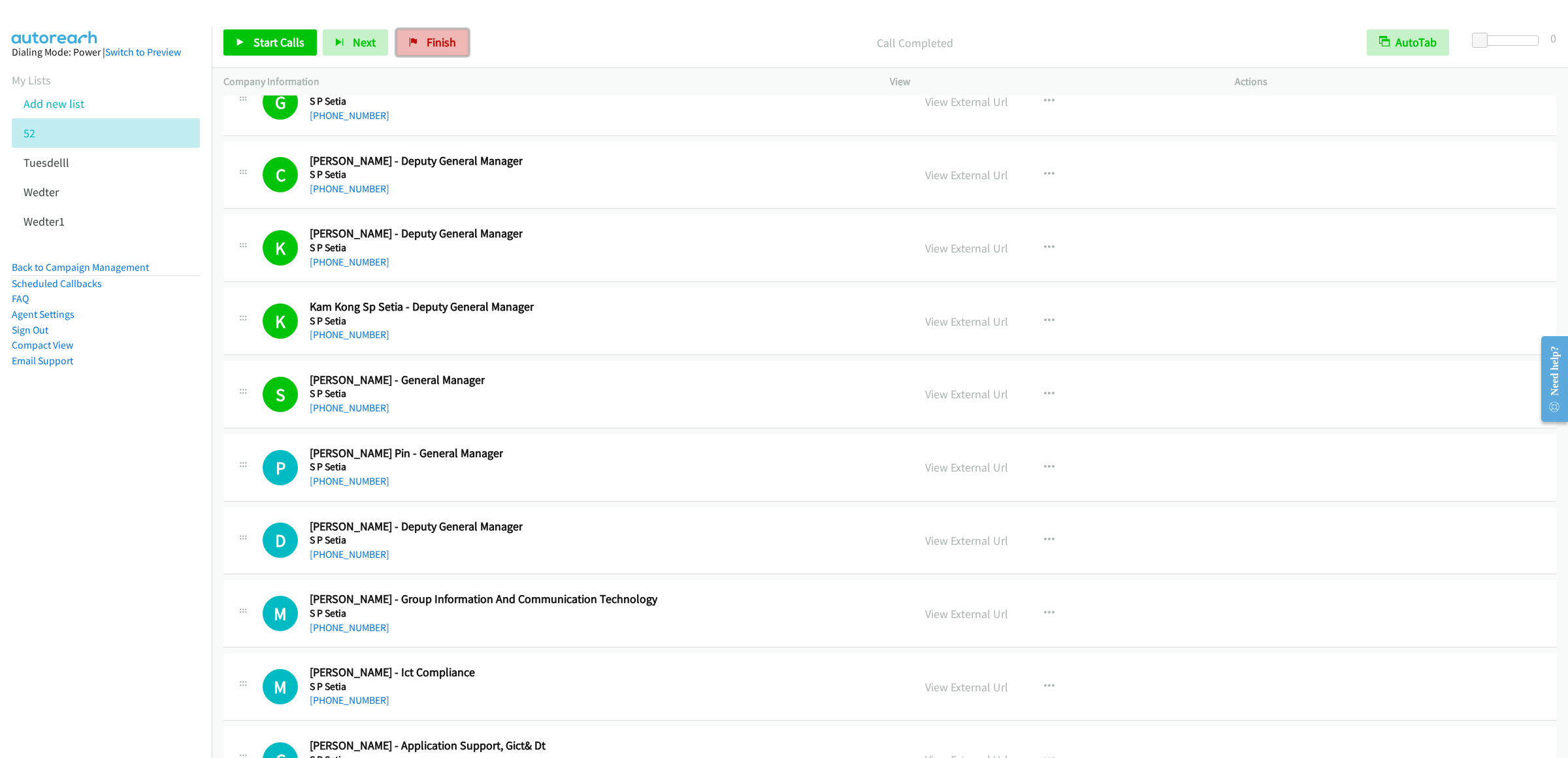
click at [423, 51] on link "Finish" at bounding box center [432, 42] width 71 height 26
